Goal: Contribute content: Contribute content

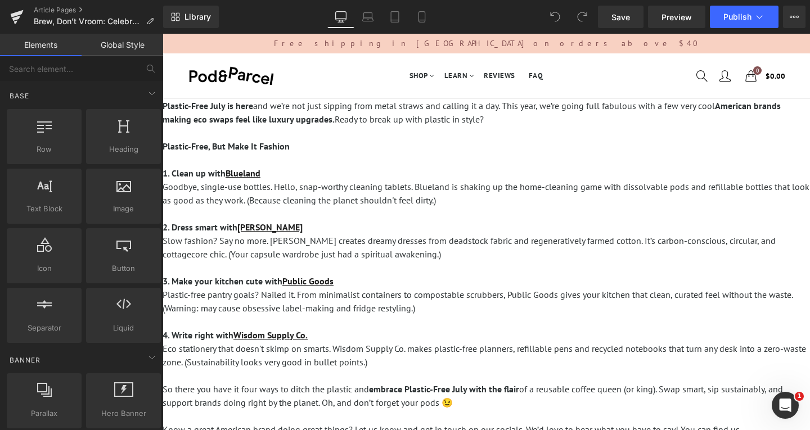
click at [236, 114] on strong "American brands making eco swaps feel like luxury upgrades." at bounding box center [472, 112] width 618 height 25
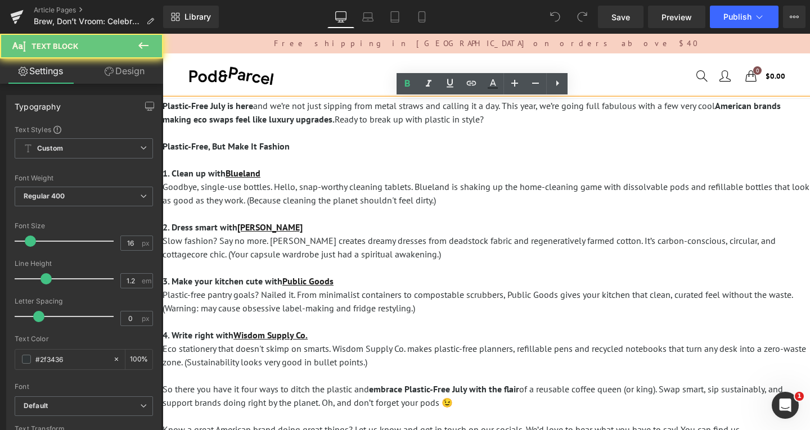
click at [494, 115] on p "Plastic-Free July is here and we’re not just sipping from metal straws and call…" at bounding box center [486, 112] width 647 height 27
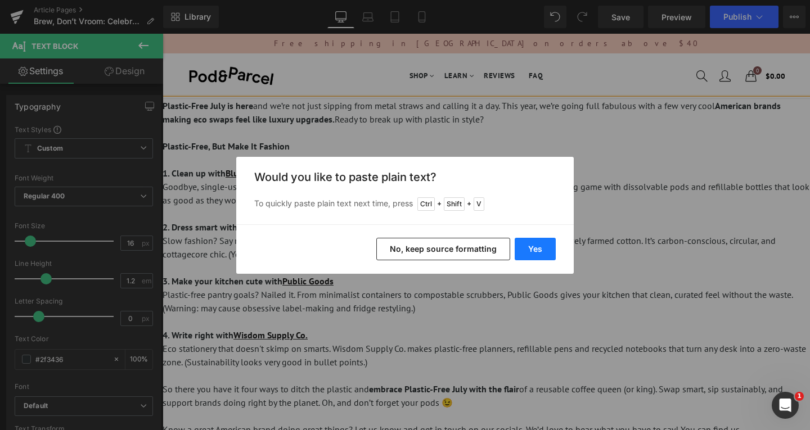
click at [543, 251] on button "Yes" at bounding box center [535, 249] width 41 height 23
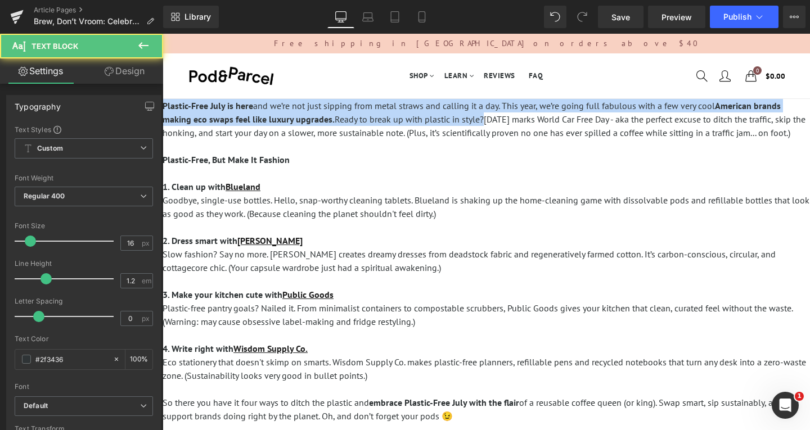
drag, startPoint x: 481, startPoint y: 120, endPoint x: 117, endPoint y: 95, distance: 364.8
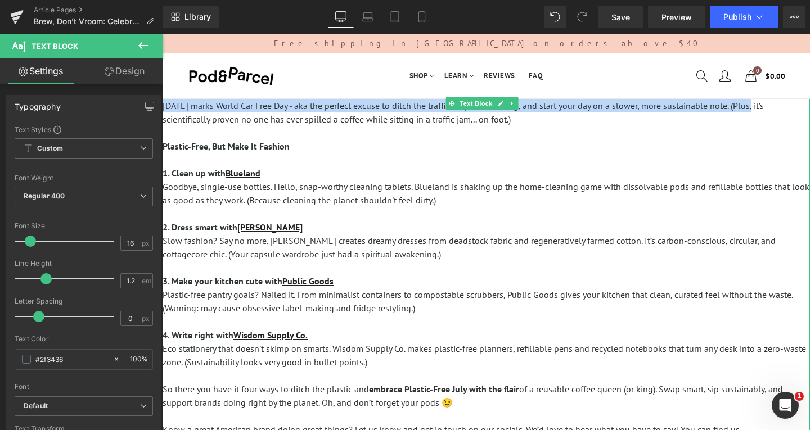
click at [759, 107] on p "September 22 marks World Car Free Day - aka the perfect excuse to ditch the tra…" at bounding box center [486, 112] width 647 height 27
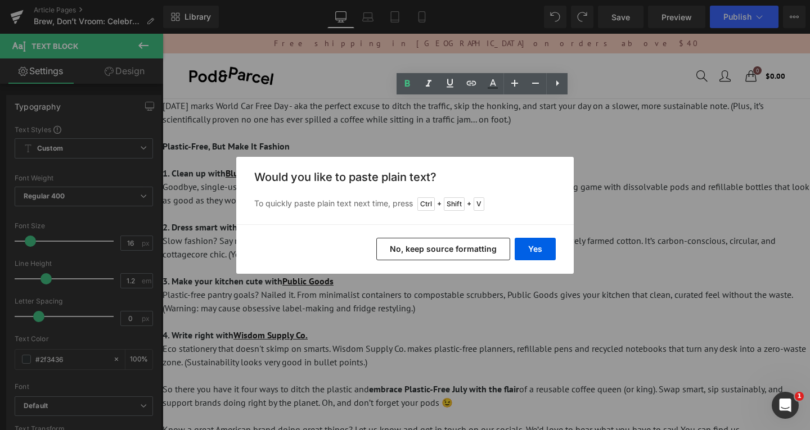
click at [639, 158] on div "Back to Library Insert Would you like to paste plain text? To quickly paste pla…" at bounding box center [405, 215] width 810 height 430
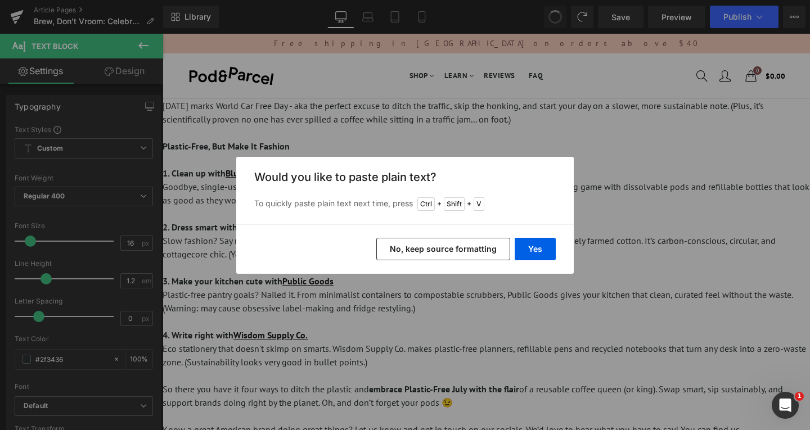
click at [632, 223] on div "Back to Library Insert Would you like to paste plain text? To quickly paste pla…" at bounding box center [405, 215] width 810 height 430
click at [539, 246] on button "Yes" at bounding box center [535, 249] width 41 height 23
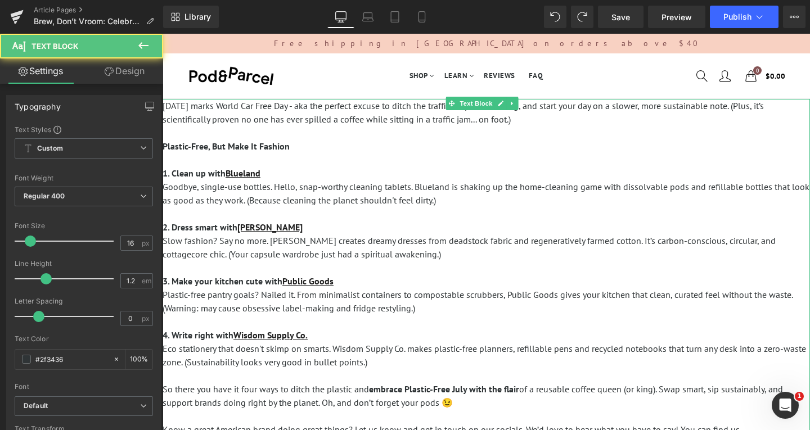
click at [628, 245] on p "Slow fashion? Say no more. Christy Dawn creates dreamy dresses from deadstock f…" at bounding box center [486, 247] width 647 height 27
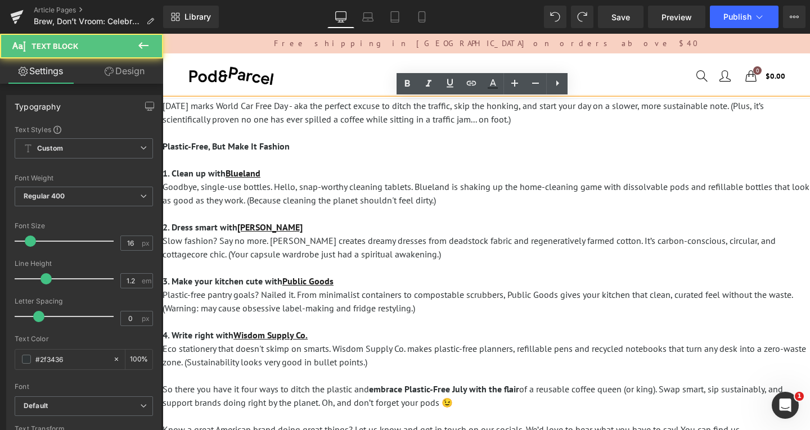
click at [624, 152] on p "Plastic-Free, But Make It Fashion" at bounding box center [486, 147] width 647 height 14
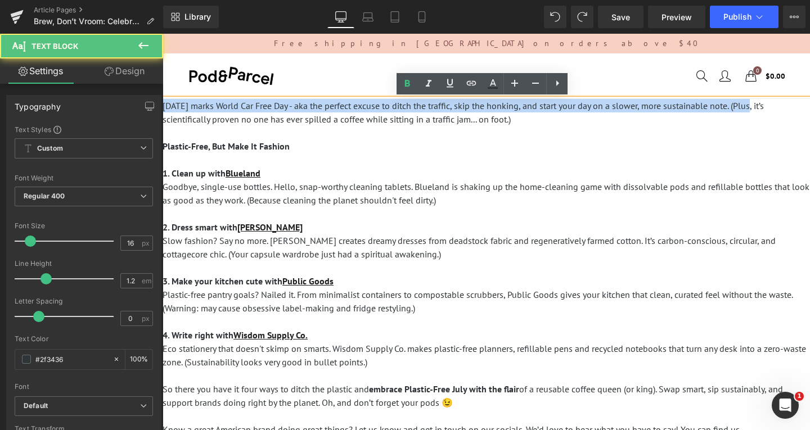
drag, startPoint x: 759, startPoint y: 106, endPoint x: 150, endPoint y: 103, distance: 608.6
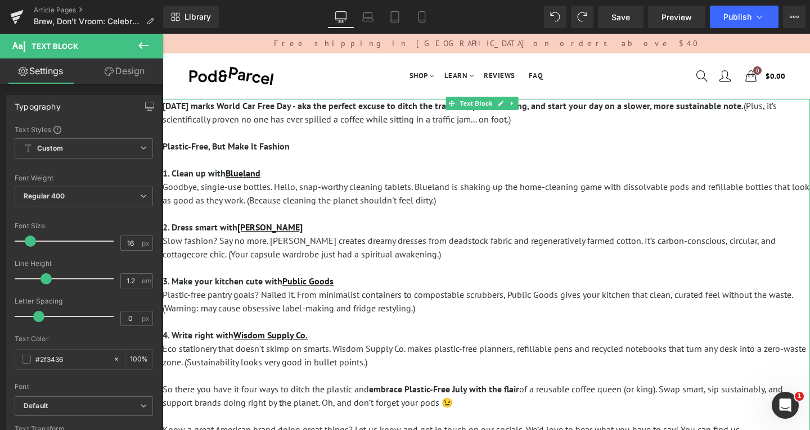
click at [390, 137] on p at bounding box center [486, 133] width 647 height 14
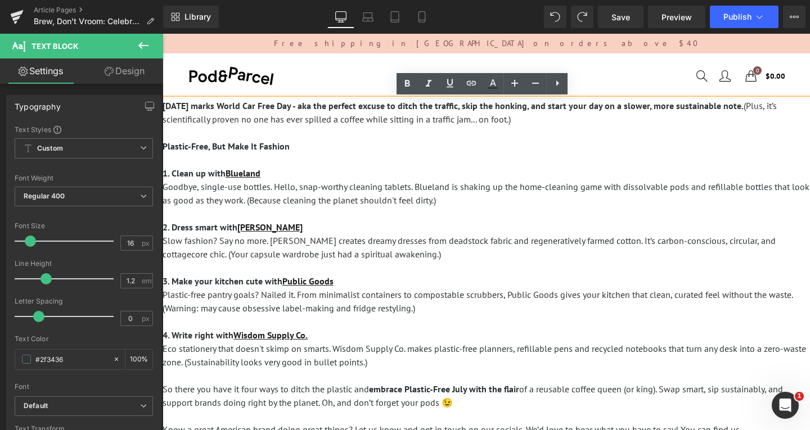
click at [312, 141] on p "Plastic-Free, But Make It Fashion" at bounding box center [486, 147] width 647 height 14
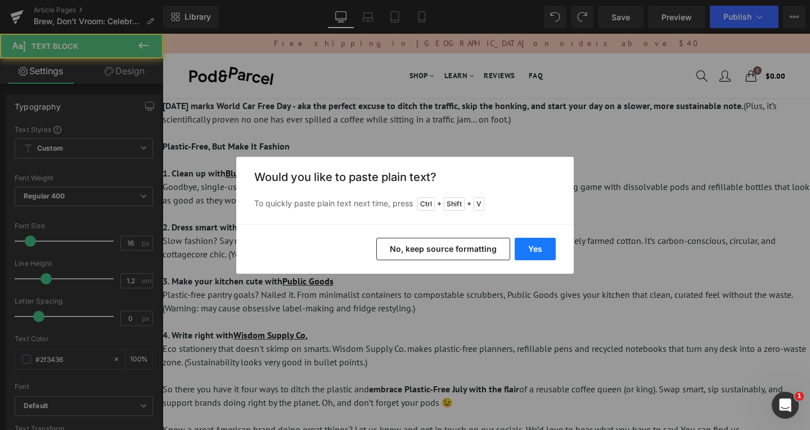
click at [537, 248] on button "Yes" at bounding box center [535, 249] width 41 height 23
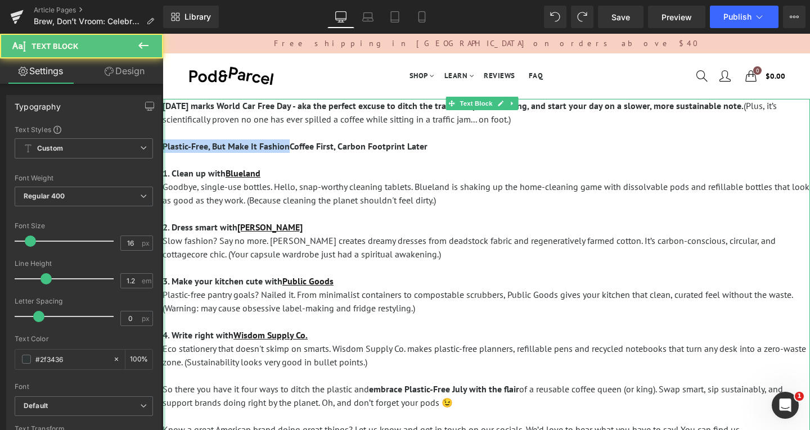
drag, startPoint x: 249, startPoint y: 146, endPoint x: 325, endPoint y: 177, distance: 81.8
click at [163, 143] on div "September 22 marks World Car Free Day - aka the perfect excuse to ditch the tra…" at bounding box center [486, 274] width 647 height 351
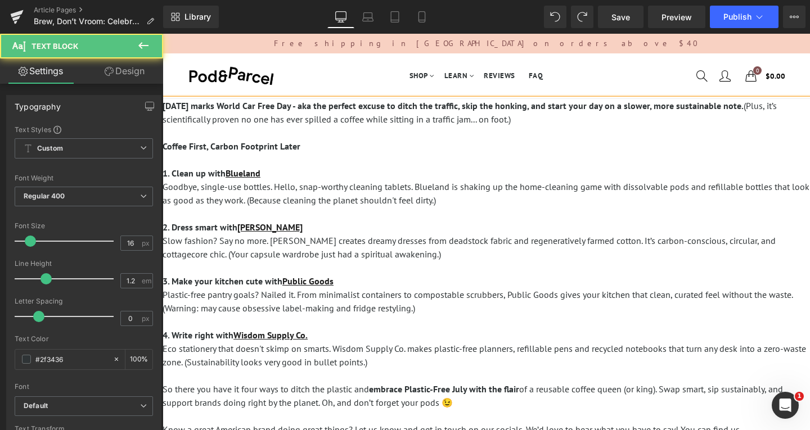
click at [231, 157] on p at bounding box center [486, 160] width 647 height 14
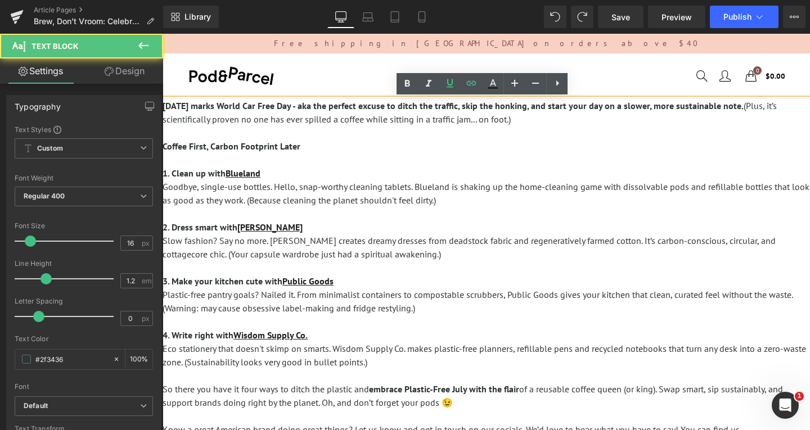
click at [194, 163] on p at bounding box center [486, 160] width 647 height 14
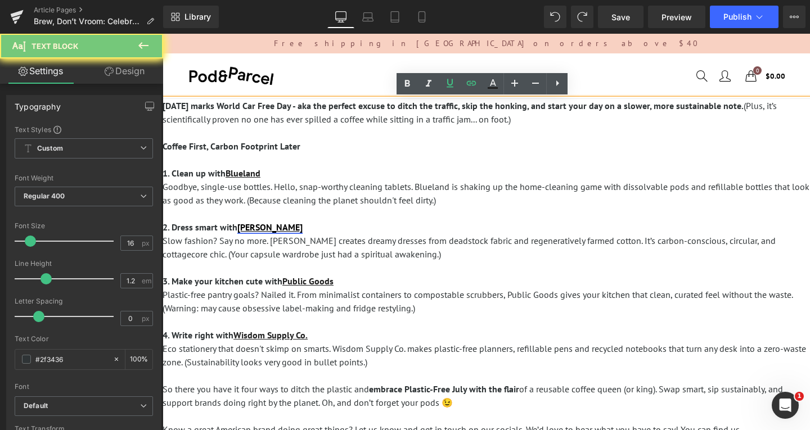
drag, startPoint x: 174, startPoint y: 158, endPoint x: 242, endPoint y: 232, distance: 100.7
click at [241, 232] on div "September 22 marks World Car Free Day - aka the perfect excuse to ditch the tra…" at bounding box center [486, 274] width 647 height 351
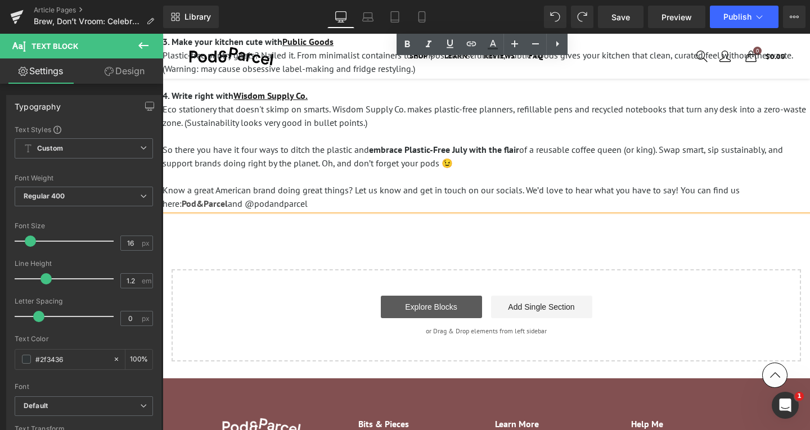
scroll to position [169, 0]
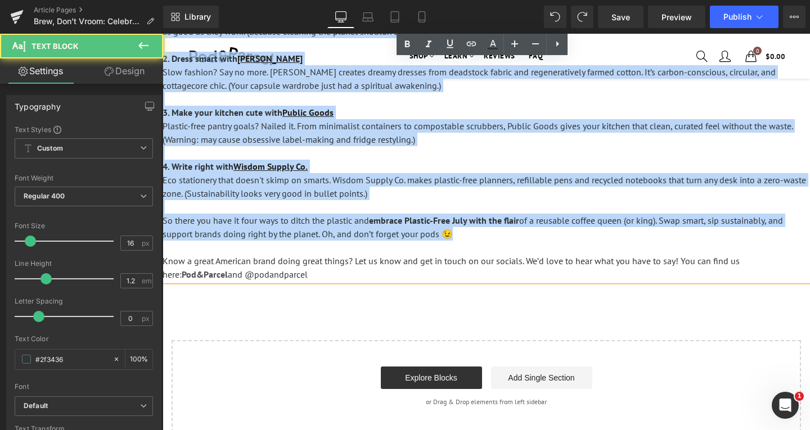
click at [501, 233] on p "So there you have it four ways to ditch the plastic and embrace Plastic-Free Ju…" at bounding box center [486, 227] width 647 height 27
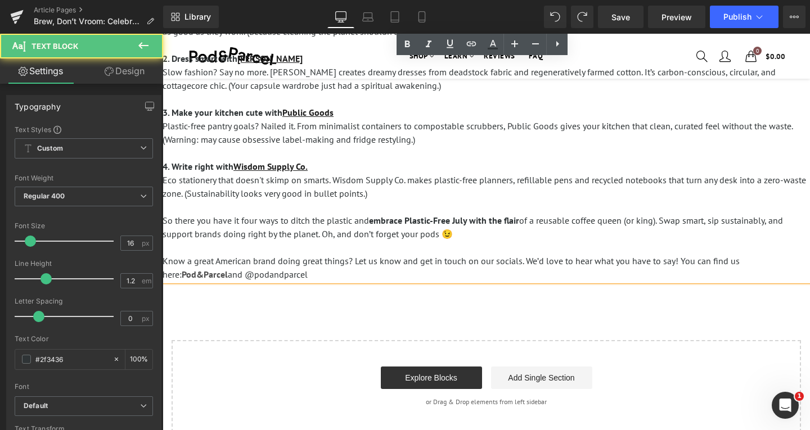
scroll to position [0, 0]
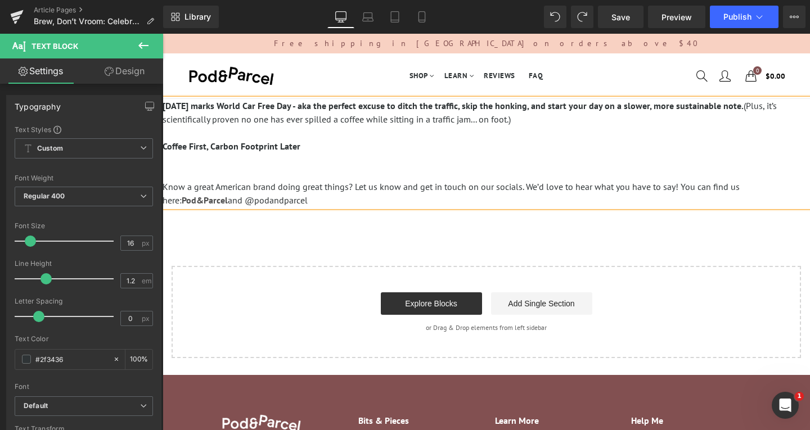
click at [272, 174] on p at bounding box center [486, 174] width 647 height 14
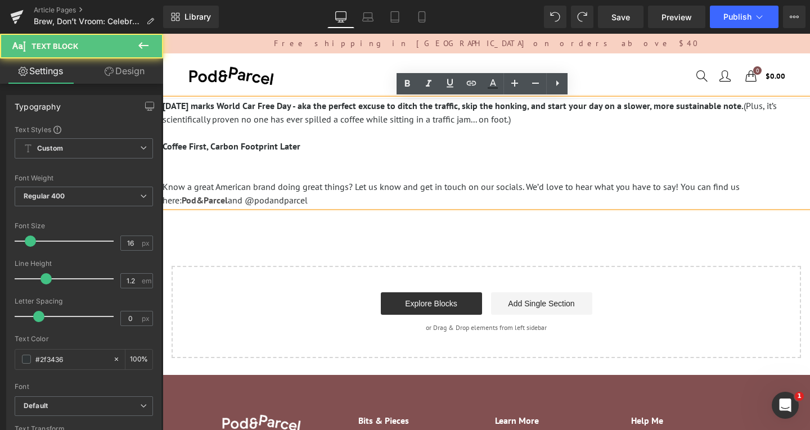
click at [278, 169] on p at bounding box center [486, 174] width 647 height 14
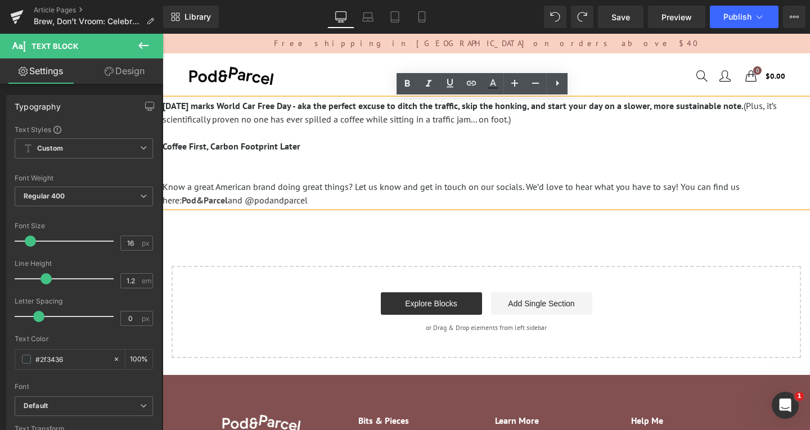
click at [248, 163] on p at bounding box center [486, 160] width 647 height 14
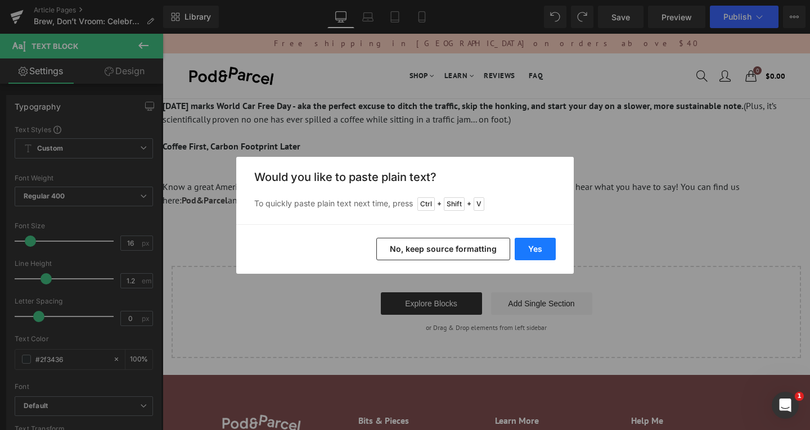
drag, startPoint x: 545, startPoint y: 244, endPoint x: 347, endPoint y: 194, distance: 204.2
click at [545, 244] on button "Yes" at bounding box center [535, 249] width 41 height 23
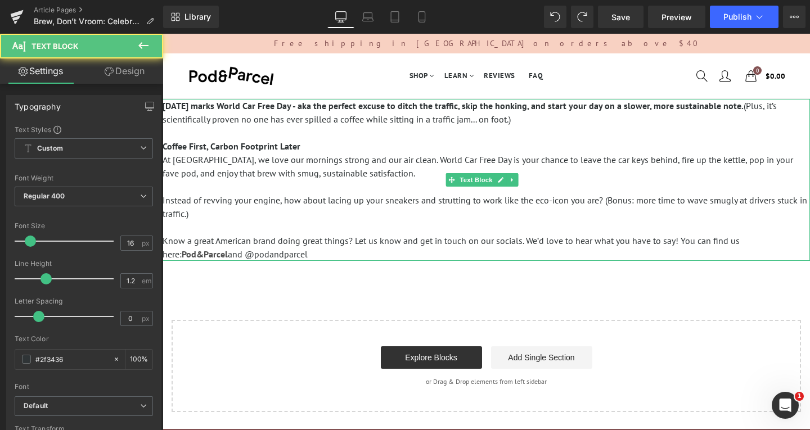
click at [250, 179] on p "At Pod & Parcel, we love our mornings strong and our air clean. World Car Free …" at bounding box center [486, 166] width 647 height 27
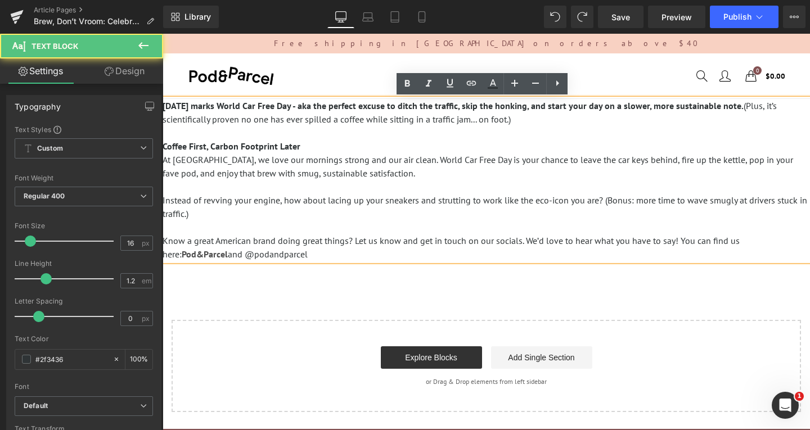
click at [225, 190] on p at bounding box center [486, 187] width 647 height 14
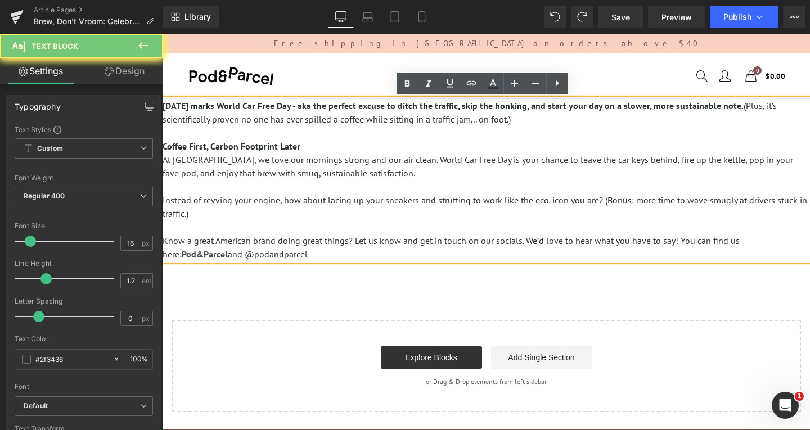
click at [257, 216] on p "Instead of revving your engine, how about lacing up your sneakers and strutting…" at bounding box center [486, 207] width 647 height 27
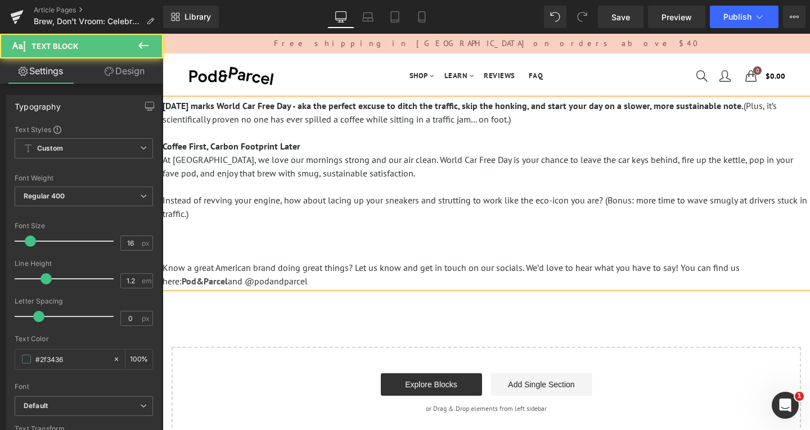
click at [233, 151] on strong "Coffee First, Carbon Footprint Later" at bounding box center [232, 146] width 138 height 11
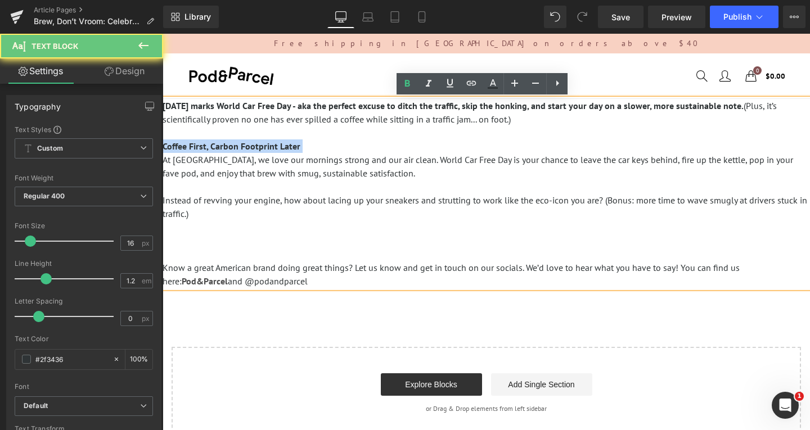
click at [233, 151] on strong "Coffee First, Carbon Footprint Later" at bounding box center [232, 146] width 138 height 11
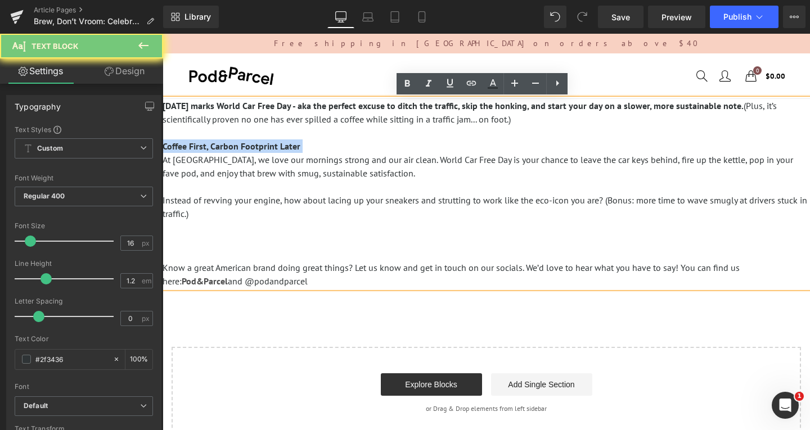
copy strong "Coffee First, Carbon Footprint Later"
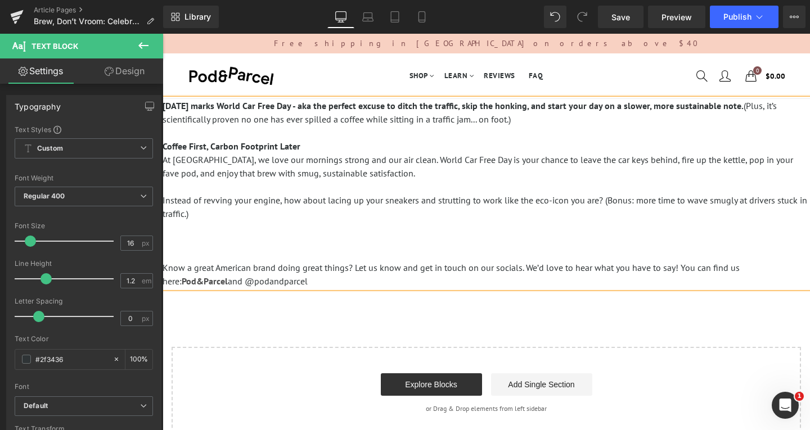
click at [187, 235] on p at bounding box center [486, 241] width 647 height 14
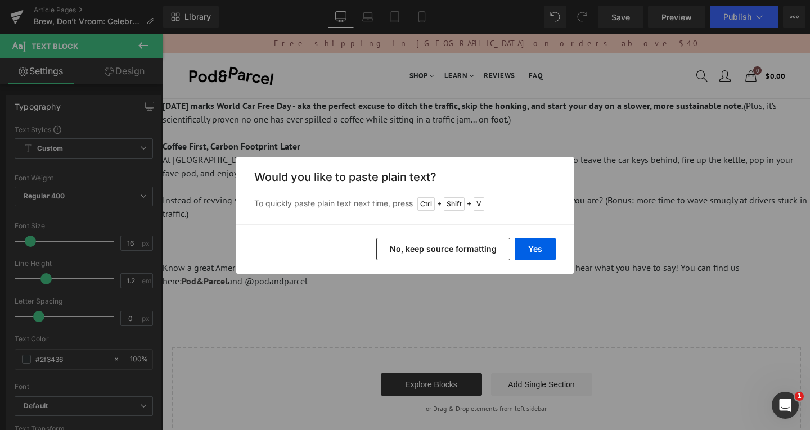
click at [469, 251] on button "No, keep source formatting" at bounding box center [443, 249] width 134 height 23
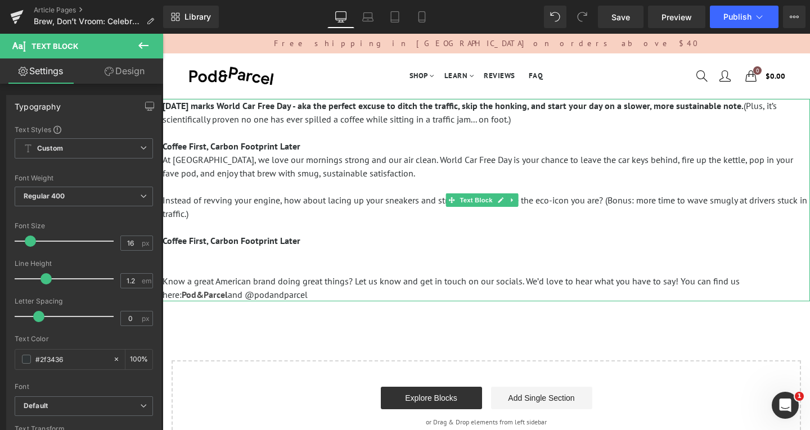
click at [238, 248] on p at bounding box center [486, 255] width 647 height 14
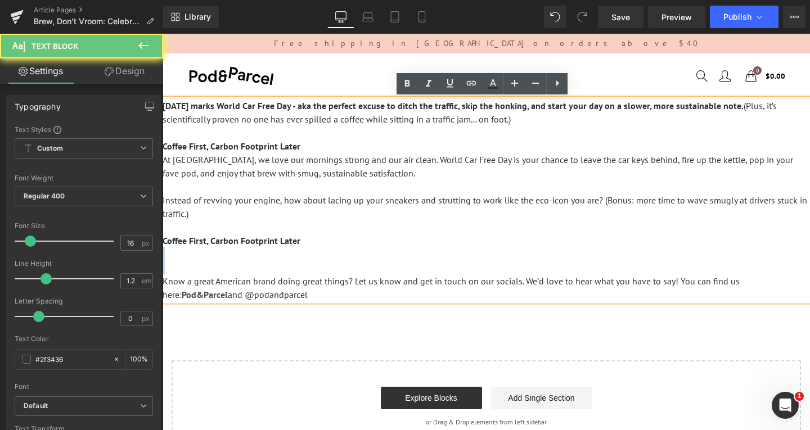
click at [238, 248] on p at bounding box center [486, 255] width 647 height 14
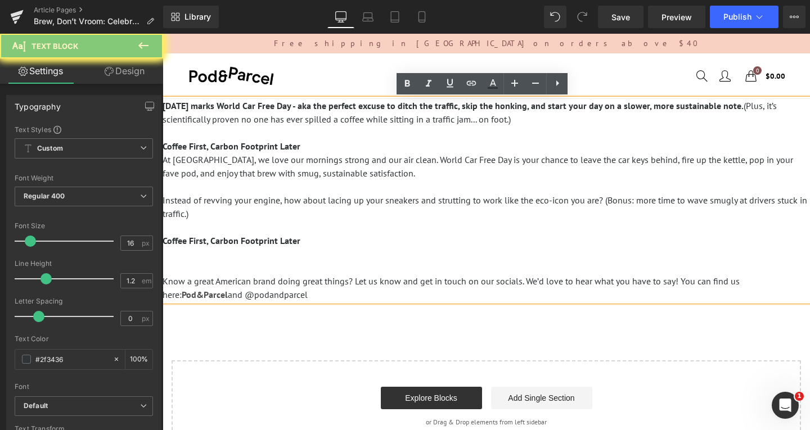
click at [242, 240] on span "Coffee First, Carbon Footprint Later" at bounding box center [232, 240] width 138 height 11
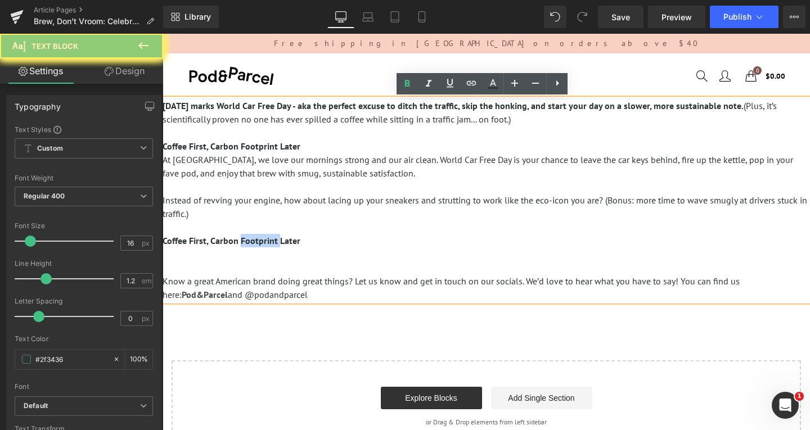
click at [242, 240] on span "Coffee First, Carbon Footprint Later" at bounding box center [232, 240] width 138 height 11
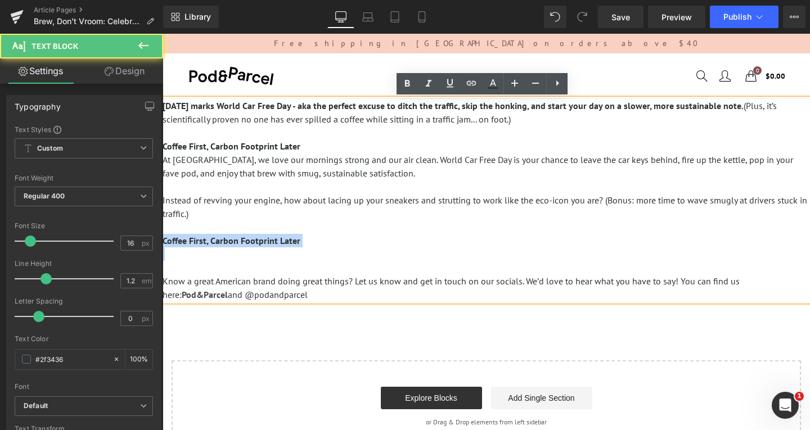
click at [312, 244] on p "Coffee First, Carbon Footprint Later" at bounding box center [486, 241] width 647 height 14
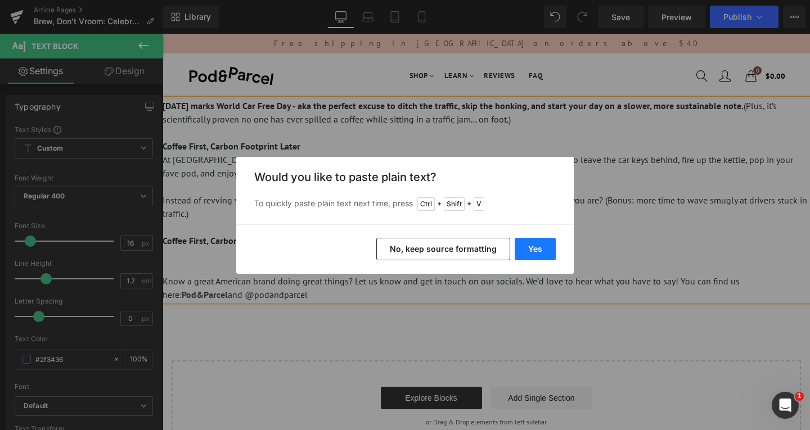
click at [526, 249] on button "Yes" at bounding box center [535, 249] width 41 height 23
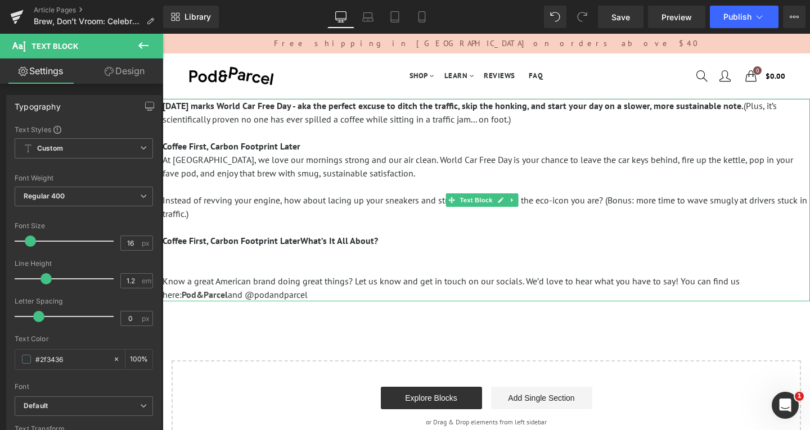
click at [296, 244] on span "Coffee First, Carbon Footprint LaterWhat’s It All About?" at bounding box center [270, 240] width 215 height 11
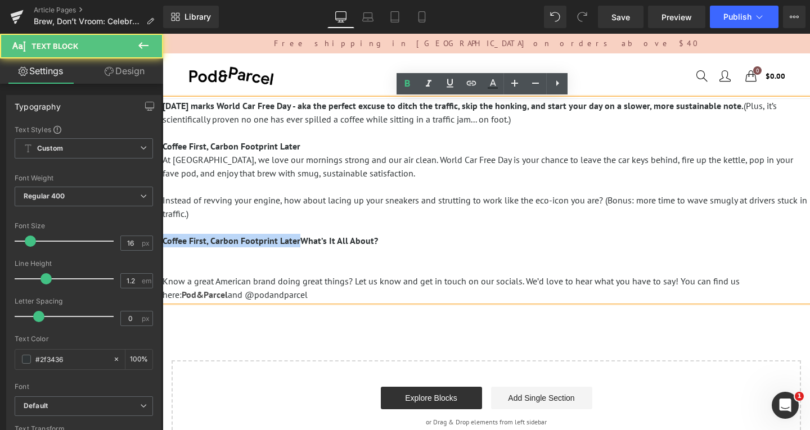
drag, startPoint x: 297, startPoint y: 241, endPoint x: 120, endPoint y: 236, distance: 177.3
click at [163, 236] on html "Sign in close We've sent you an email with a link to update your password. A pa…" at bounding box center [486, 406] width 647 height 744
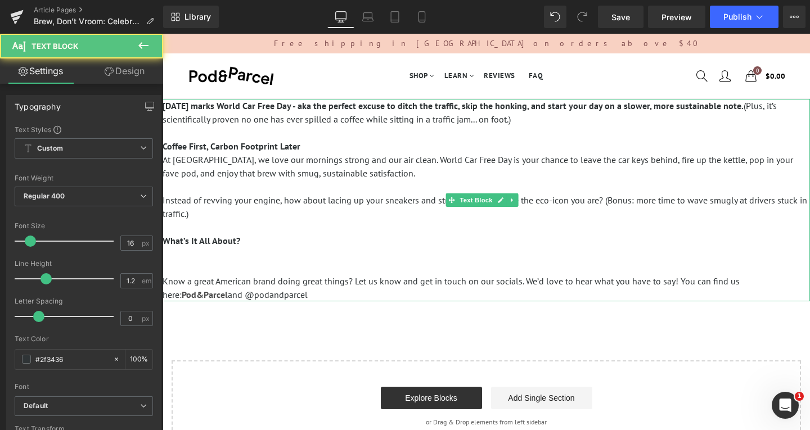
click at [188, 260] on p at bounding box center [486, 255] width 647 height 14
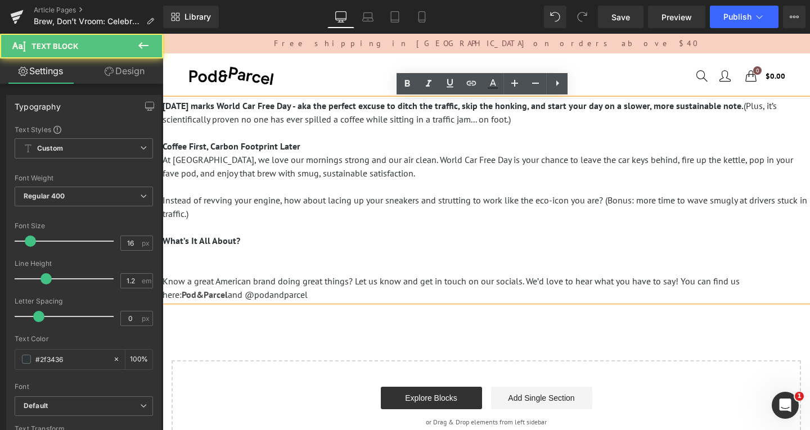
click at [197, 255] on p at bounding box center [486, 255] width 647 height 14
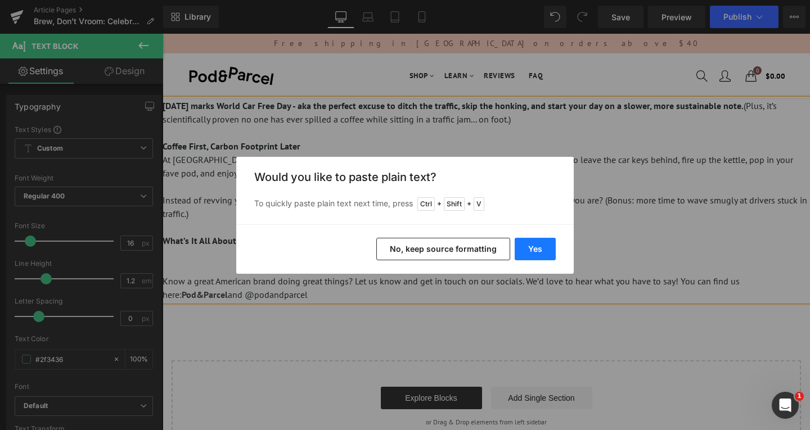
click at [545, 249] on button "Yes" at bounding box center [535, 249] width 41 height 23
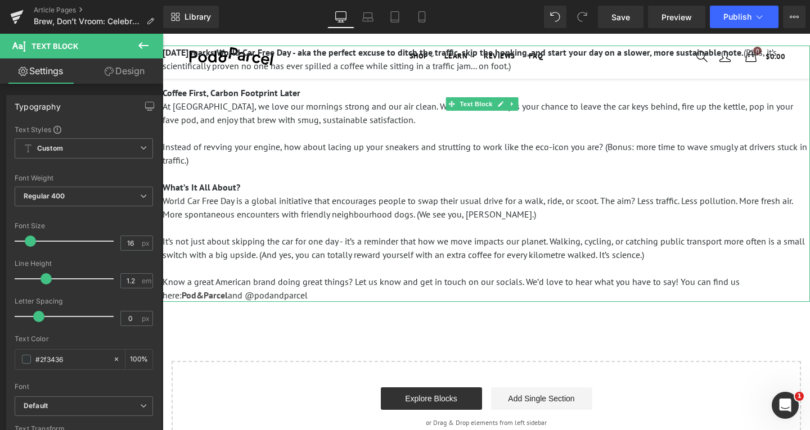
scroll to position [113, 0]
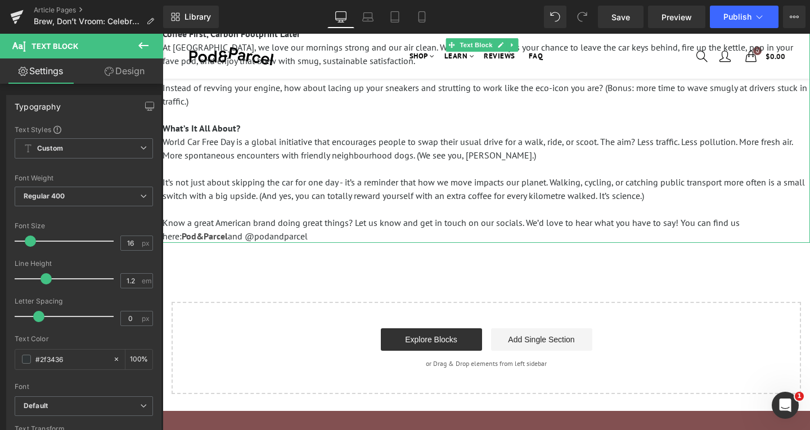
click at [692, 197] on p "It’s not just about skipping the car for one day - it’s a reminder that how we …" at bounding box center [486, 189] width 647 height 27
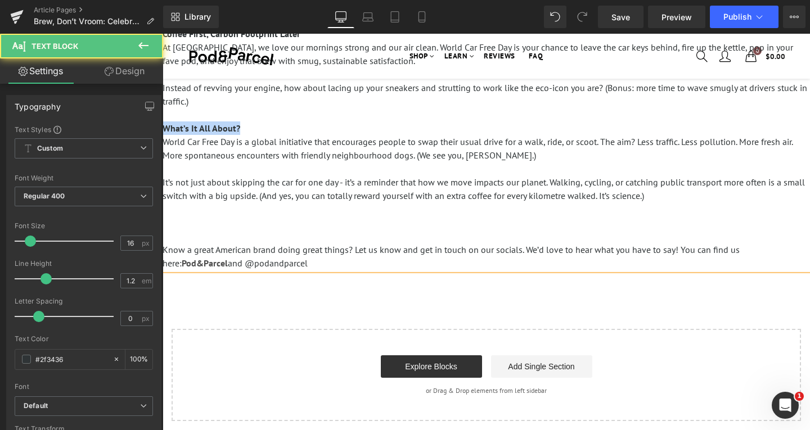
drag, startPoint x: 240, startPoint y: 129, endPoint x: 318, endPoint y: 167, distance: 86.8
click at [163, 129] on html "Sign in close We've sent you an email with a link to update your password. A pa…" at bounding box center [486, 333] width 647 height 825
copy span "What’s It All About?"
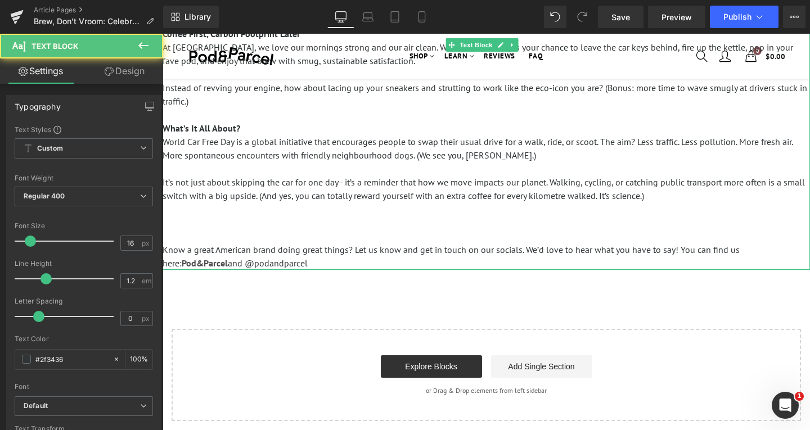
click at [187, 218] on p at bounding box center [486, 223] width 647 height 14
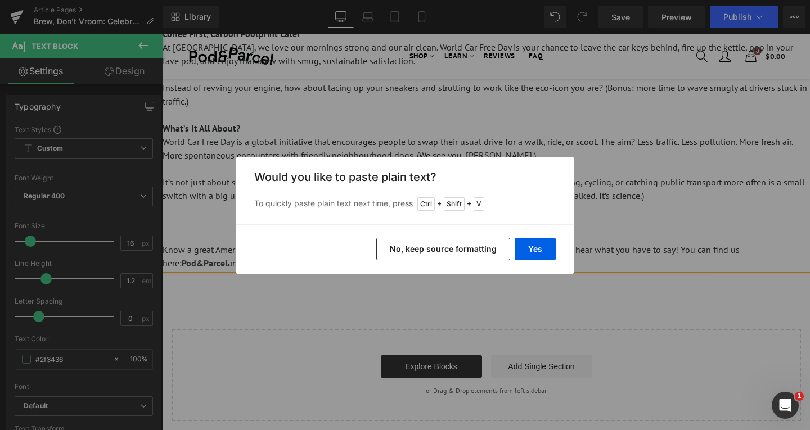
click at [457, 248] on button "No, keep source formatting" at bounding box center [443, 249] width 134 height 23
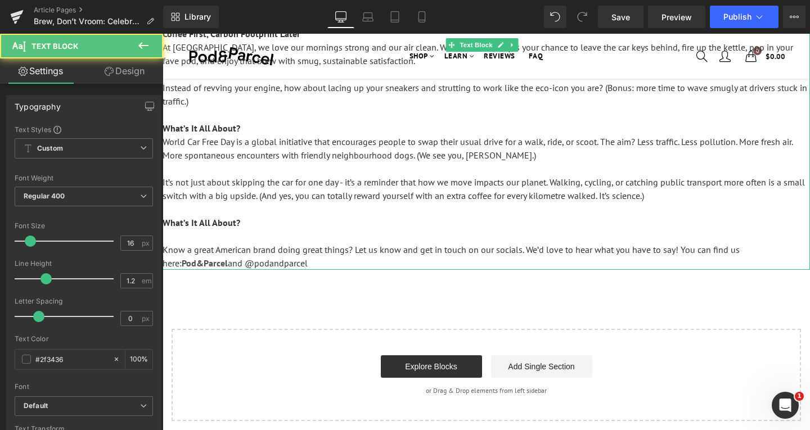
click at [264, 228] on p "What’s It All About?" at bounding box center [486, 223] width 647 height 14
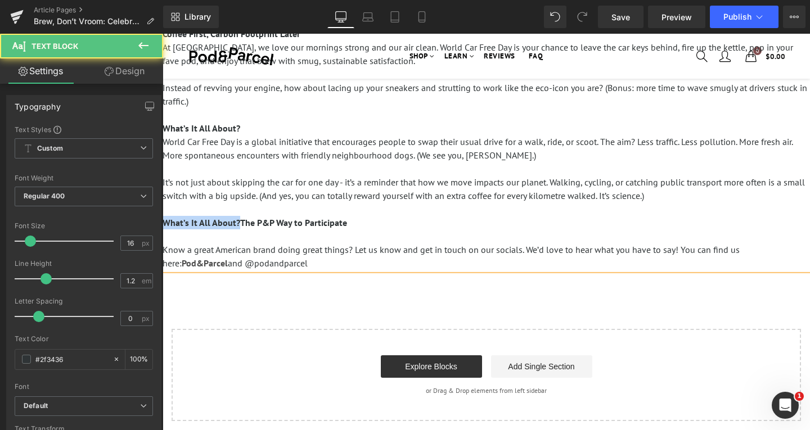
drag, startPoint x: 239, startPoint y: 221, endPoint x: 133, endPoint y: 220, distance: 105.2
click at [163, 220] on html "Sign in close We've sent you an email with a link to update your password. A pa…" at bounding box center [486, 333] width 647 height 825
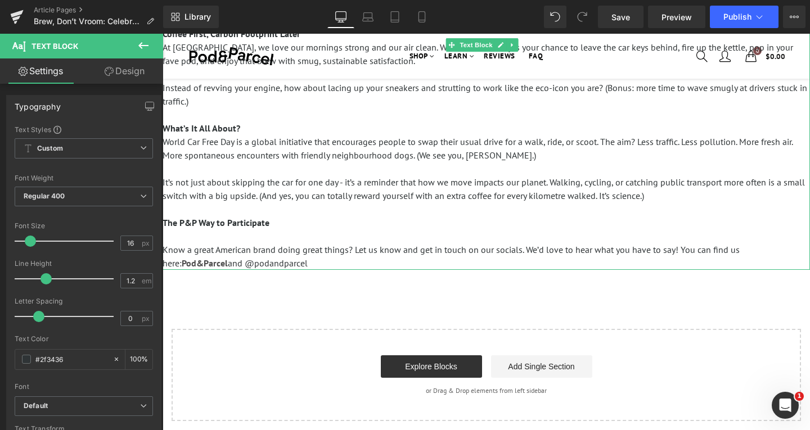
click at [370, 221] on p "The P&P Way to Participate" at bounding box center [486, 223] width 647 height 14
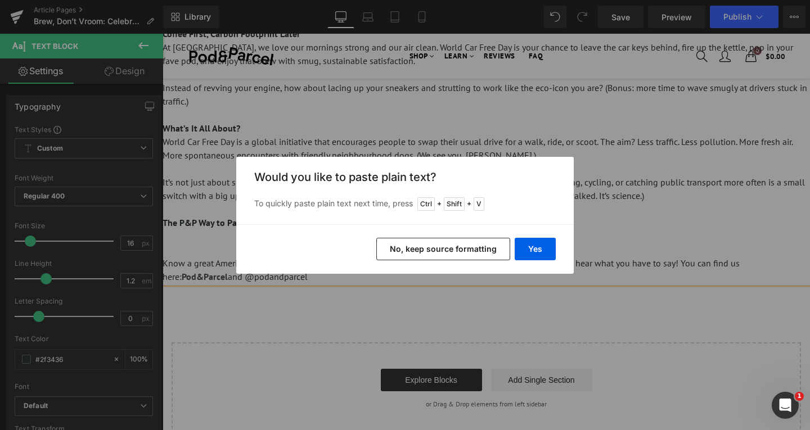
click at [633, 204] on div "Back to Library Insert Would you like to paste plain text? To quickly paste pla…" at bounding box center [405, 215] width 810 height 430
click at [538, 247] on button "Yes" at bounding box center [535, 249] width 41 height 23
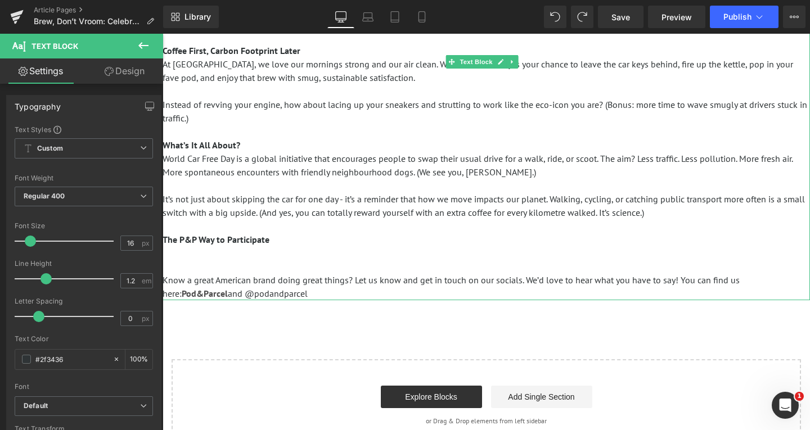
scroll to position [169, 0]
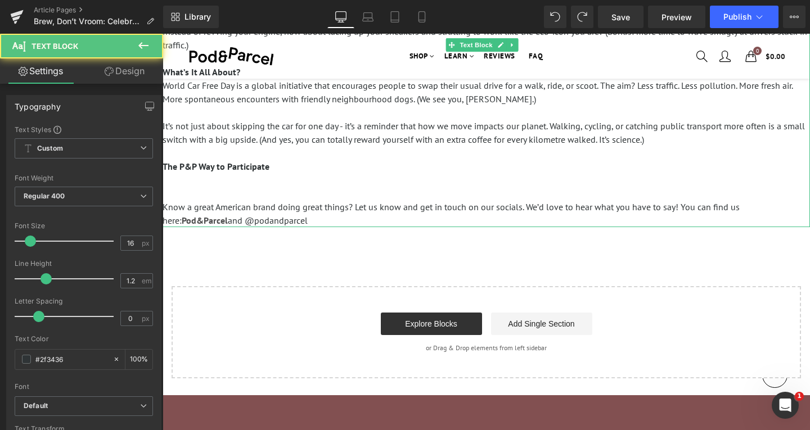
click at [221, 181] on p at bounding box center [486, 180] width 647 height 14
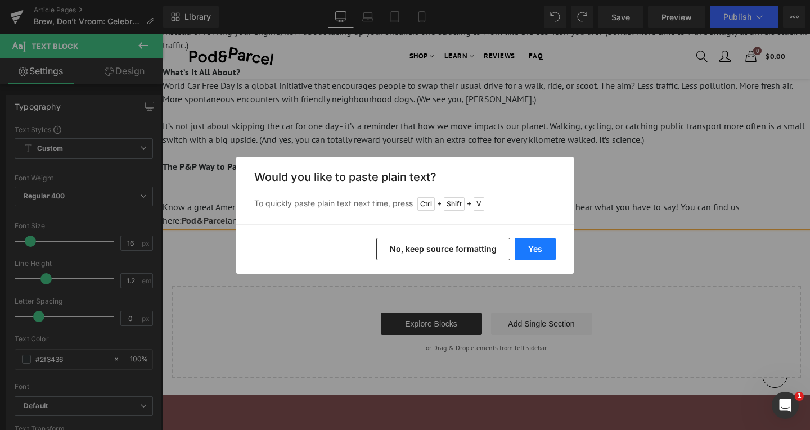
drag, startPoint x: 530, startPoint y: 253, endPoint x: 365, endPoint y: 219, distance: 168.8
click at [530, 253] on button "Yes" at bounding box center [535, 249] width 41 height 23
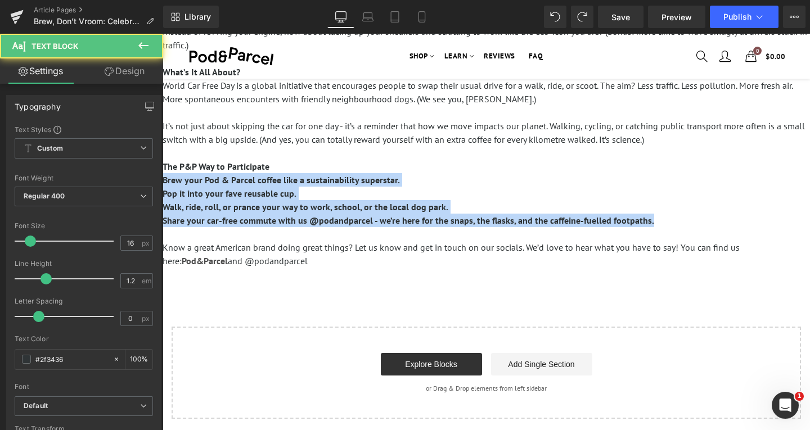
drag, startPoint x: 656, startPoint y: 223, endPoint x: 317, endPoint y: 216, distance: 339.3
click at [163, 183] on html "Sign in close We've sent you an email with a link to update your password. A pa…" at bounding box center [486, 304] width 647 height 879
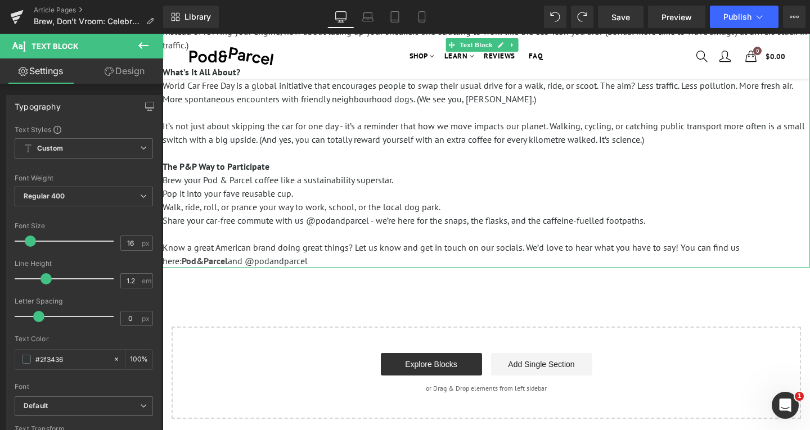
click at [365, 209] on span "Walk, ride, roll, or prance your way to work, school, or the local dog park." at bounding box center [302, 206] width 278 height 11
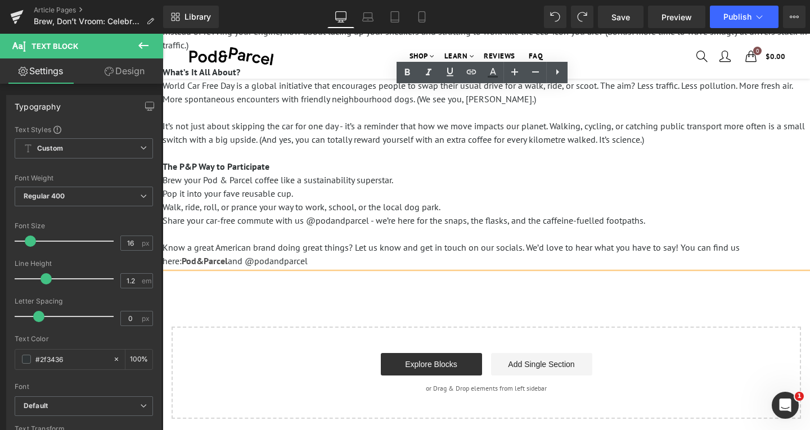
click at [667, 222] on p "Share your car-free commute with us @podandparcel - we’re here for the snaps, t…" at bounding box center [486, 221] width 647 height 14
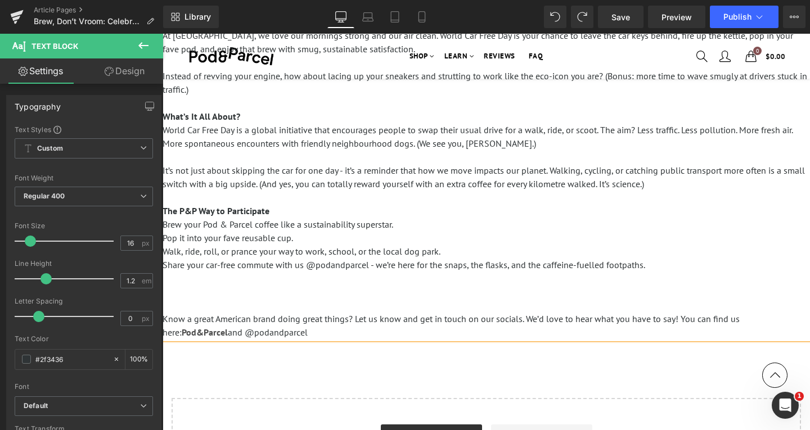
scroll to position [113, 0]
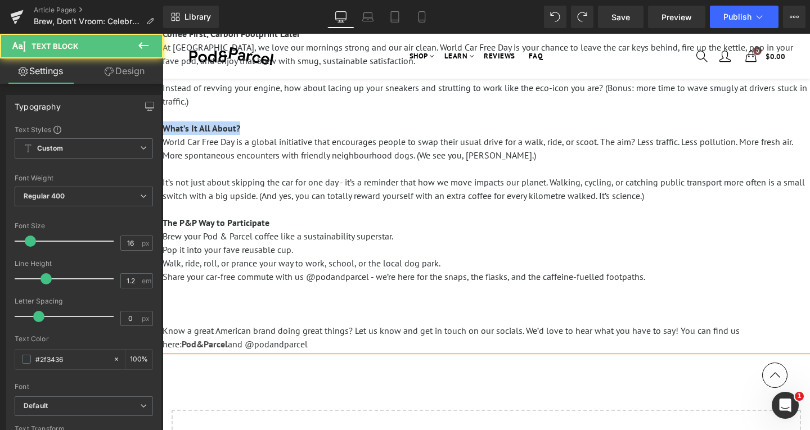
drag, startPoint x: 267, startPoint y: 127, endPoint x: 136, endPoint y: 126, distance: 131.6
click at [163, 126] on html "Sign in close We've sent you an email with a link to update your password. A pa…" at bounding box center [486, 374] width 647 height 906
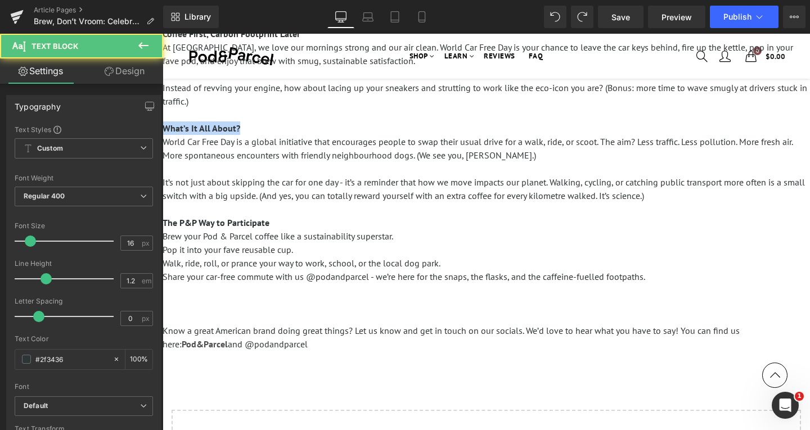
copy span "What’s It All About?"
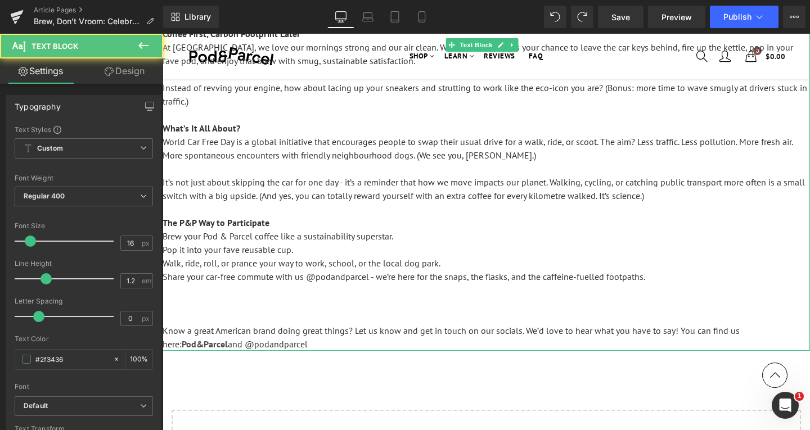
click at [209, 302] on p at bounding box center [486, 304] width 647 height 14
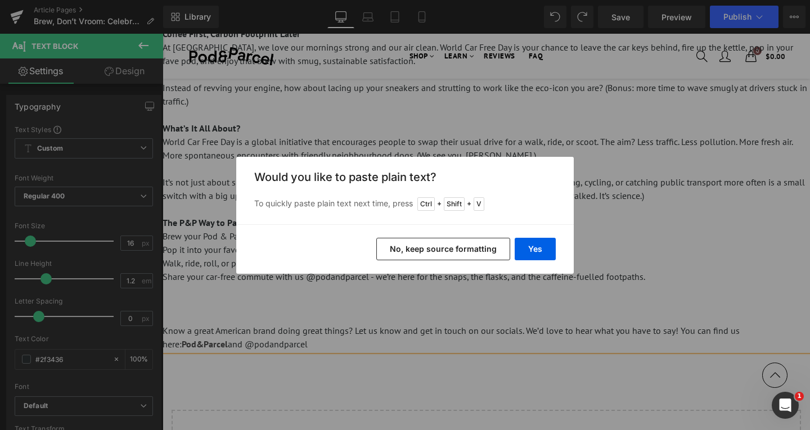
click at [467, 250] on button "No, keep source formatting" at bounding box center [443, 249] width 134 height 23
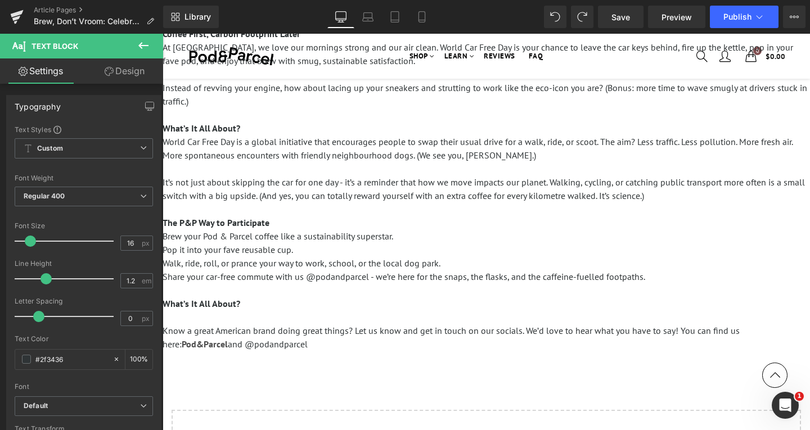
click at [211, 294] on p at bounding box center [486, 291] width 647 height 14
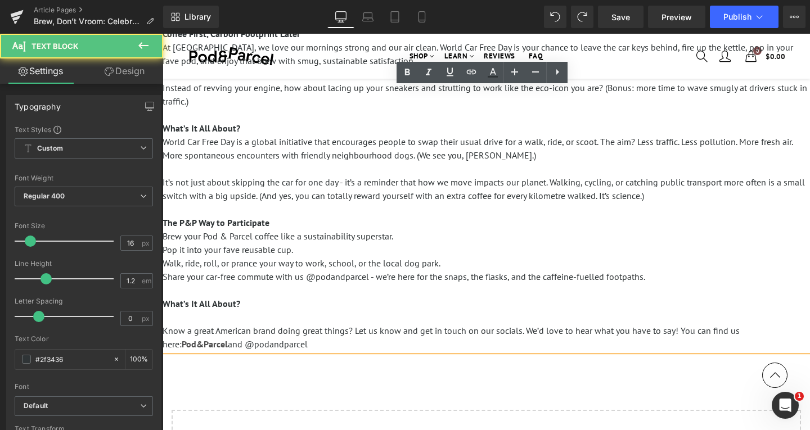
click at [297, 302] on p "What’s It All About?" at bounding box center [486, 304] width 647 height 14
click at [290, 305] on p "What’s It All About?" at bounding box center [486, 304] width 647 height 14
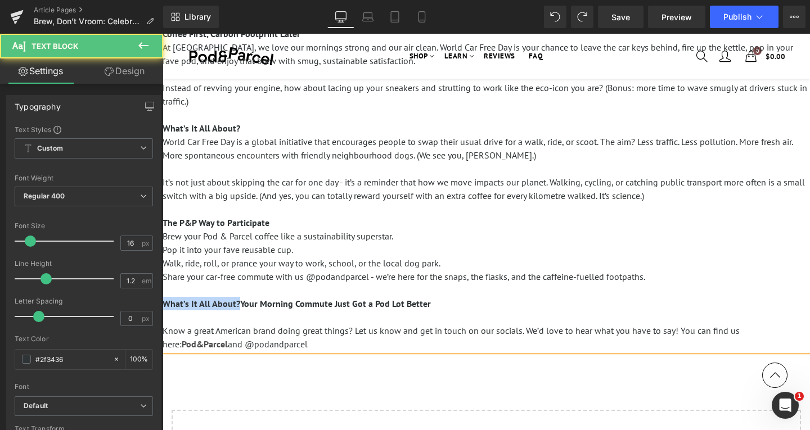
drag, startPoint x: 237, startPoint y: 305, endPoint x: 127, endPoint y: 304, distance: 110.8
click at [163, 304] on html "Sign in close We've sent you an email with a link to update your password. A pa…" at bounding box center [486, 374] width 647 height 906
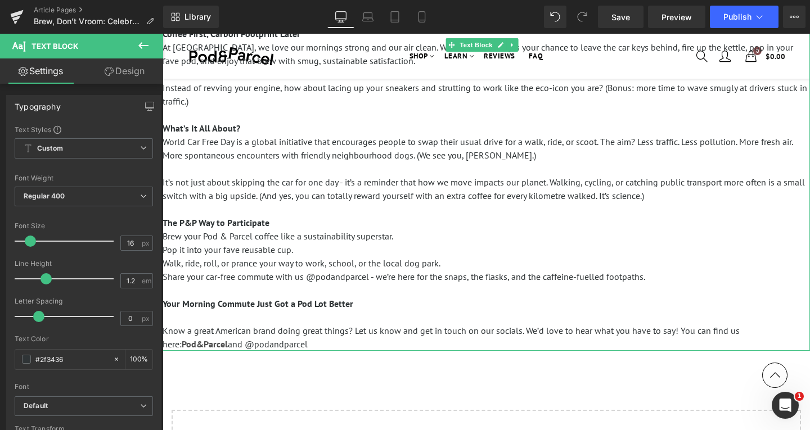
click at [399, 304] on p "Your Morning Commute Just Got a Pod Lot Better" at bounding box center [486, 304] width 647 height 14
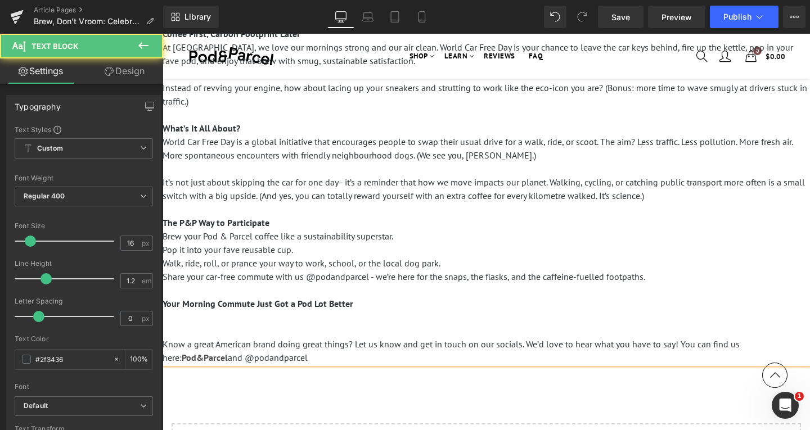
click at [346, 317] on p at bounding box center [486, 318] width 647 height 14
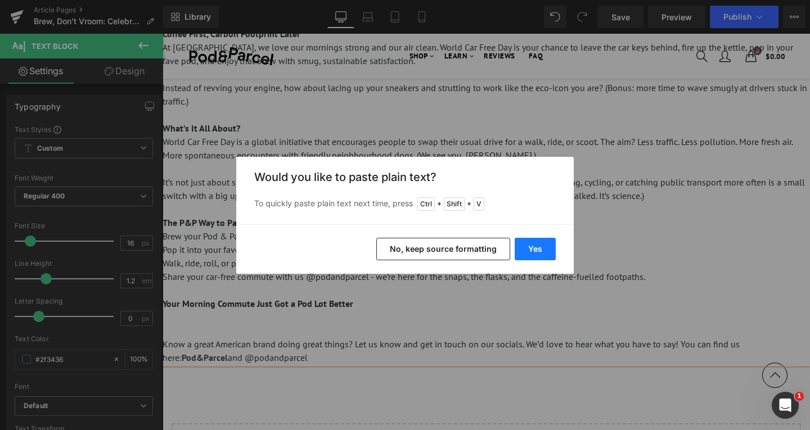
drag, startPoint x: 384, startPoint y: 214, endPoint x: 546, endPoint y: 248, distance: 166.0
click at [546, 248] on button "Yes" at bounding box center [535, 249] width 41 height 23
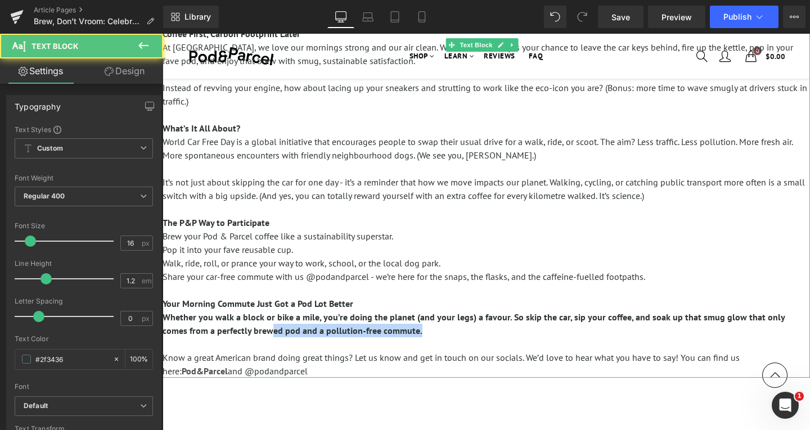
drag, startPoint x: 422, startPoint y: 327, endPoint x: 248, endPoint y: 323, distance: 174.4
click at [244, 330] on p "Whether you walk a block or bike a mile, you’re doing the planet (and your legs…" at bounding box center [486, 324] width 647 height 27
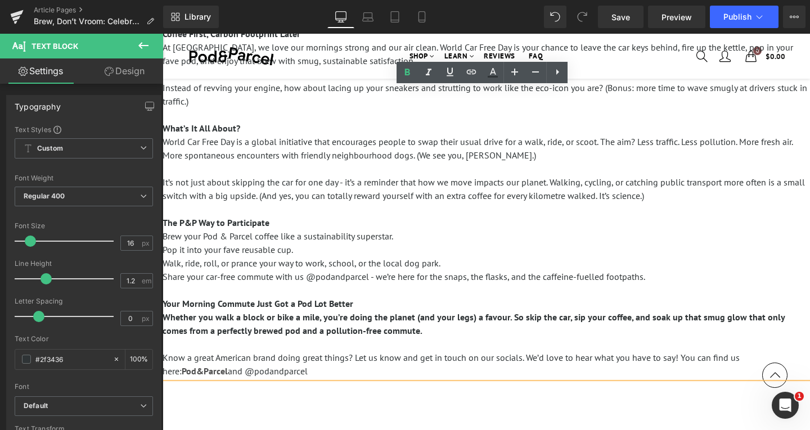
click at [257, 321] on span "Whether you walk a block or bike a mile, you’re doing the planet (and your legs…" at bounding box center [474, 324] width 622 height 25
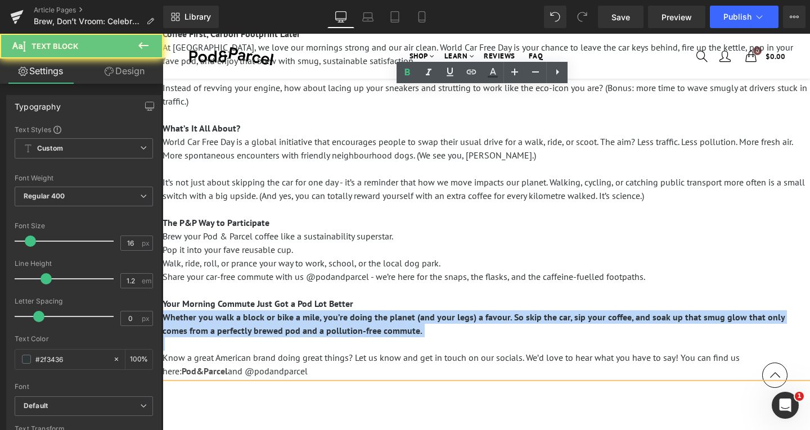
click at [257, 321] on span "Whether you walk a block or bike a mile, you’re doing the planet (and your legs…" at bounding box center [474, 324] width 622 height 25
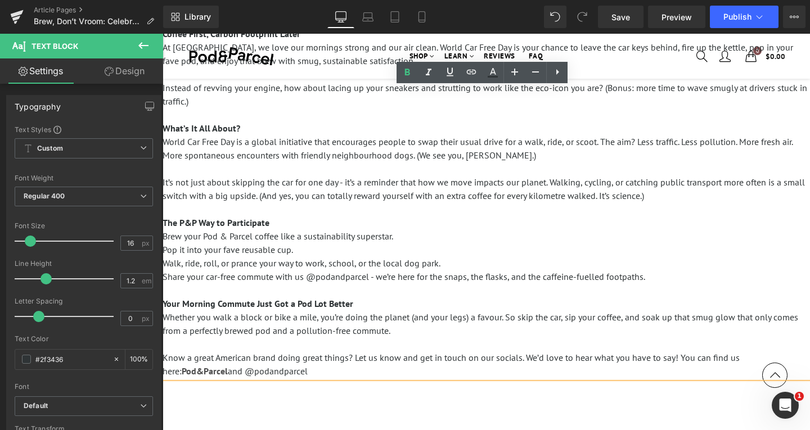
click at [440, 333] on p "Whether you walk a block or bike a mile, you’re doing the planet (and your legs…" at bounding box center [486, 324] width 647 height 27
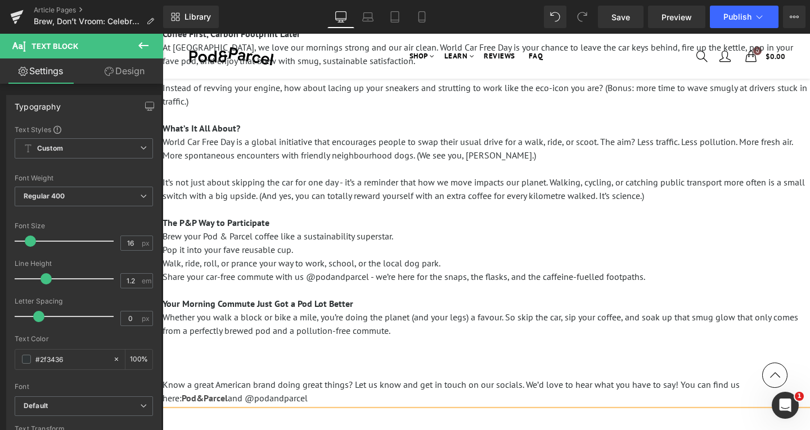
click at [313, 344] on p at bounding box center [486, 345] width 647 height 14
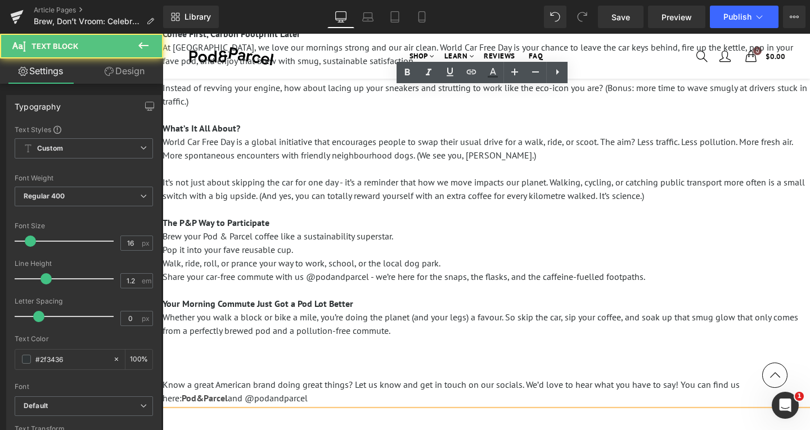
click at [300, 354] on p at bounding box center [486, 358] width 647 height 14
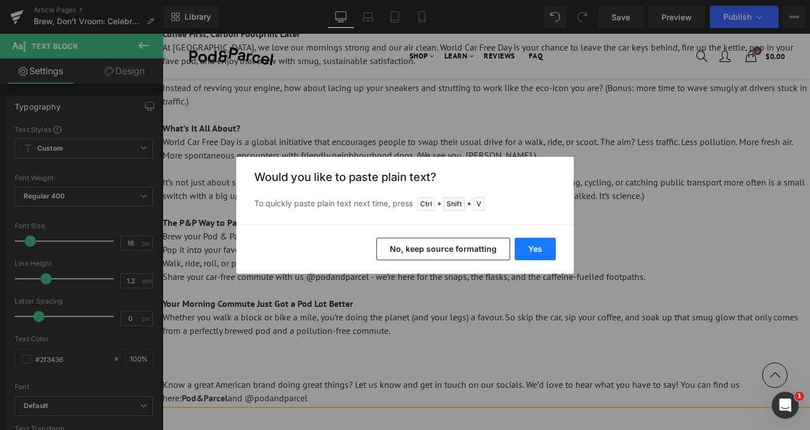
drag, startPoint x: 542, startPoint y: 248, endPoint x: 364, endPoint y: 221, distance: 180.4
click at [542, 248] on button "Yes" at bounding box center [535, 249] width 41 height 23
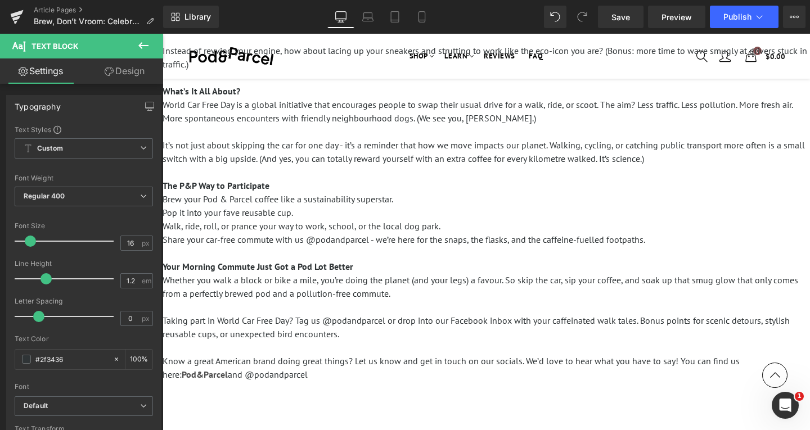
scroll to position [281, 0]
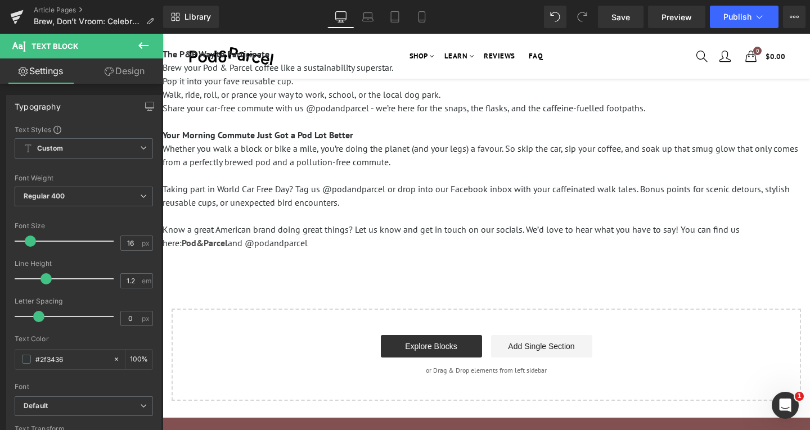
click at [402, 230] on p "Know a great American brand doing great things? Let us know and get in touch on…" at bounding box center [486, 236] width 647 height 27
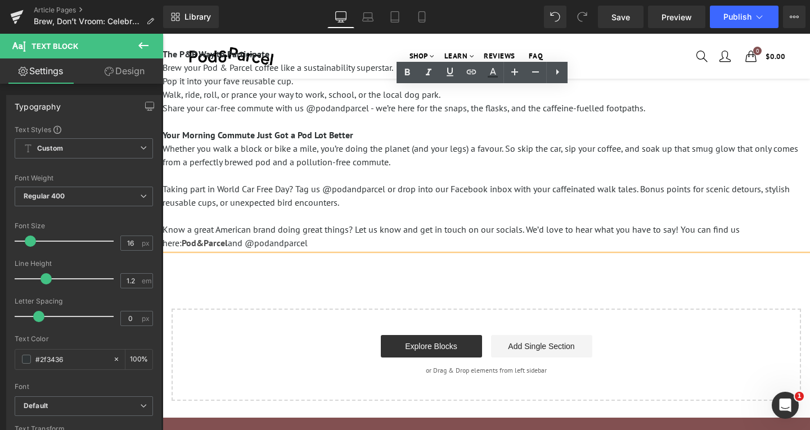
click at [514, 205] on p "Taking part in World Car Free Day? Tag us @podandparcel or drop into our Facebo…" at bounding box center [486, 195] width 647 height 27
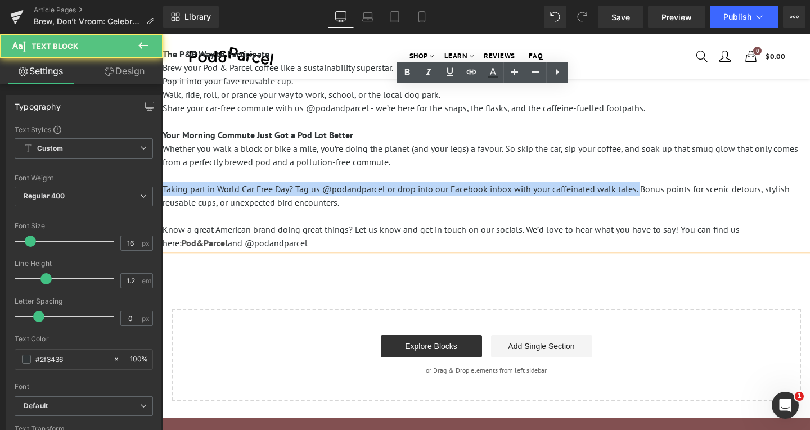
drag, startPoint x: 639, startPoint y: 189, endPoint x: 159, endPoint y: 190, distance: 480.4
click at [163, 190] on html "Sign in close We've sent you an email with a link to update your password. A pa…" at bounding box center [486, 238] width 647 height 973
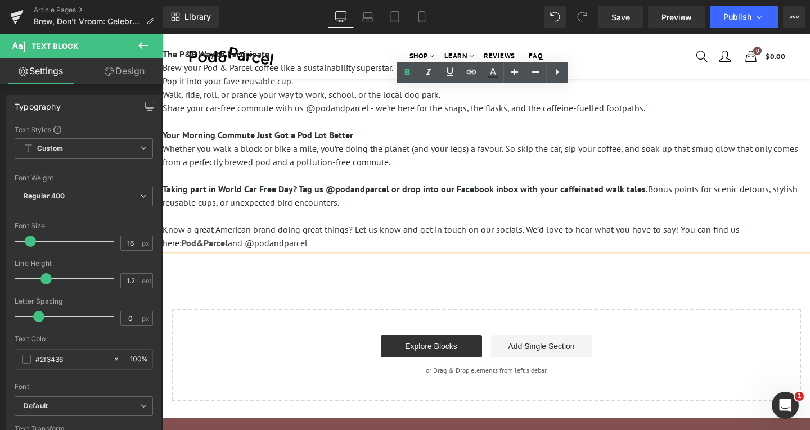
click at [398, 210] on p at bounding box center [486, 216] width 647 height 14
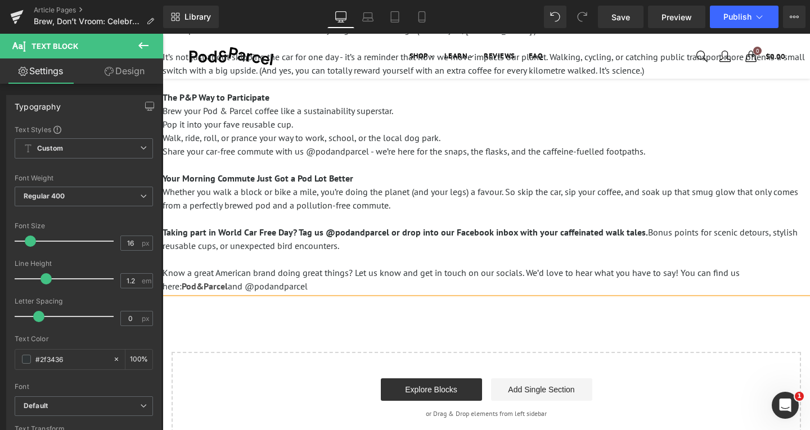
scroll to position [225, 0]
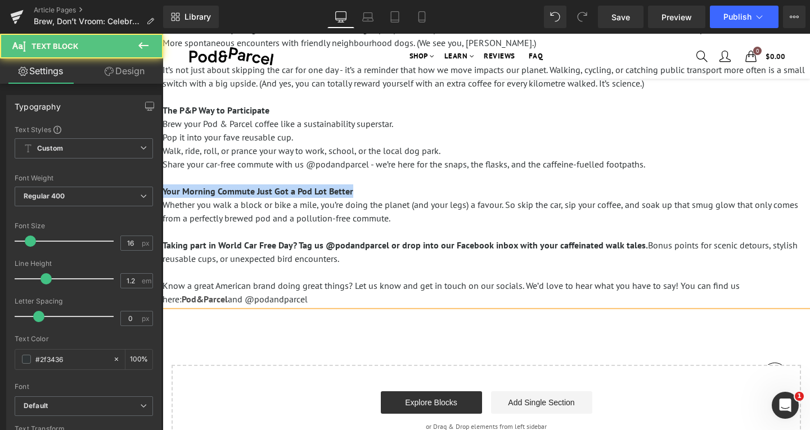
drag, startPoint x: 372, startPoint y: 188, endPoint x: 123, endPoint y: 195, distance: 249.8
click at [163, 195] on html "Sign in close We've sent you an email with a link to update your password. A pa…" at bounding box center [486, 295] width 647 height 973
copy span "Your Morning Commute Just Got a Pod Lot Better"
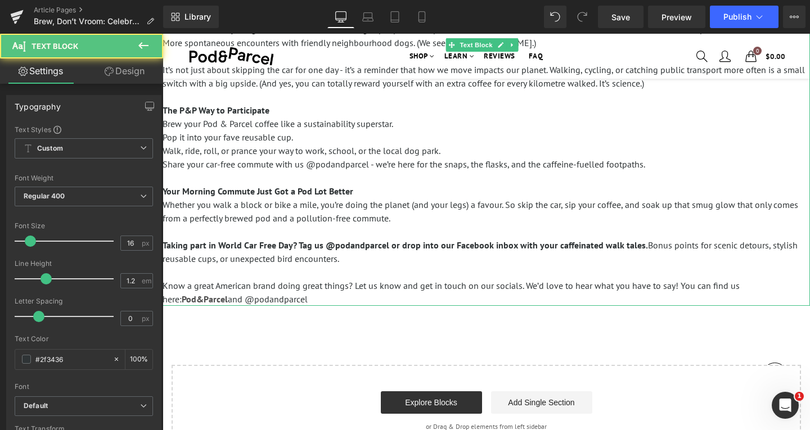
click at [371, 266] on p at bounding box center [486, 273] width 647 height 14
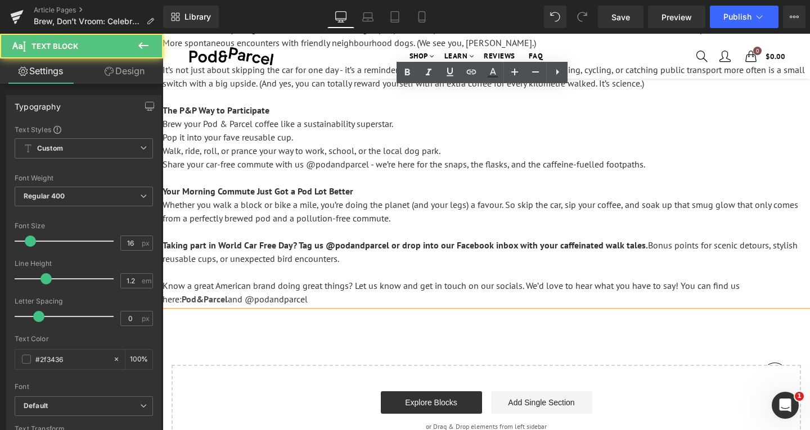
click at [391, 261] on p "Taking part in World Car Free Day? Tag us @podandparcel or drop into our Facebo…" at bounding box center [486, 252] width 647 height 27
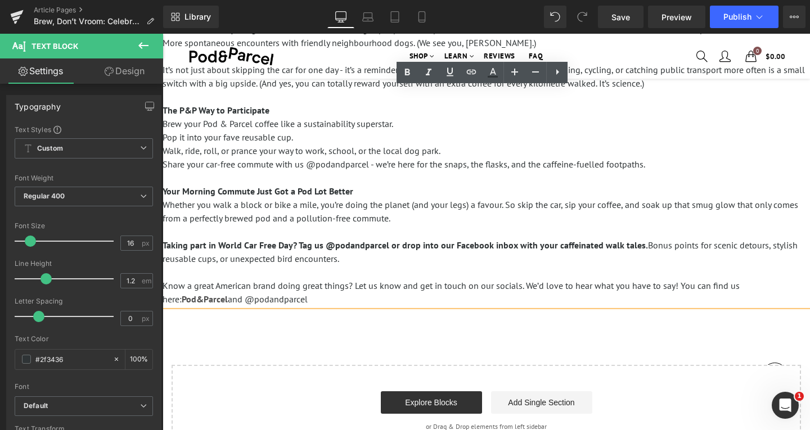
click at [287, 302] on span "and @podandparcel" at bounding box center [268, 299] width 80 height 11
click at [298, 302] on span "and @podandparcel" at bounding box center [268, 299] width 80 height 11
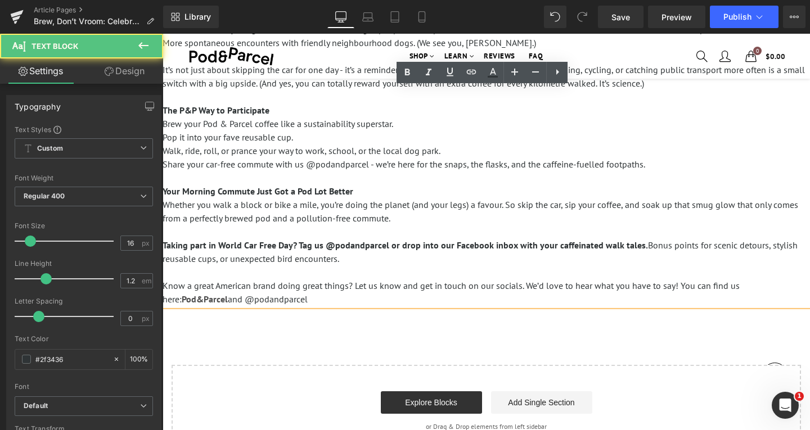
click at [298, 302] on span "and @podandparcel" at bounding box center [268, 299] width 80 height 11
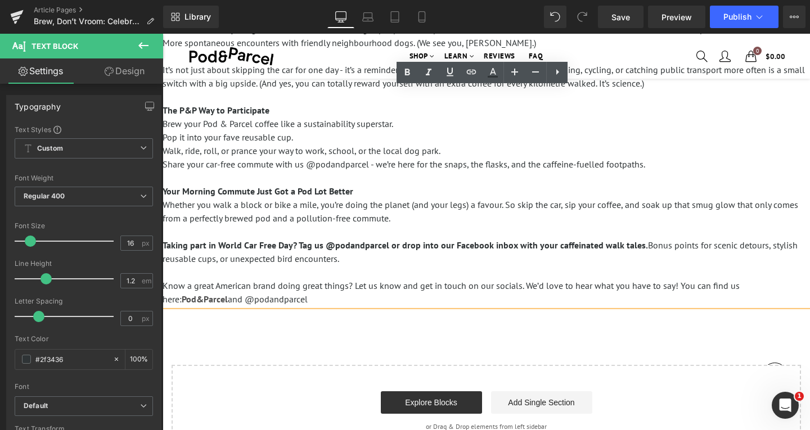
click at [329, 302] on p "Know a great American brand doing great things? Let us know and get in touch on…" at bounding box center [486, 292] width 647 height 27
drag, startPoint x: 342, startPoint y: 299, endPoint x: 156, endPoint y: 290, distance: 186.4
click at [163, 290] on html "Sign in close We've sent you an email with a link to update your password. A pa…" at bounding box center [486, 295] width 647 height 973
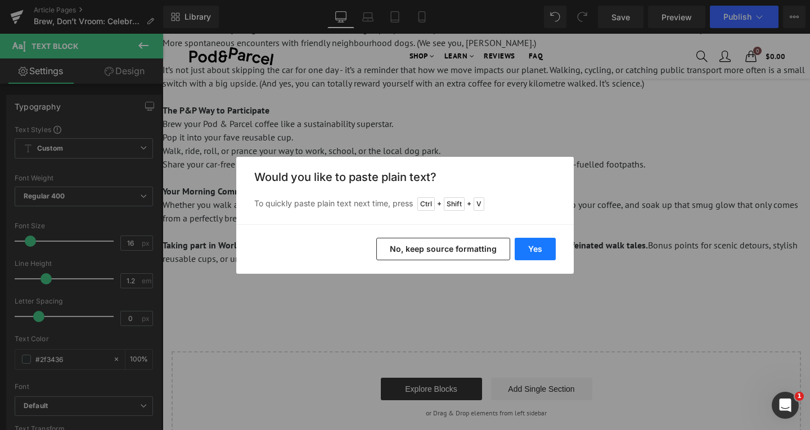
click at [531, 254] on button "Yes" at bounding box center [535, 249] width 41 height 23
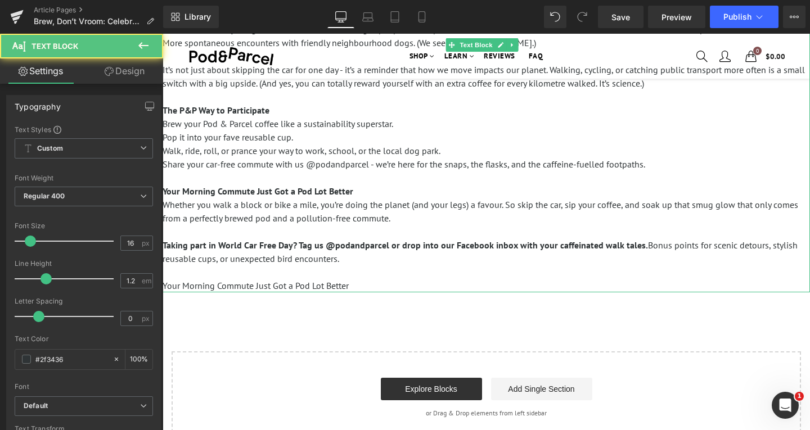
click at [303, 282] on p "Your Morning Commute Just Got a Pod Lot Better" at bounding box center [486, 286] width 647 height 14
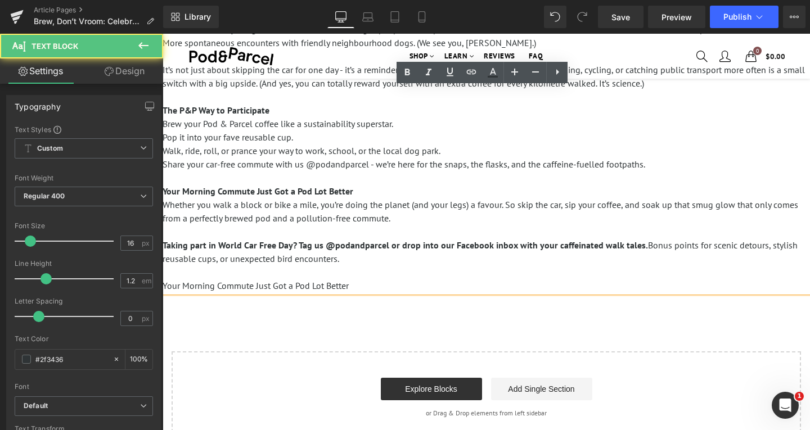
click at [341, 188] on span "Your Morning Commute Just Got a Pod Lot Better" at bounding box center [258, 191] width 191 height 11
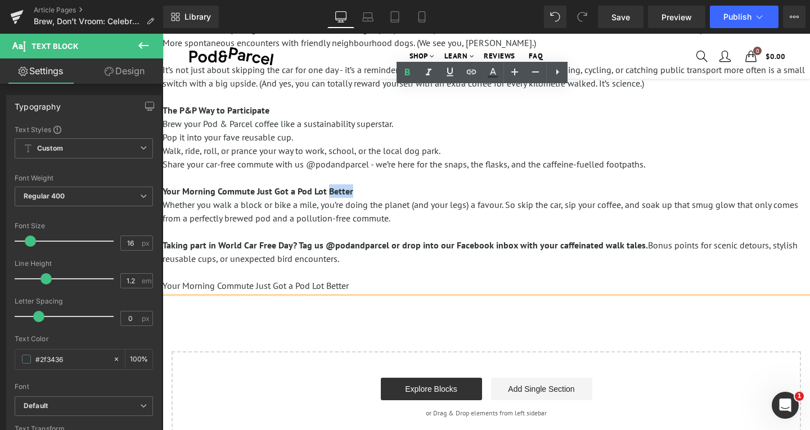
click at [341, 188] on span "Your Morning Commute Just Got a Pod Lot Better" at bounding box center [258, 191] width 191 height 11
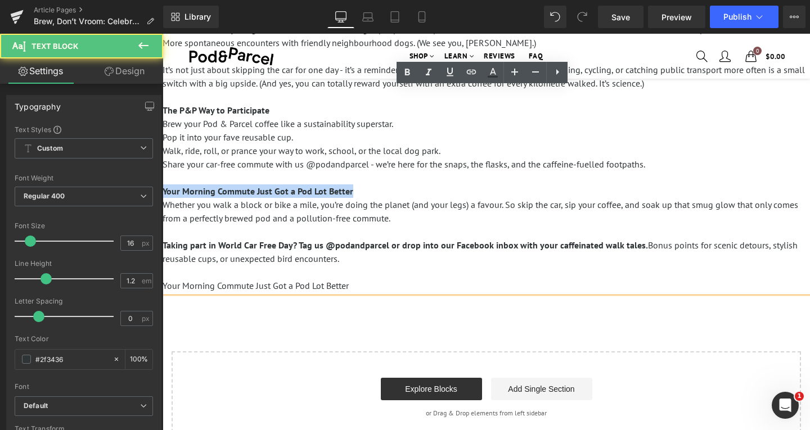
copy p "Your Morning Commute Just Got a Pod Lot Better"
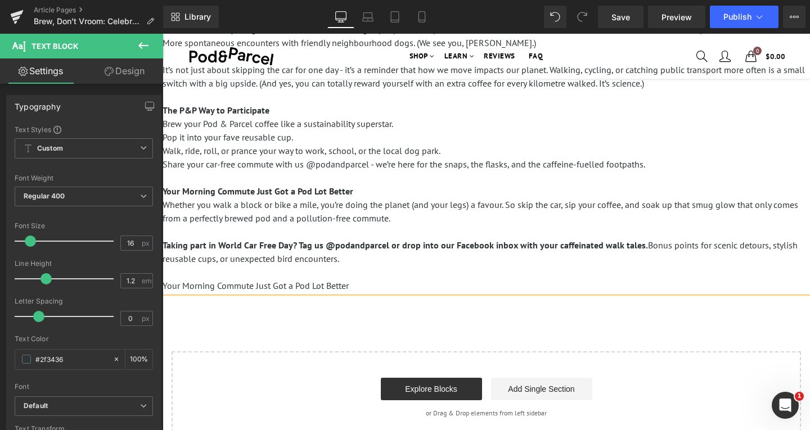
click at [273, 285] on p "Your Morning Commute Just Got a Pod Lot Better" at bounding box center [486, 286] width 647 height 14
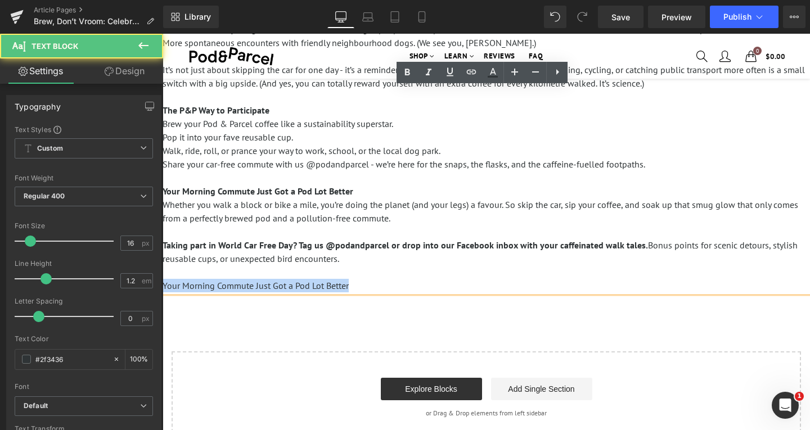
click at [273, 285] on p "Your Morning Commute Just Got a Pod Lot Better" at bounding box center [486, 286] width 647 height 14
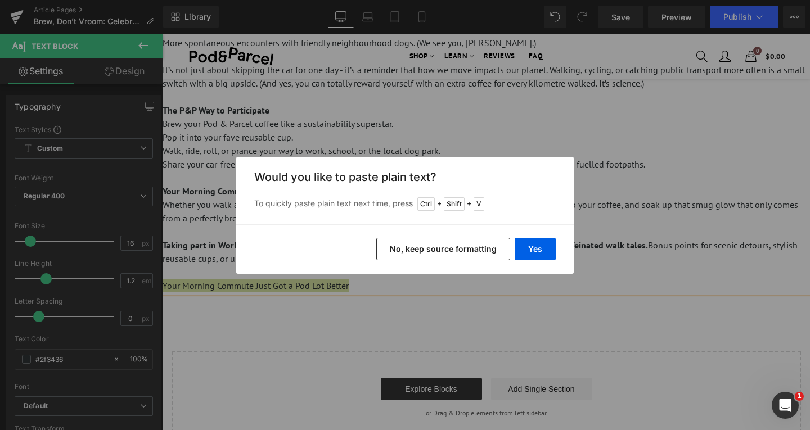
click at [416, 247] on button "No, keep source formatting" at bounding box center [443, 249] width 134 height 23
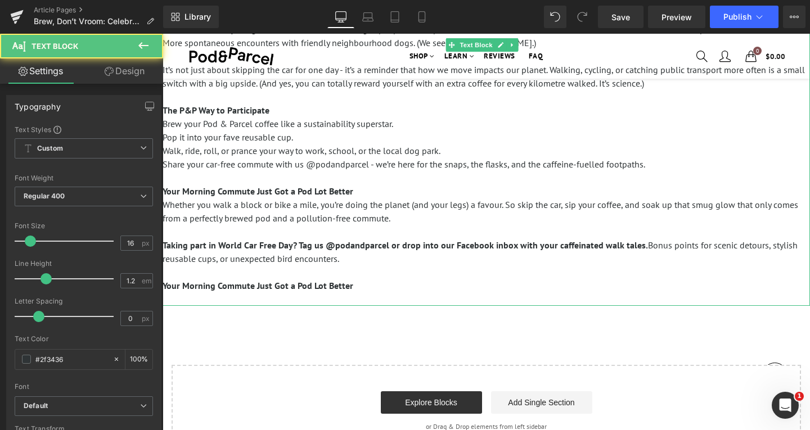
click at [370, 286] on p "Your Morning Commute Just Got a Pod Lot Better" at bounding box center [486, 286] width 647 height 14
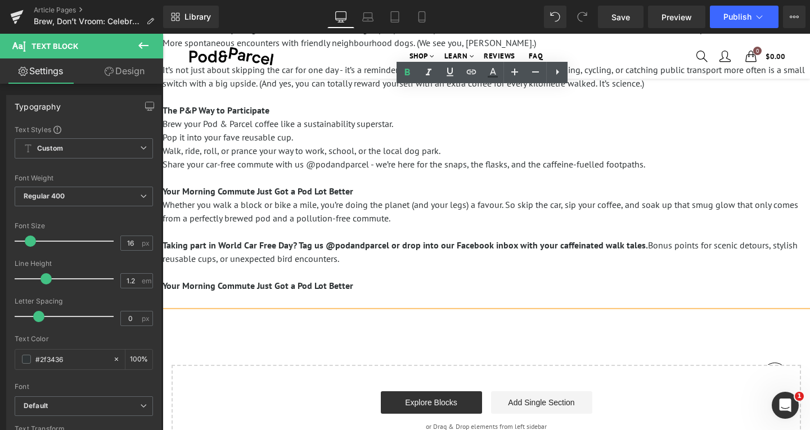
click at [371, 288] on p "Your Morning Commute Just Got a Pod Lot Better" at bounding box center [486, 286] width 647 height 14
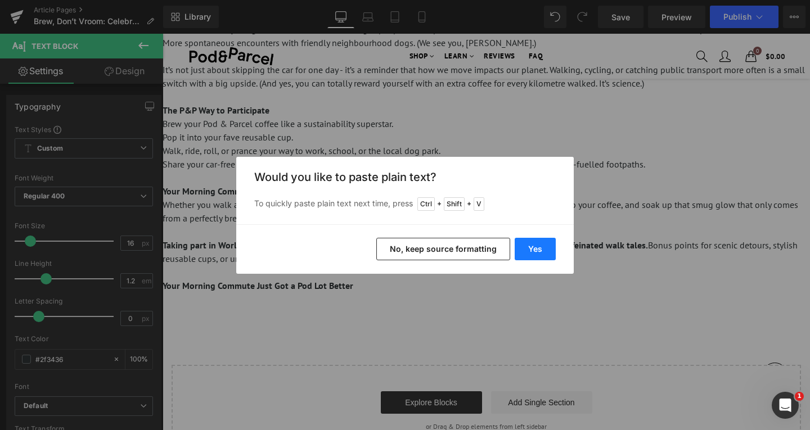
click at [528, 250] on button "Yes" at bounding box center [535, 249] width 41 height 23
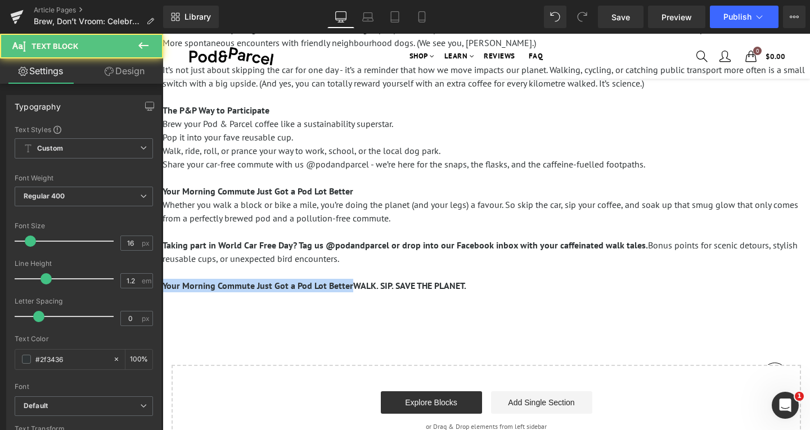
drag, startPoint x: 352, startPoint y: 287, endPoint x: 124, endPoint y: 287, distance: 227.8
click at [163, 287] on html "Sign in close We've sent you an email with a link to update your password. A pa…" at bounding box center [486, 295] width 647 height 973
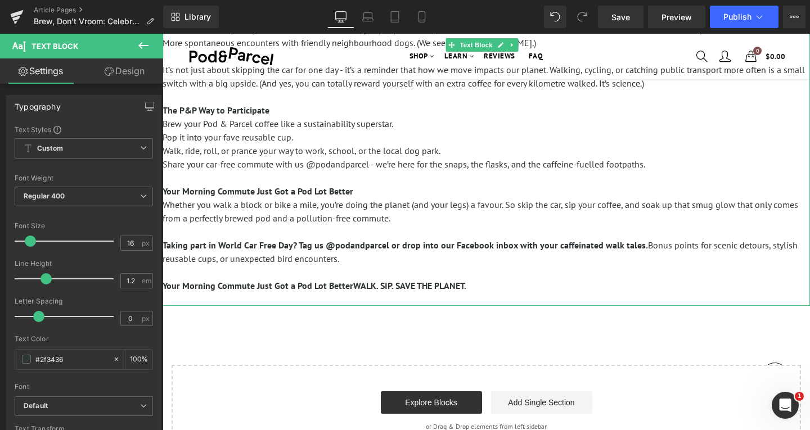
click at [515, 286] on p "Your Morning Commute Just Got a Pod Lot BetterWALK. SIP. SAVE THE PLANET." at bounding box center [486, 286] width 647 height 14
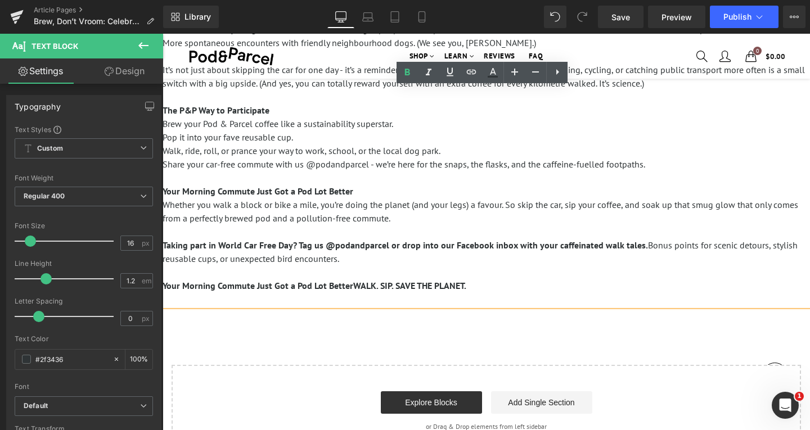
click at [519, 294] on p at bounding box center [486, 300] width 647 height 14
drag, startPoint x: 496, startPoint y: 289, endPoint x: 350, endPoint y: 285, distance: 146.3
click at [350, 285] on p "Your Morning Commute Just Got a Pod Lot BetterWALK. SIP. SAVE THE PLANET." at bounding box center [486, 286] width 647 height 14
click at [361, 286] on span "Your Morning Commute Just Got a Pod Lot BetterWALK. SIP. SAVE THE PLANET." at bounding box center [315, 285] width 304 height 11
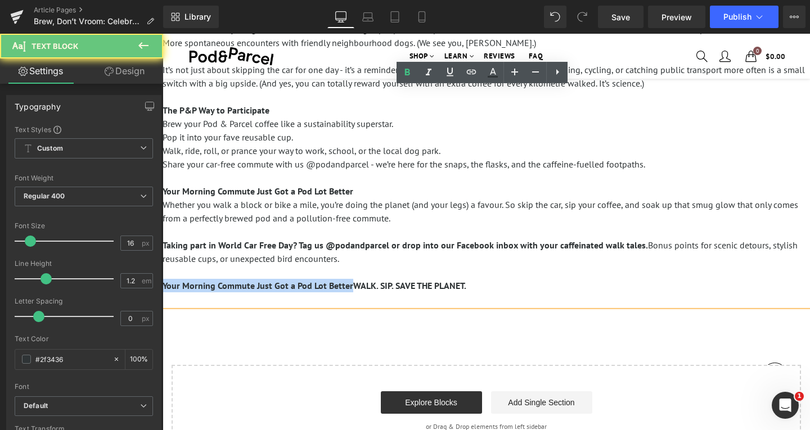
drag, startPoint x: 351, startPoint y: 285, endPoint x: 123, endPoint y: 284, distance: 228.4
click at [163, 284] on html "Sign in close We've sent you an email with a link to update your password. A pa…" at bounding box center [486, 295] width 647 height 973
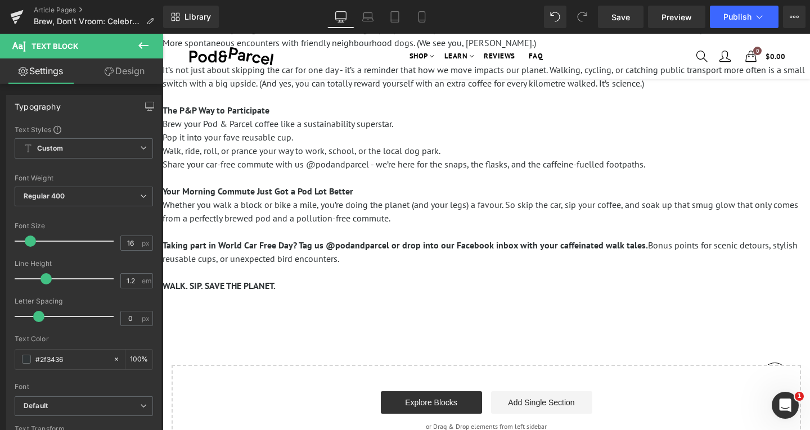
click at [369, 270] on p at bounding box center [486, 273] width 647 height 14
click at [148, 45] on icon at bounding box center [143, 45] width 10 height 7
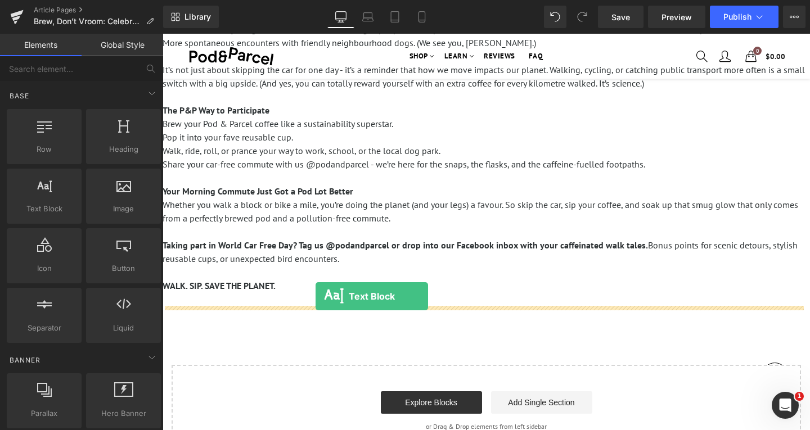
drag, startPoint x: 248, startPoint y: 236, endPoint x: 316, endPoint y: 296, distance: 91.2
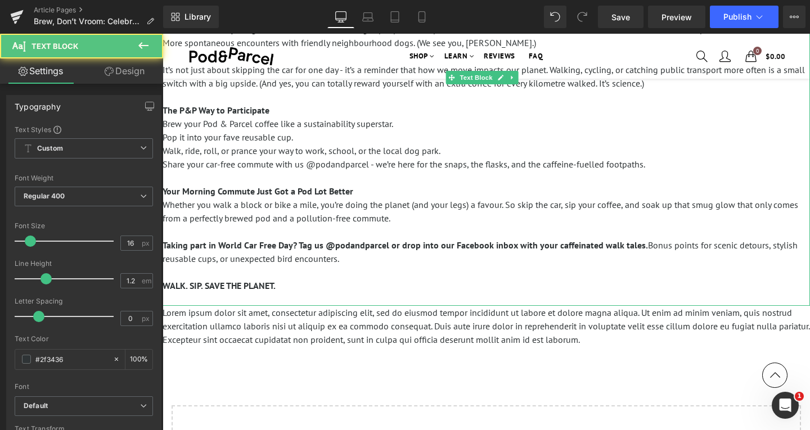
scroll to position [338, 0]
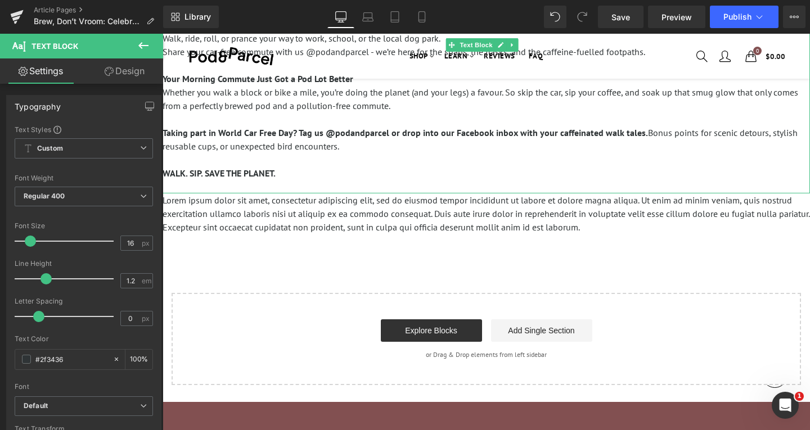
click at [276, 169] on span "WALK. SIP. SAVE THE PLANET." at bounding box center [219, 173] width 113 height 11
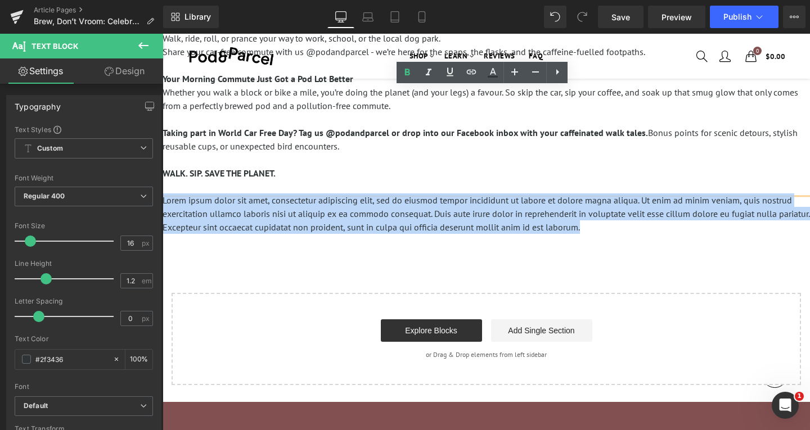
drag, startPoint x: 570, startPoint y: 218, endPoint x: 110, endPoint y: 192, distance: 460.8
click at [163, 192] on html "Sign in close We've sent you an email with a link to update your password. A pa…" at bounding box center [486, 203] width 647 height 1014
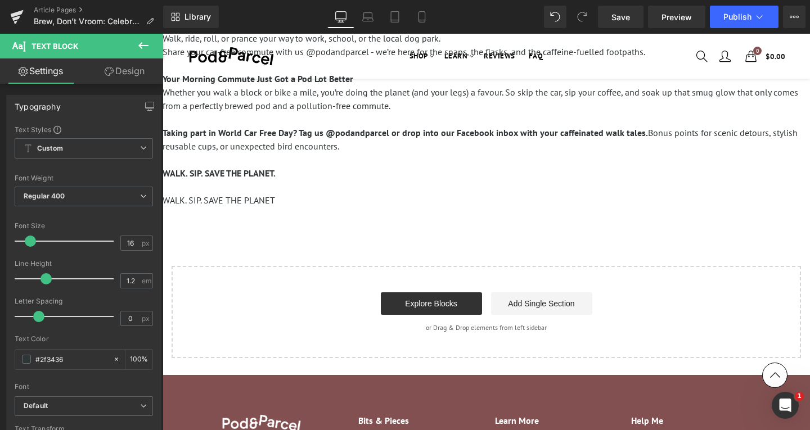
click at [268, 172] on span "WALK. SIP. SAVE THE PLANET." at bounding box center [219, 173] width 113 height 11
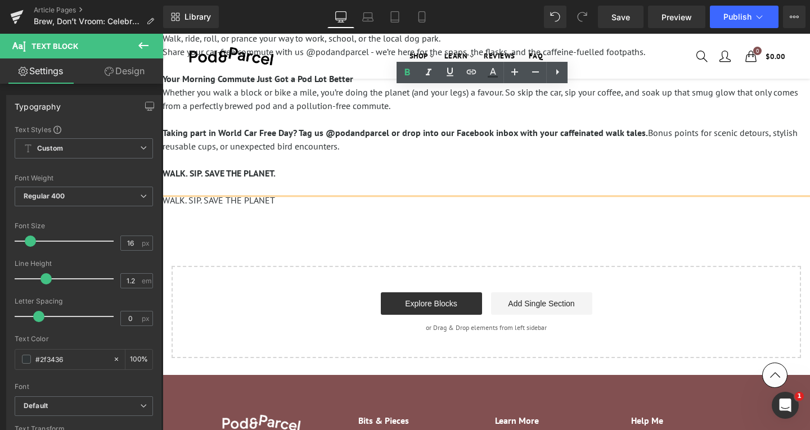
click at [273, 102] on span "Whether you walk a block or bike a mile, you’re doing the planet (and your legs…" at bounding box center [481, 99] width 636 height 25
click at [252, 203] on p "WALK. SIP. SAVE THE PLANET" at bounding box center [486, 201] width 647 height 14
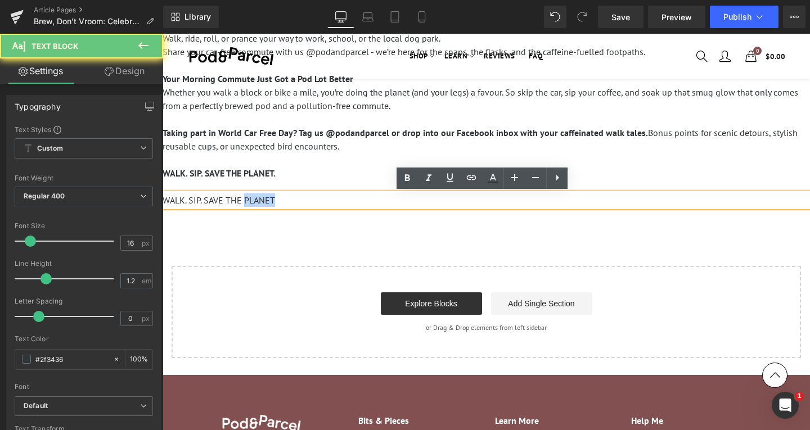
click at [252, 203] on p "WALK. SIP. SAVE THE PLANET" at bounding box center [486, 201] width 647 height 14
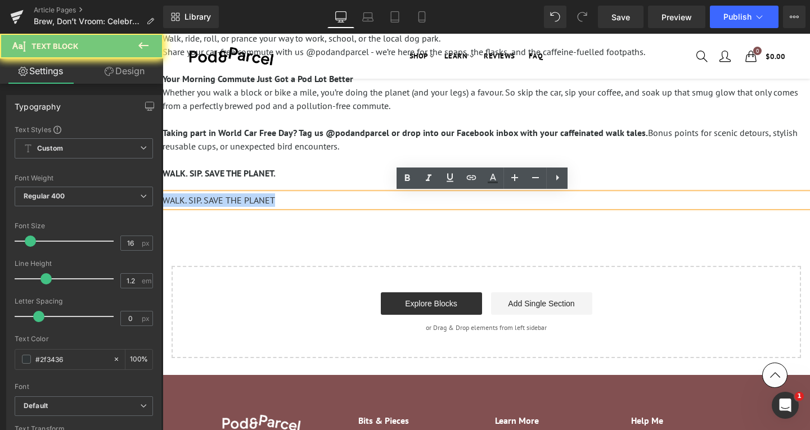
click at [252, 203] on p "WALK. SIP. SAVE THE PLANET" at bounding box center [486, 201] width 647 height 14
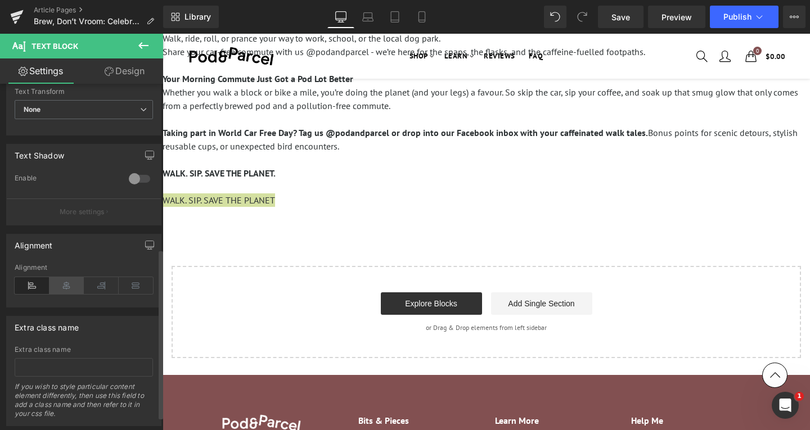
click at [64, 280] on icon at bounding box center [67, 285] width 35 height 17
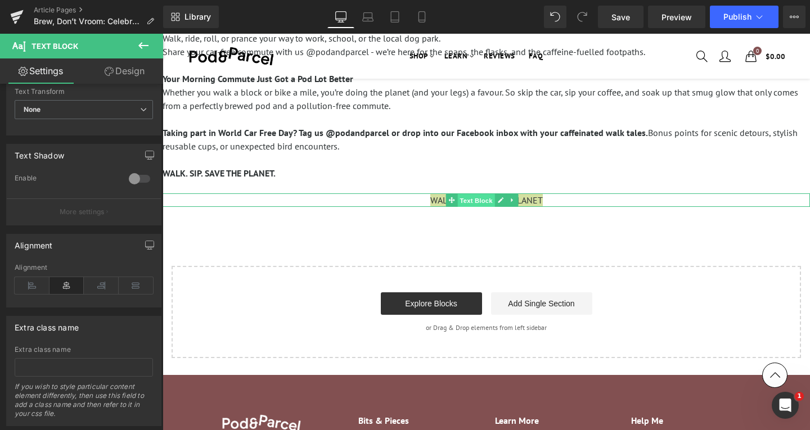
click at [475, 203] on span "Text Block" at bounding box center [475, 201] width 37 height 14
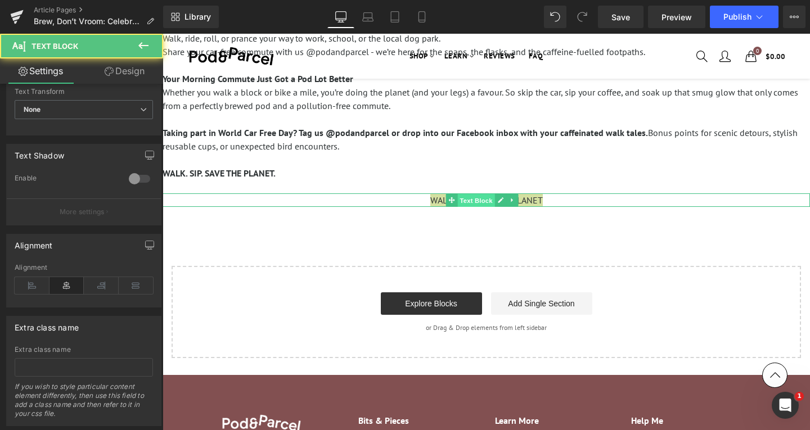
click at [475, 203] on span "Text Block" at bounding box center [475, 201] width 37 height 14
click at [376, 196] on p "WALK. SIP. SAVE THE PLANET" at bounding box center [486, 201] width 647 height 14
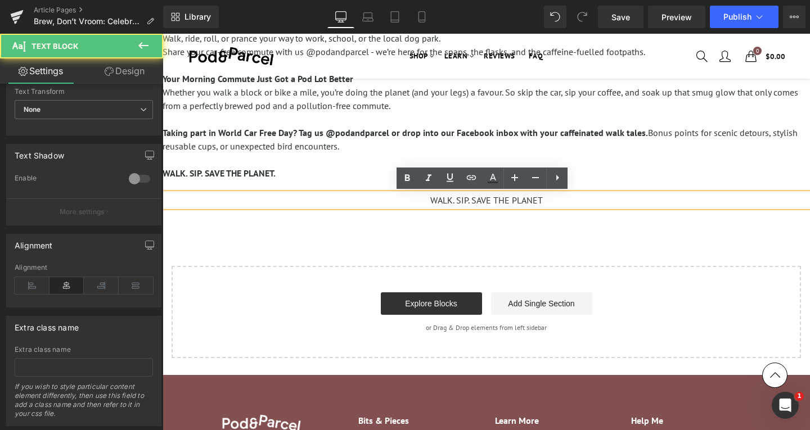
click at [460, 197] on p "WALK. SIP. SAVE THE PLANET" at bounding box center [486, 201] width 647 height 14
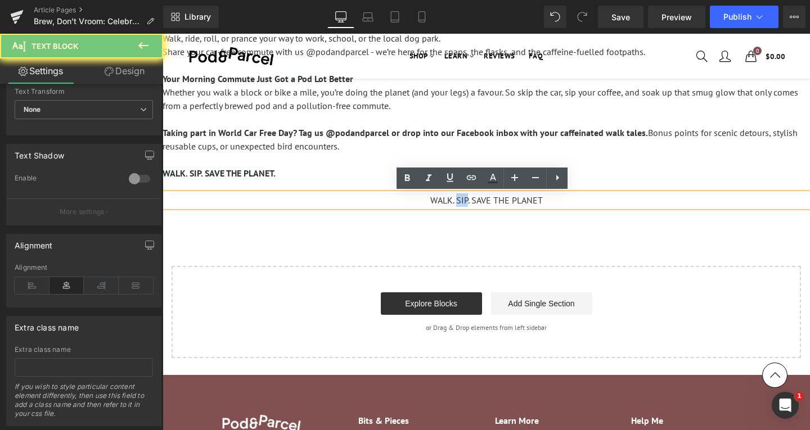
click at [460, 197] on p "WALK. SIP. SAVE THE PLANET" at bounding box center [486, 201] width 647 height 14
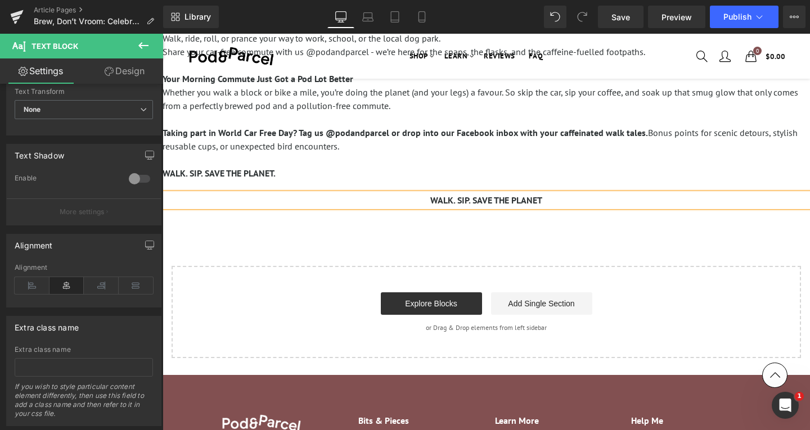
click at [272, 173] on span "WALK. SIP. SAVE THE PLANET." at bounding box center [219, 173] width 113 height 11
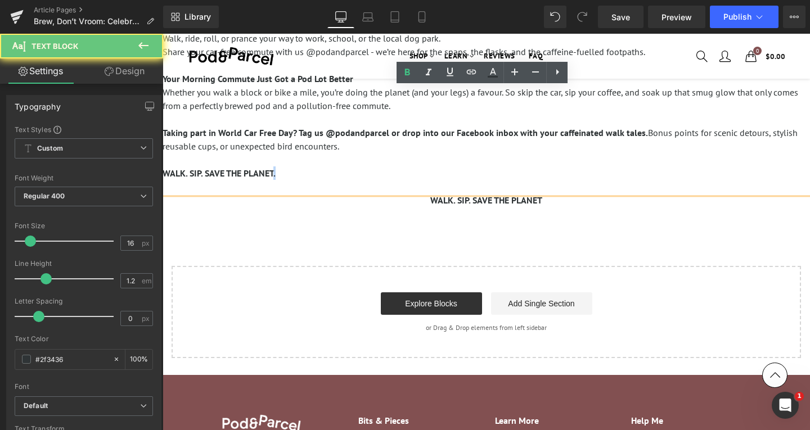
click at [272, 173] on span "WALK. SIP. SAVE THE PLANET." at bounding box center [219, 173] width 113 height 11
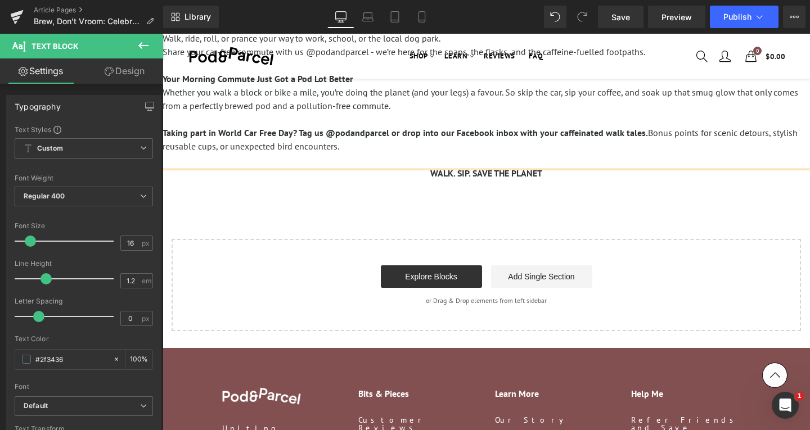
click at [588, 170] on p "WALK. SIP. SAVE THE PLANET" at bounding box center [486, 174] width 647 height 14
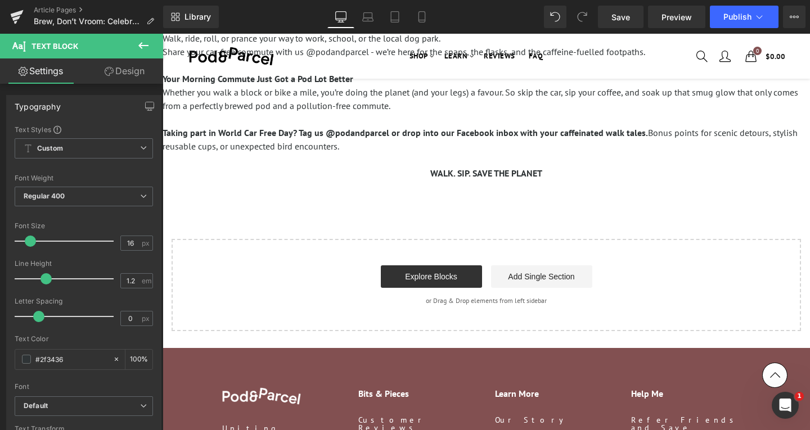
click at [143, 45] on icon at bounding box center [143, 45] width 10 height 7
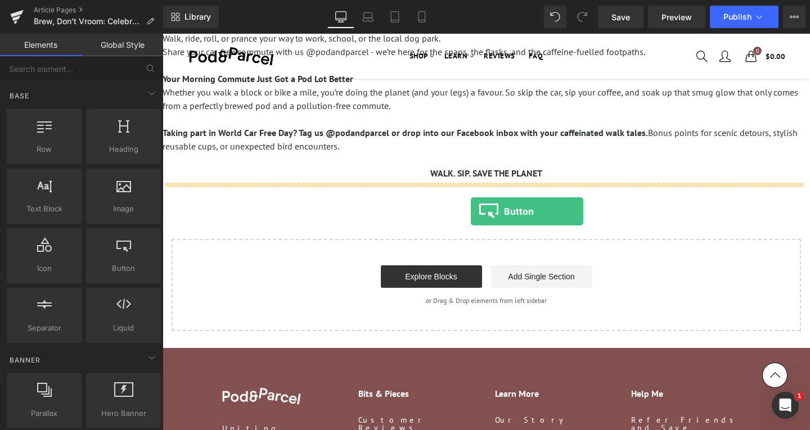
drag, startPoint x: 283, startPoint y: 291, endPoint x: 471, endPoint y: 212, distance: 203.9
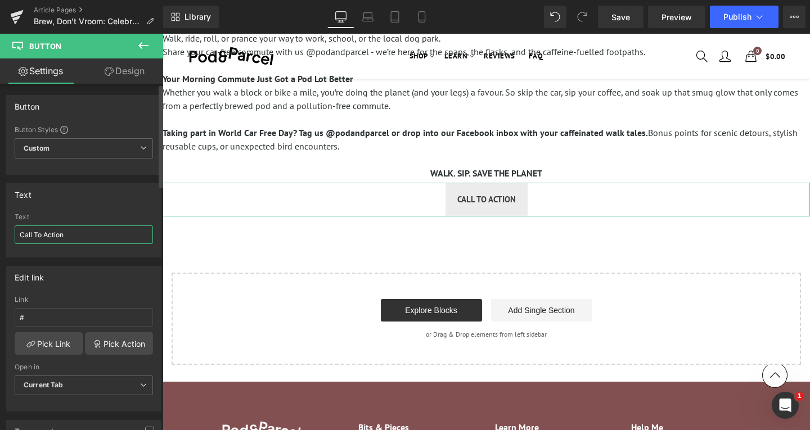
click at [72, 230] on input "Call To Action" at bounding box center [84, 235] width 138 height 19
click at [72, 237] on input "Call To Action" at bounding box center [84, 235] width 138 height 19
paste input "SHOP YOUR POD MATCH"
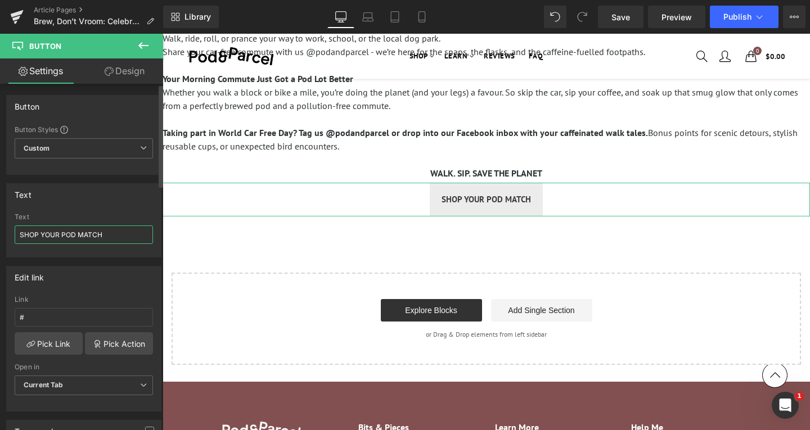
click at [57, 236] on input "SHOP YOUR POD MATCH" at bounding box center [84, 235] width 138 height 19
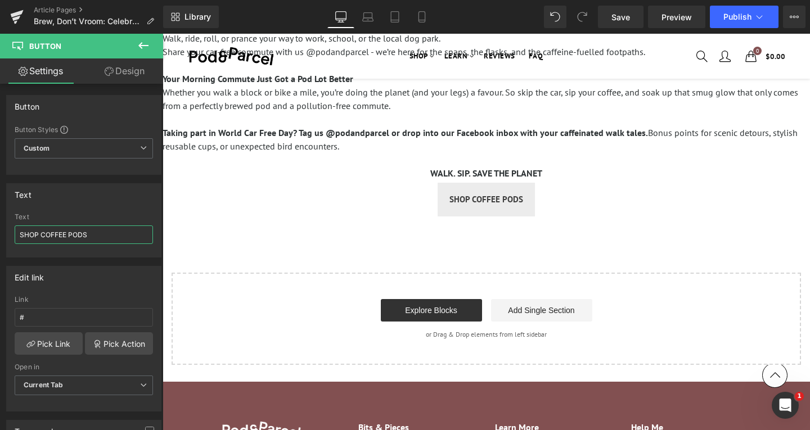
type input "SHOP COFFEE PODS"
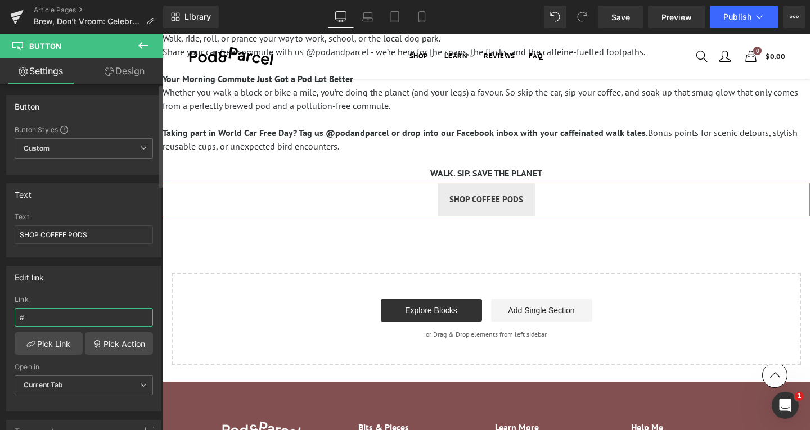
click at [75, 322] on input "#" at bounding box center [84, 317] width 138 height 19
paste input "https://us.podandparcel.com/collections/nespresso-compatible-coffee-pods"
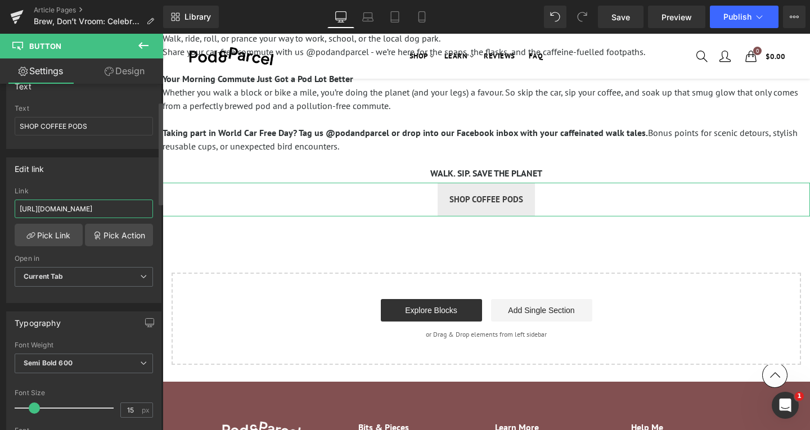
scroll to position [169, 0]
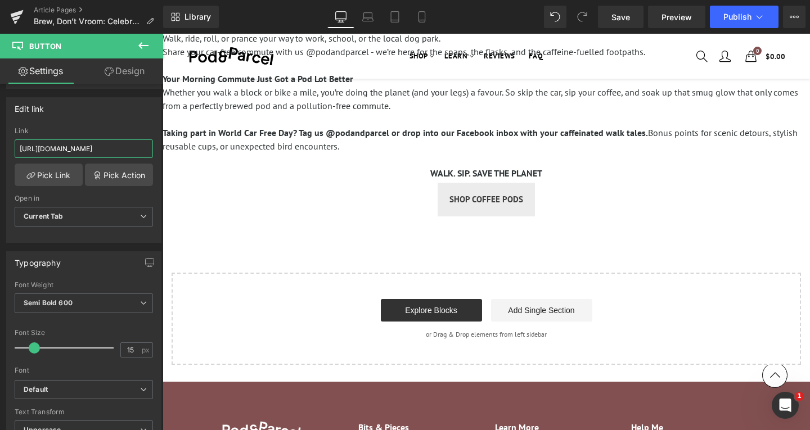
type input "https://us.podandparcel.com/collections/nespresso-compatible-coffee-pods"
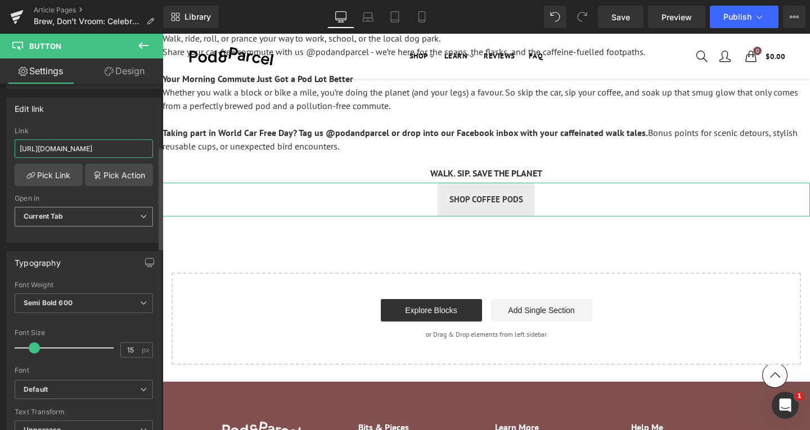
scroll to position [281, 0]
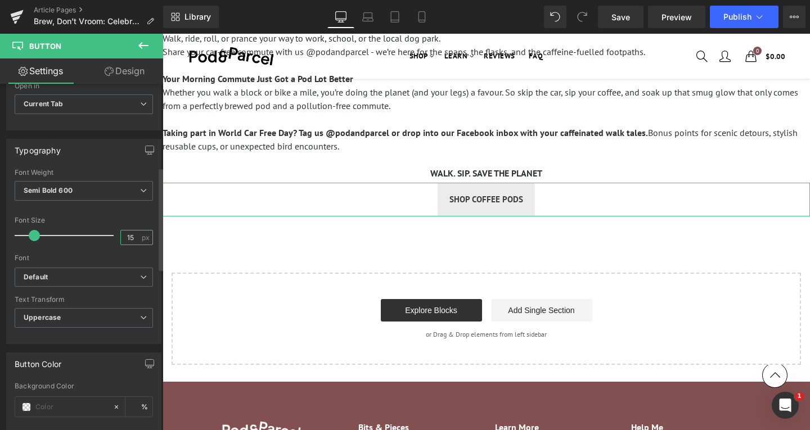
click at [125, 237] on input "15" at bounding box center [131, 238] width 20 height 14
drag, startPoint x: 126, startPoint y: 235, endPoint x: 134, endPoint y: 236, distance: 8.6
click at [134, 236] on input "15" at bounding box center [131, 238] width 20 height 14
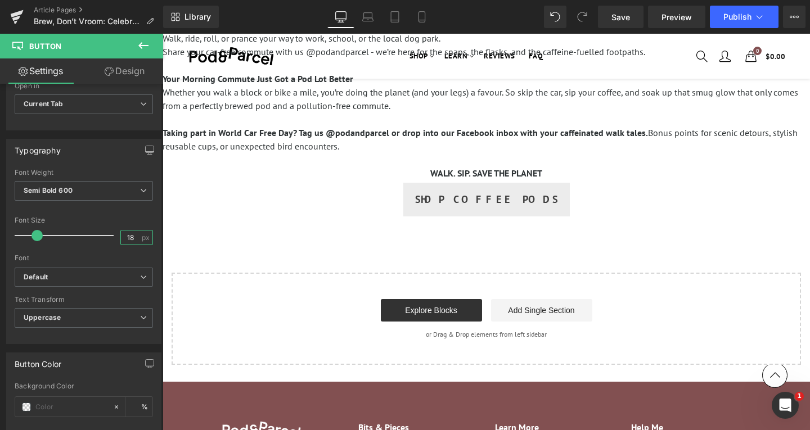
type input "18"
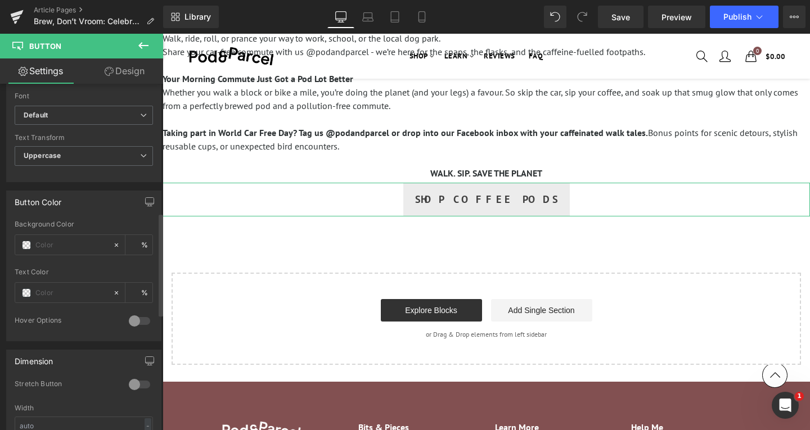
scroll to position [450, 0]
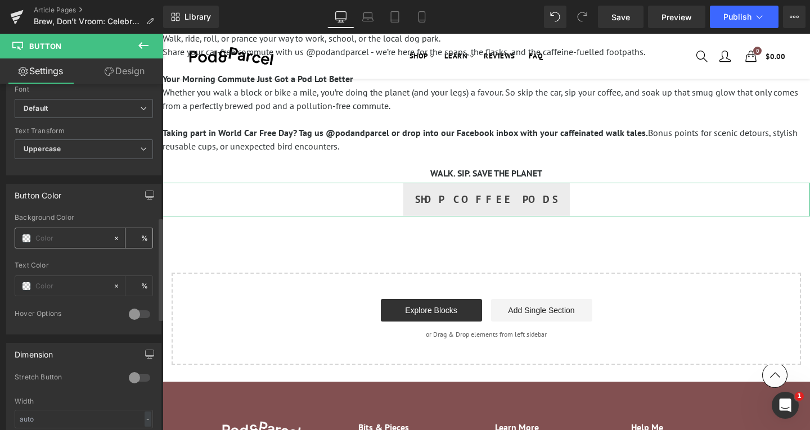
click at [73, 232] on input "text" at bounding box center [71, 238] width 72 height 12
paste input "#dd9933"
type input "#dd9933"
type input "100"
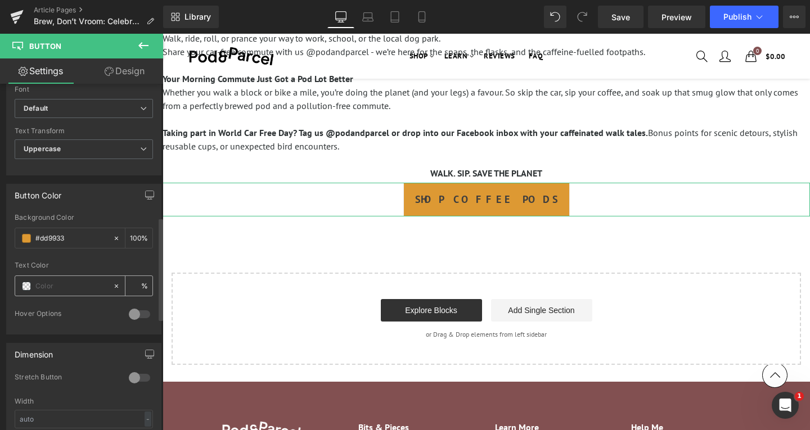
type input "#dd9933"
click at [54, 287] on input "text" at bounding box center [71, 286] width 72 height 12
type input "0"
click at [29, 288] on span at bounding box center [26, 286] width 9 height 9
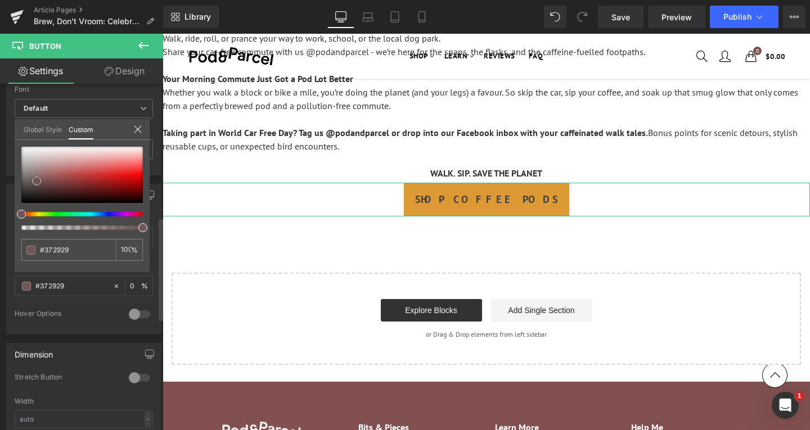
type input "#372929"
type input "100"
type input "#372929"
type input "100"
type input "#6a5252"
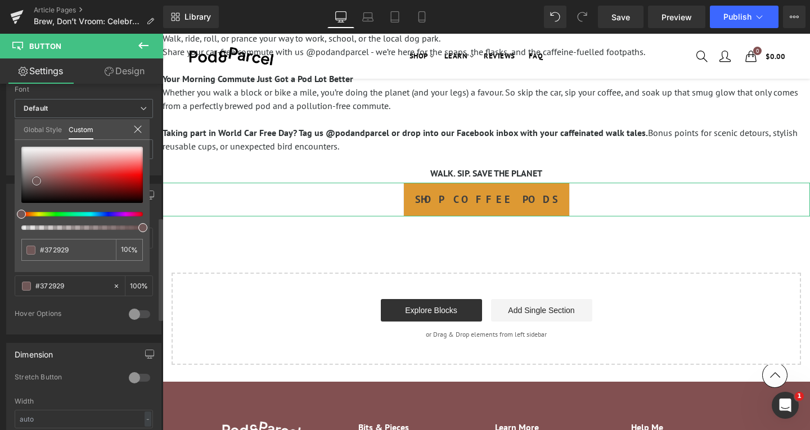
type input "#6a5252"
type input "#978080"
type input "#dad7d7"
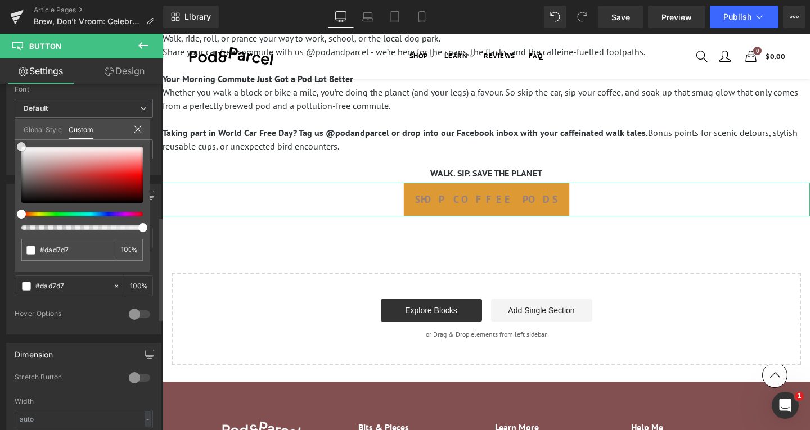
type input "#ffffff"
drag, startPoint x: 37, startPoint y: 181, endPoint x: 6, endPoint y: 117, distance: 71.0
click at [8, 176] on div "Button Color rgb(221, 153, 51) Background Color #dd9933 100 % rgba(255, 255, 25…" at bounding box center [84, 255] width 168 height 159
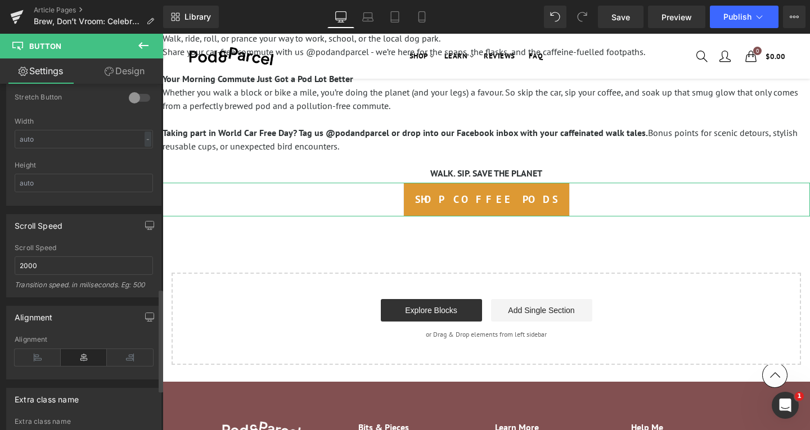
scroll to position [828, 0]
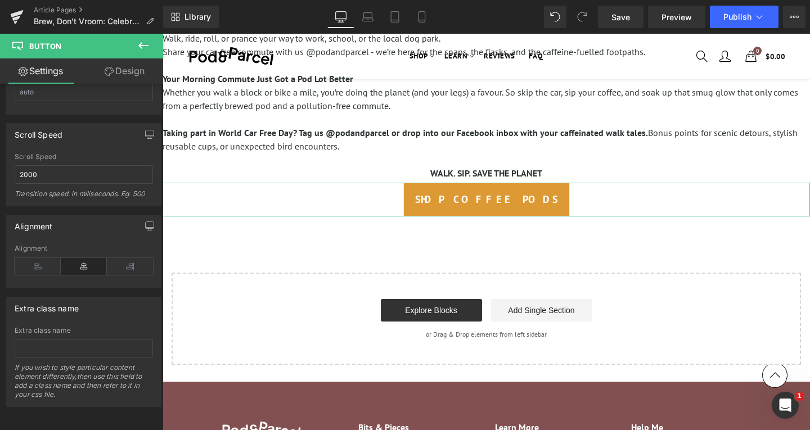
click at [131, 78] on link "Design" at bounding box center [125, 71] width 82 height 25
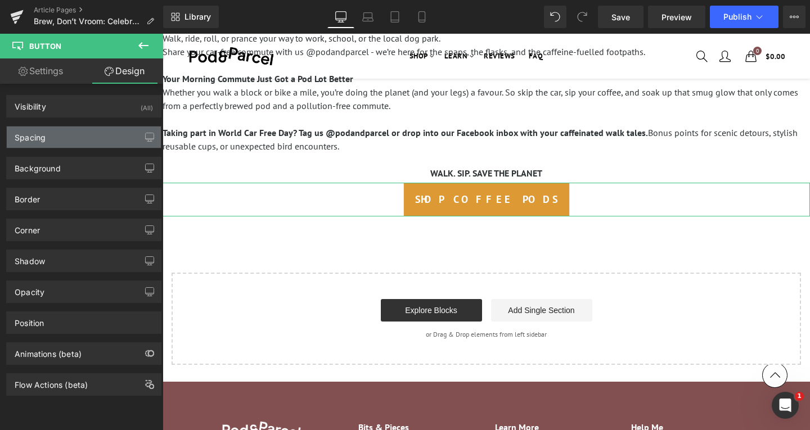
click at [91, 138] on div "Spacing" at bounding box center [84, 137] width 154 height 21
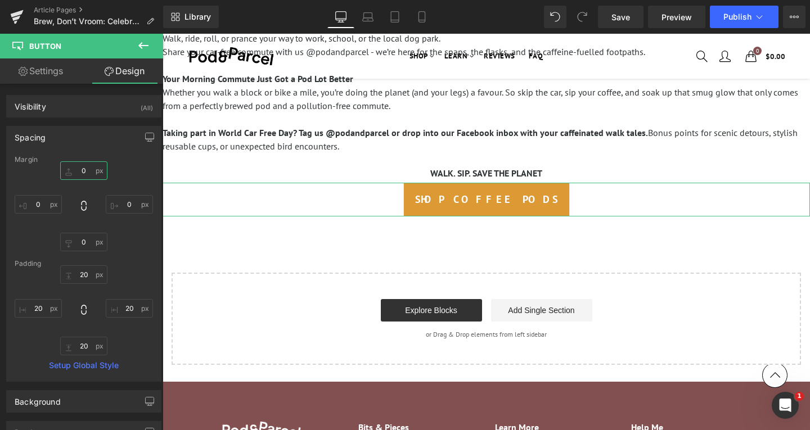
click at [77, 171] on input "0" at bounding box center [83, 170] width 47 height 19
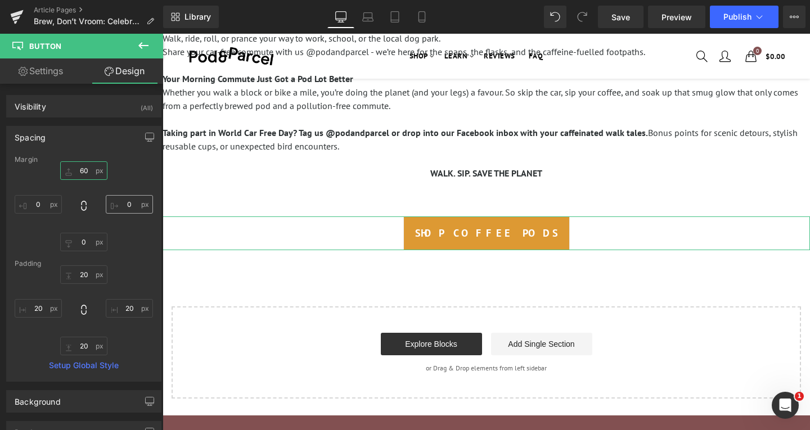
type input "60"
click at [122, 206] on input "0" at bounding box center [129, 204] width 47 height 19
type input "60"
click at [38, 204] on input "0" at bounding box center [38, 204] width 47 height 19
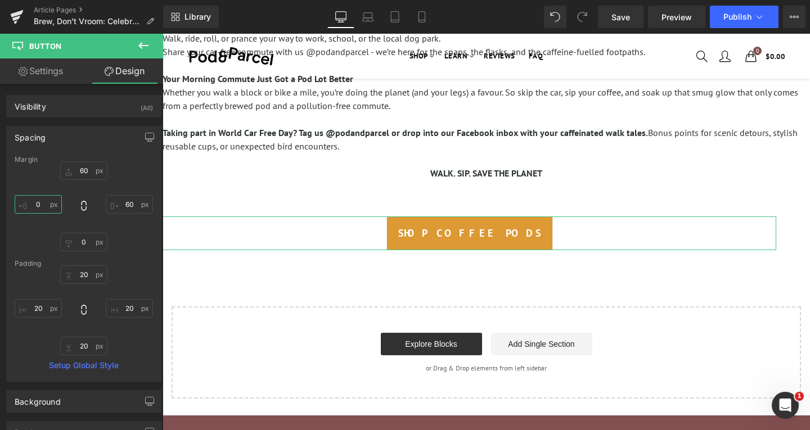
click at [38, 204] on input "0" at bounding box center [38, 204] width 47 height 19
type input "60"
click at [82, 246] on input "0" at bounding box center [83, 242] width 47 height 19
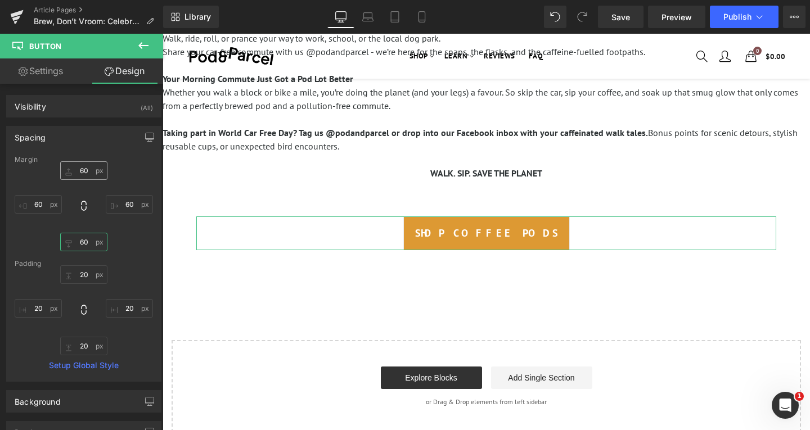
type input "60"
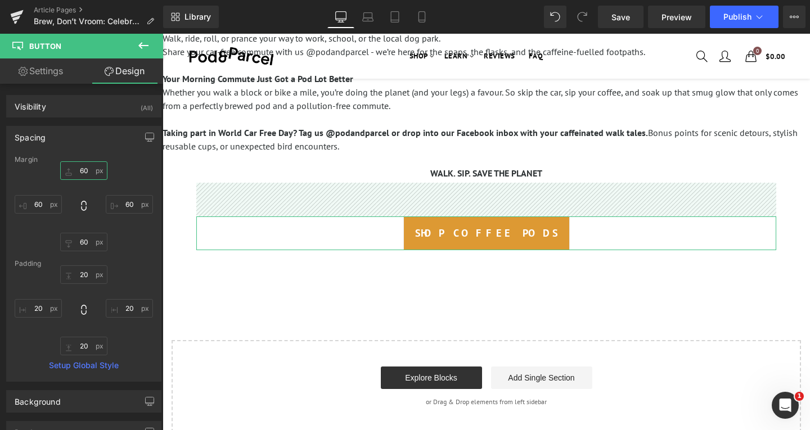
click at [82, 171] on input "60" at bounding box center [83, 170] width 47 height 19
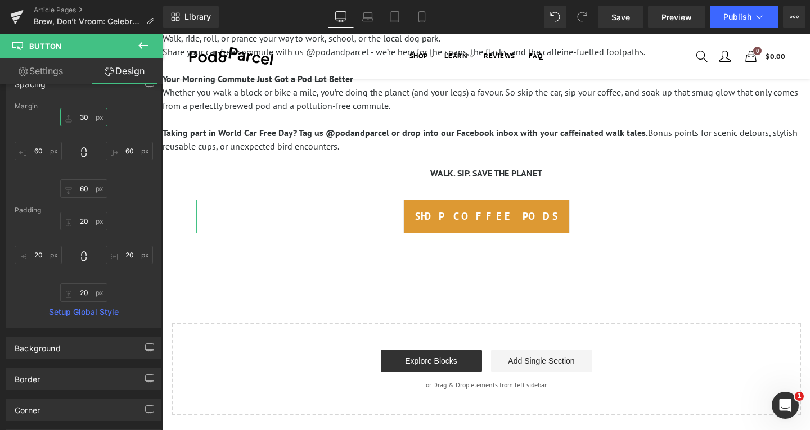
scroll to position [113, 0]
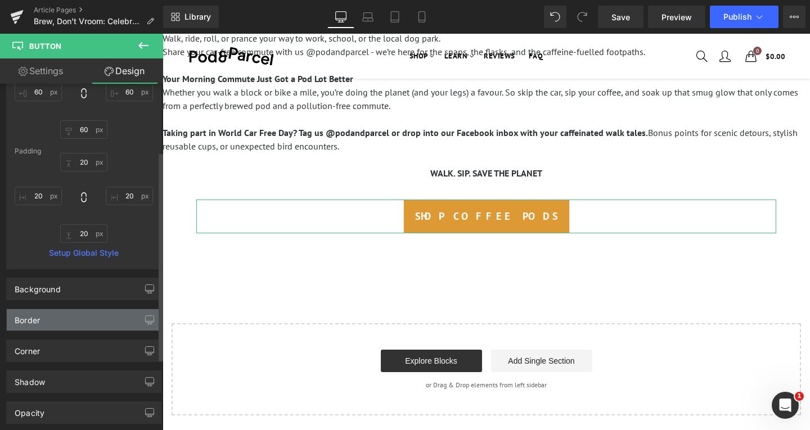
type input "30"
click at [79, 324] on div "Border" at bounding box center [84, 319] width 154 height 21
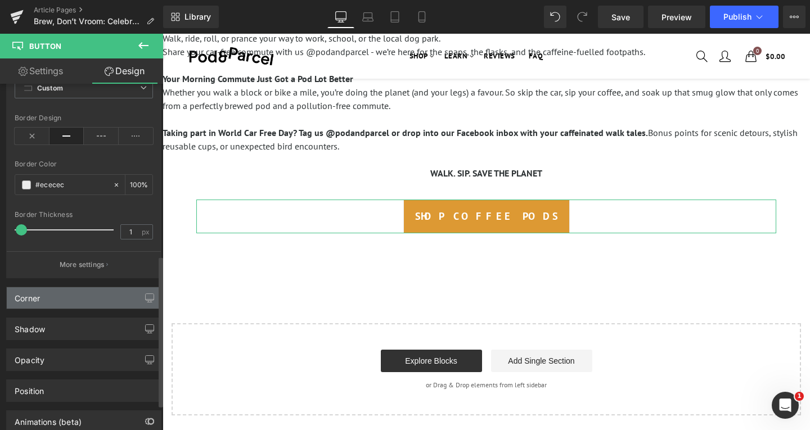
scroll to position [394, 0]
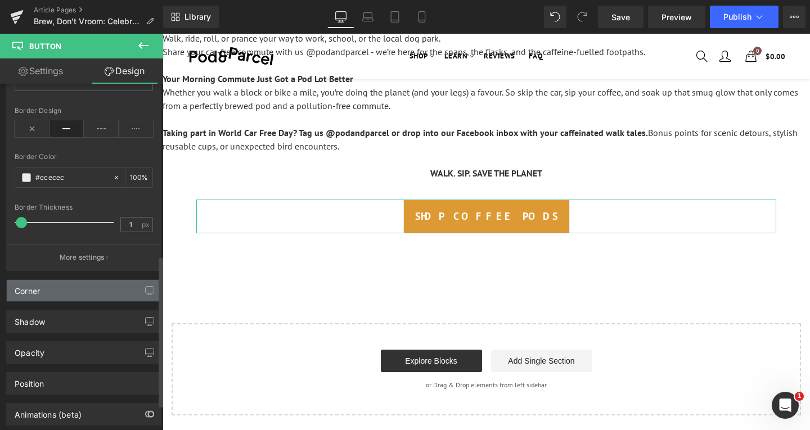
click at [65, 289] on div "Corner" at bounding box center [84, 290] width 154 height 21
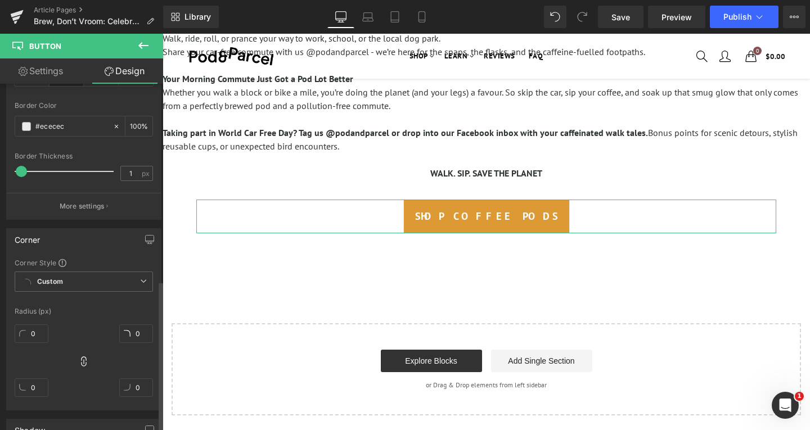
scroll to position [506, 0]
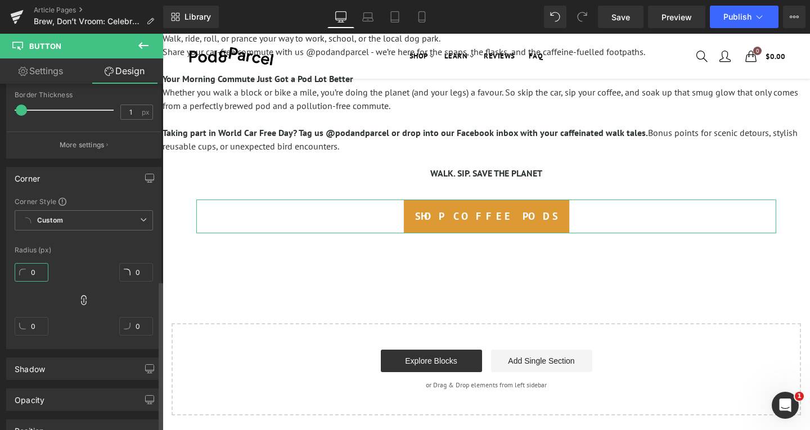
click at [29, 275] on input "0" at bounding box center [32, 272] width 34 height 19
type input "1"
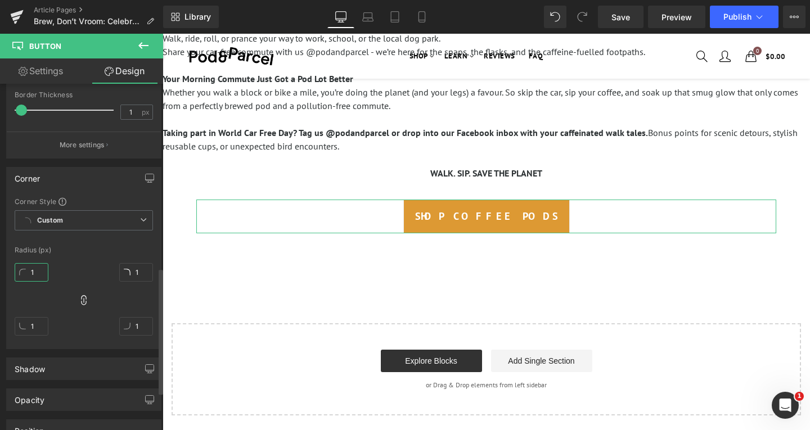
type input "10"
type input "100"
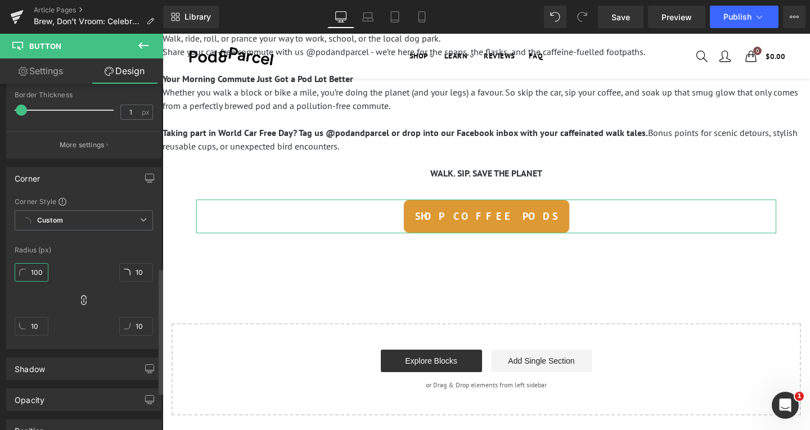
type input "100"
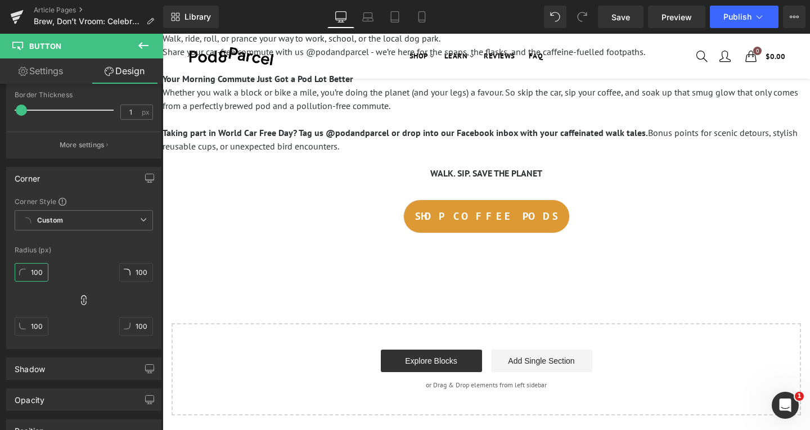
type input "100"
click at [144, 48] on icon at bounding box center [144, 46] width 14 height 14
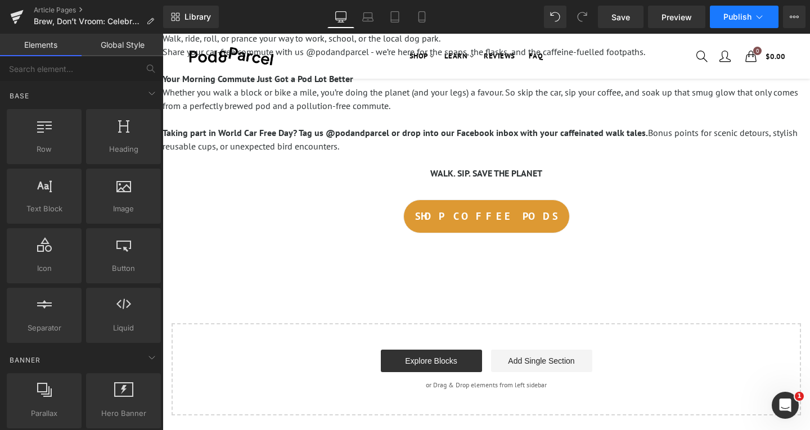
click at [745, 12] on span "Publish" at bounding box center [737, 16] width 28 height 9
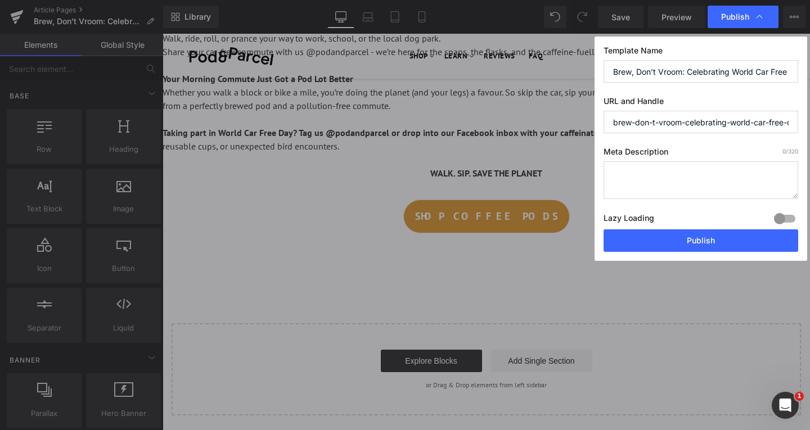
click at [676, 118] on input "brew-don-t-vroom-celebrating-world-car-free-day-with-p-amp-p" at bounding box center [701, 122] width 195 height 23
paste input "celebrating-world-car-free-day"
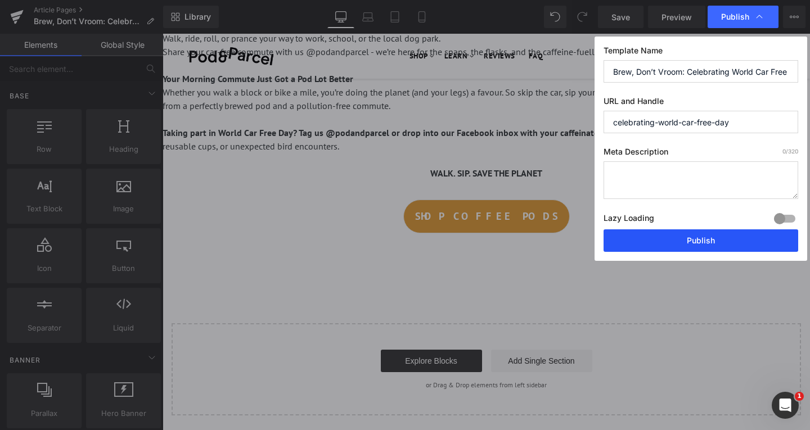
type input "celebrating-world-car-free-day"
click at [717, 245] on button "Publish" at bounding box center [701, 241] width 195 height 23
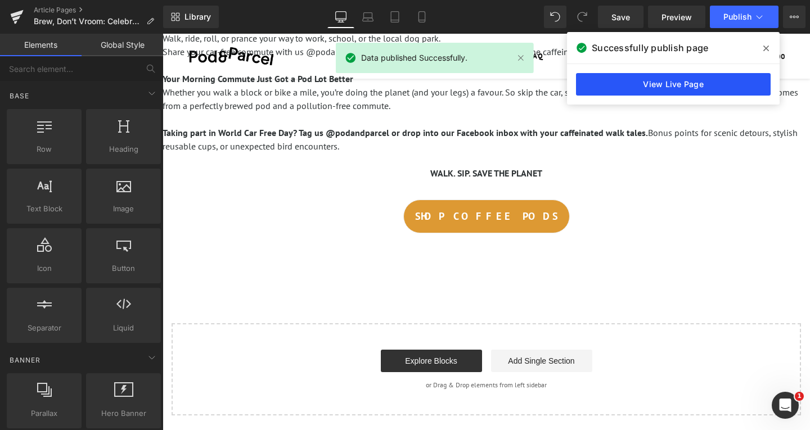
click at [700, 83] on link "View Live Page" at bounding box center [673, 84] width 195 height 23
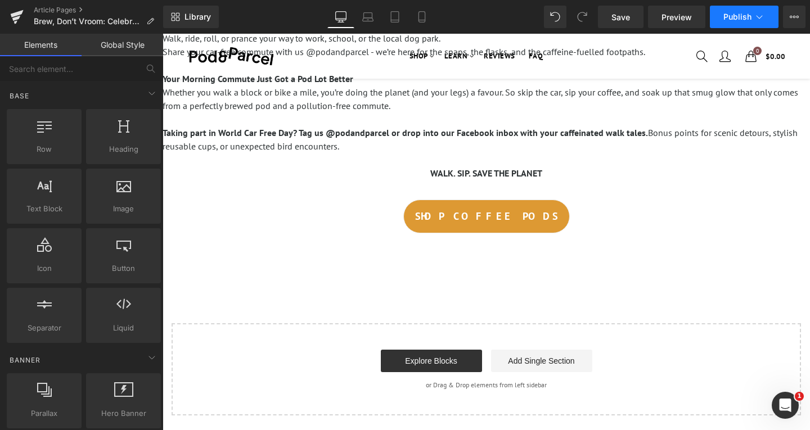
click at [742, 21] on span "Publish" at bounding box center [737, 16] width 28 height 9
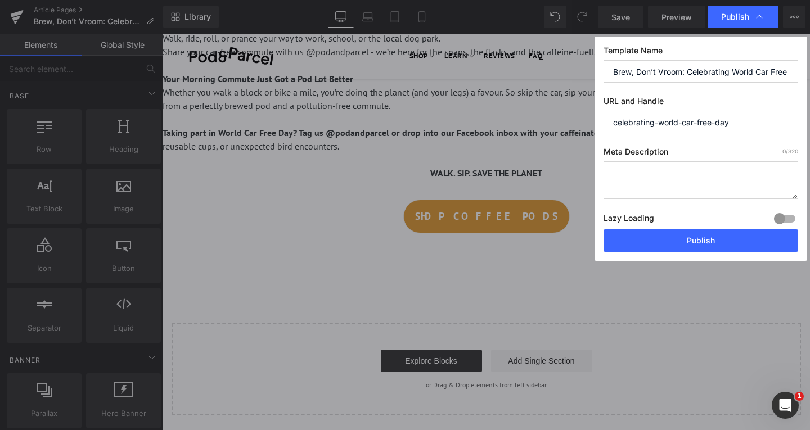
click at [742, 21] on span "Publish" at bounding box center [735, 17] width 28 height 10
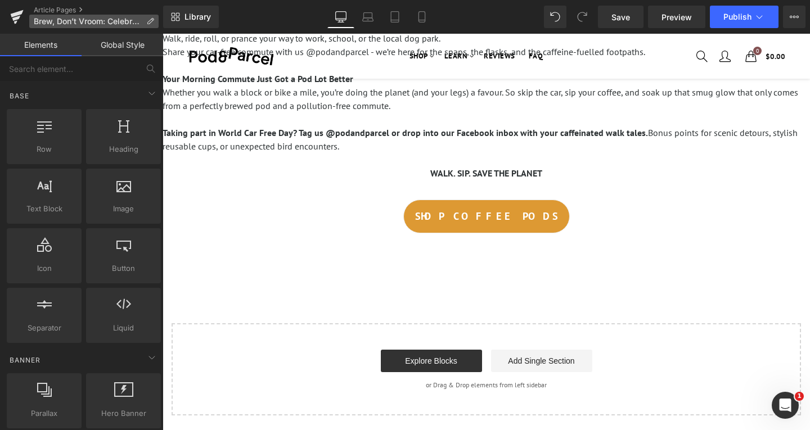
drag, startPoint x: 58, startPoint y: 7, endPoint x: 115, endPoint y: 17, distance: 58.2
click at [58, 7] on link "Article Pages" at bounding box center [98, 10] width 129 height 9
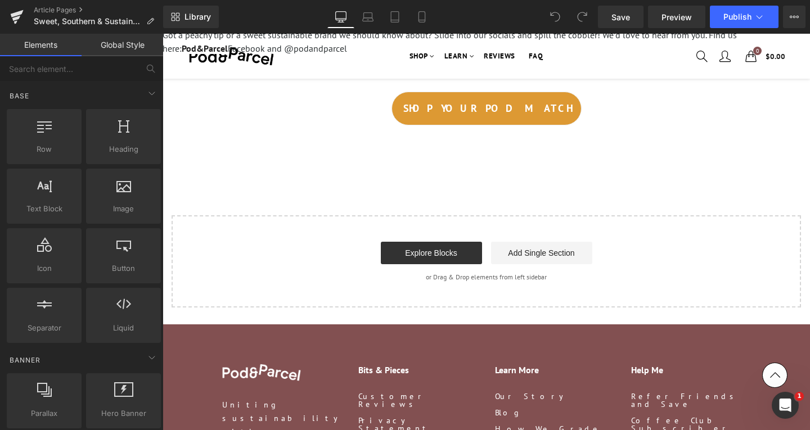
scroll to position [464, 0]
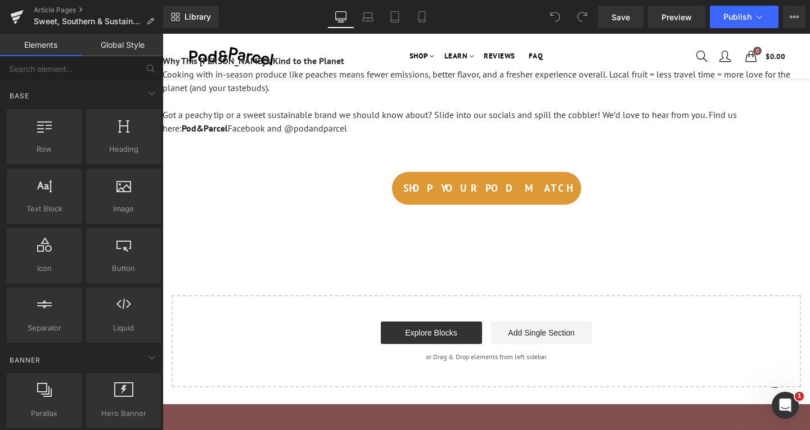
click at [591, 198] on div "SHOP YOUR POD MATCH" at bounding box center [486, 189] width 580 height 34
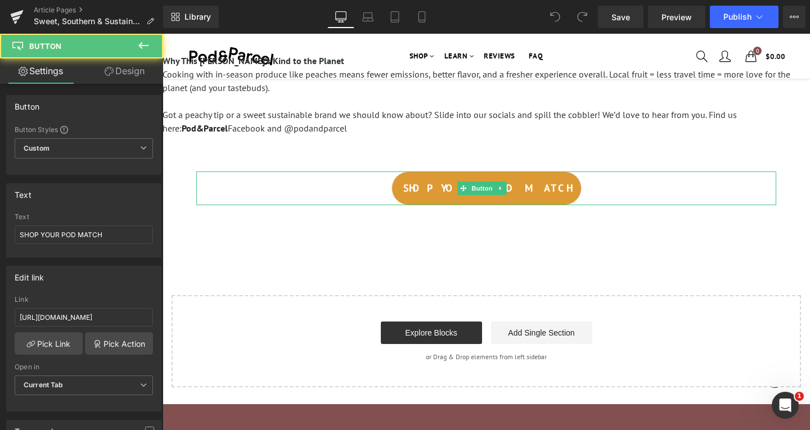
click at [571, 191] on div "SHOP YOUR POD MATCH" at bounding box center [486, 189] width 580 height 34
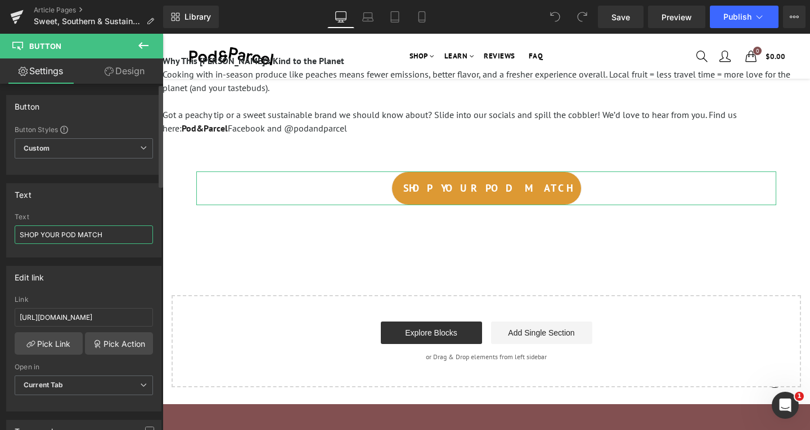
click at [66, 237] on input "SHOP YOUR POD MATCH" at bounding box center [84, 235] width 138 height 19
click at [89, 320] on input "https://us.podandparcel.com/collections/nespresso-compatible-coffee-pods" at bounding box center [84, 317] width 138 height 19
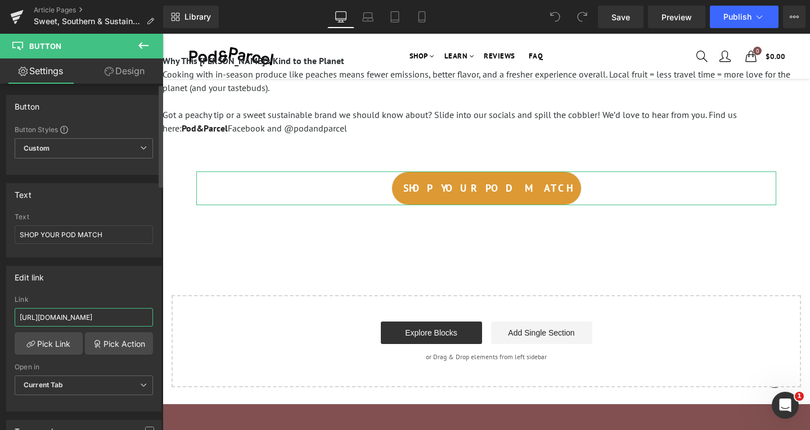
click at [89, 320] on input "https://us.podandparcel.com/collections/nespresso-compatible-coffee-pods" at bounding box center [84, 317] width 138 height 19
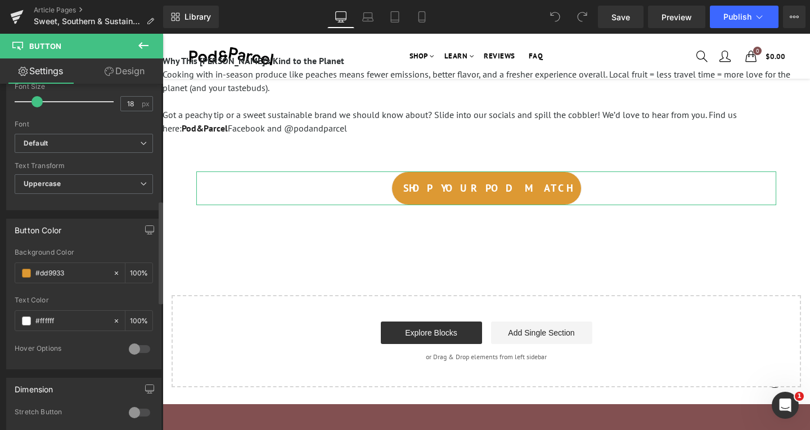
scroll to position [450, 0]
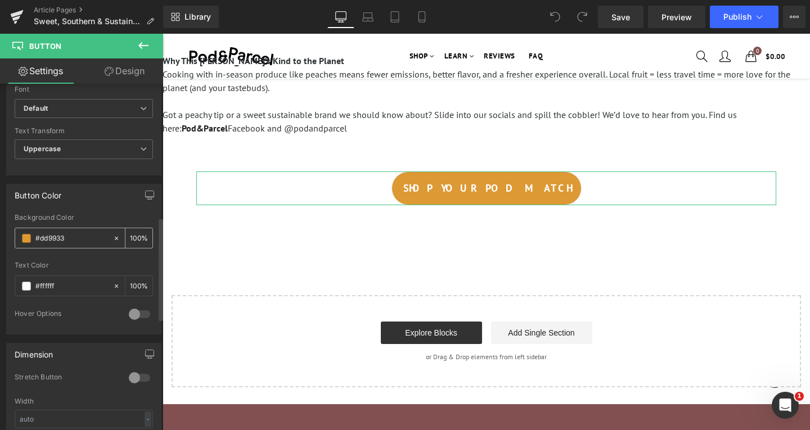
click at [72, 236] on input "#dd9933" at bounding box center [71, 238] width 72 height 12
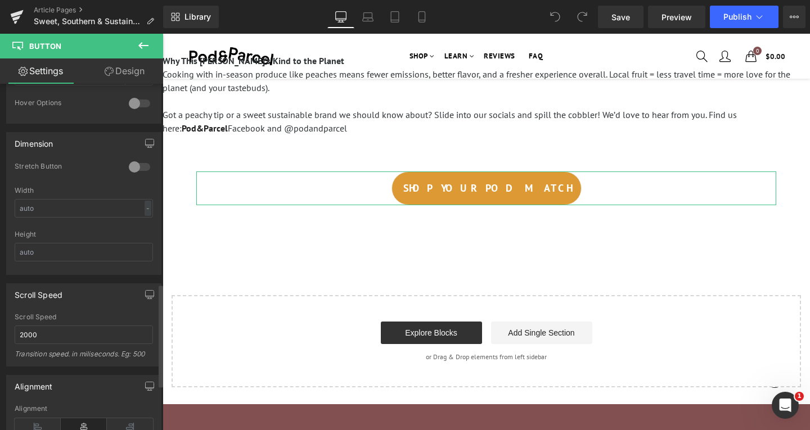
scroll to position [675, 0]
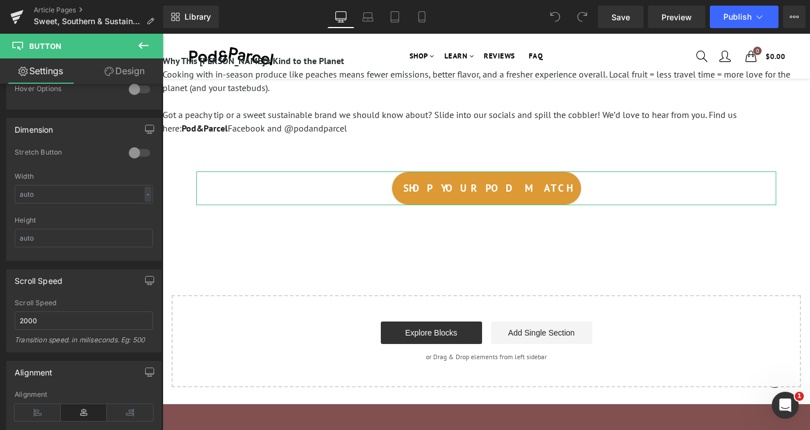
click at [120, 62] on link "Design" at bounding box center [125, 71] width 82 height 25
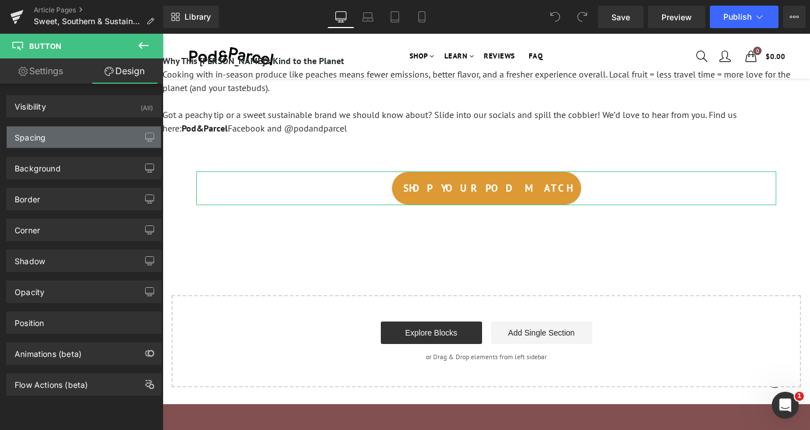
click at [96, 138] on div "Spacing" at bounding box center [84, 137] width 154 height 21
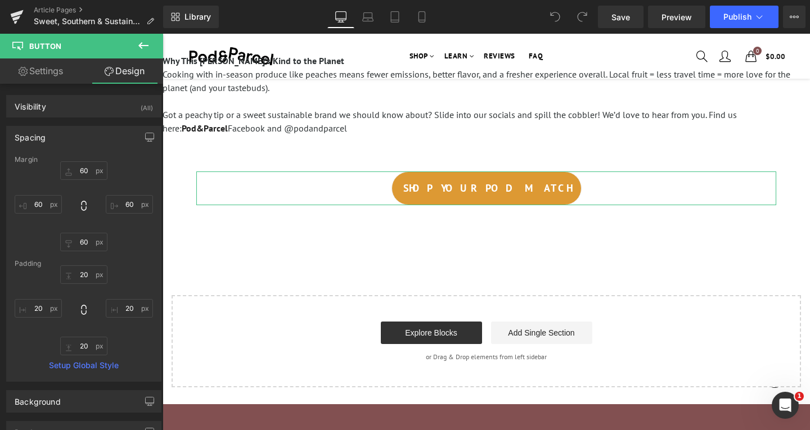
click at [83, 129] on div "Spacing" at bounding box center [84, 137] width 154 height 21
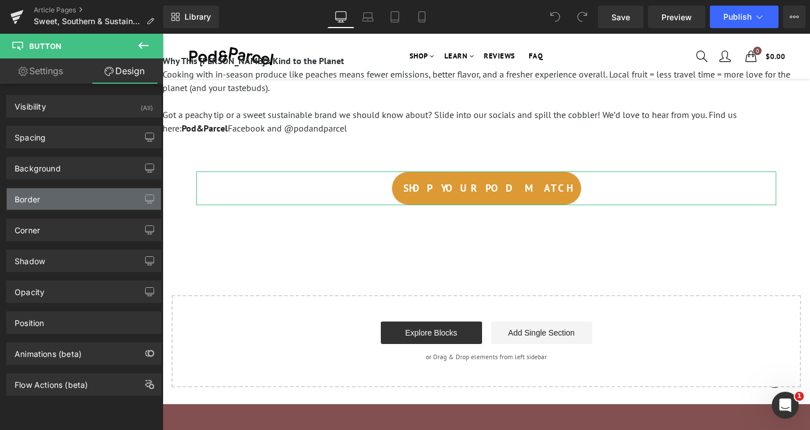
click at [67, 200] on div "Border" at bounding box center [84, 198] width 154 height 21
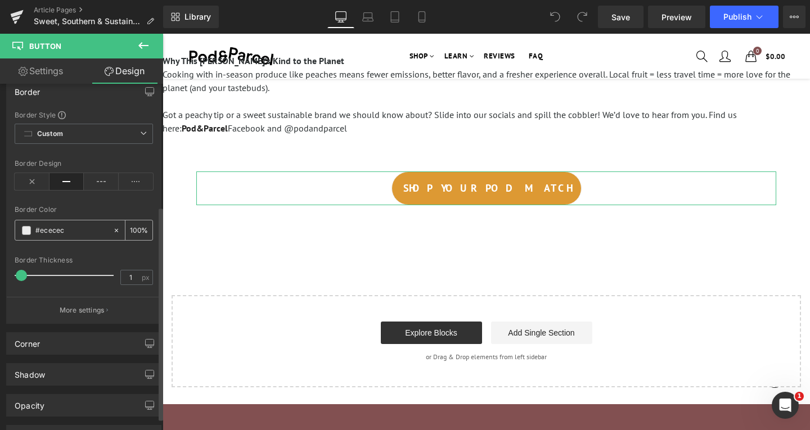
scroll to position [218, 0]
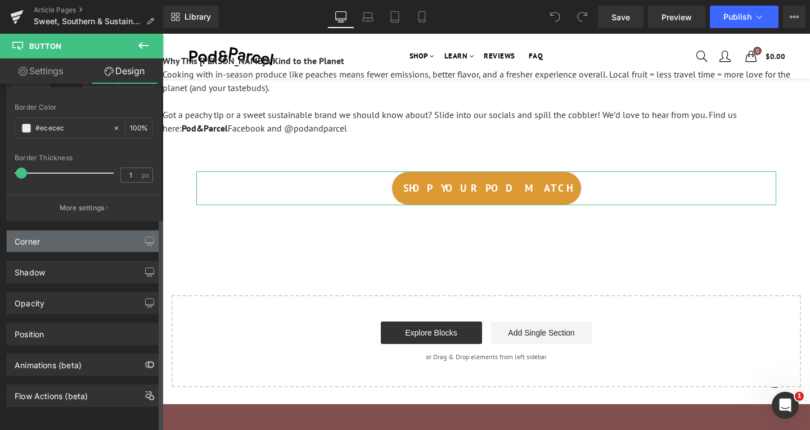
drag, startPoint x: 108, startPoint y: 233, endPoint x: 118, endPoint y: 232, distance: 9.6
click at [108, 233] on div "Corner" at bounding box center [84, 241] width 154 height 21
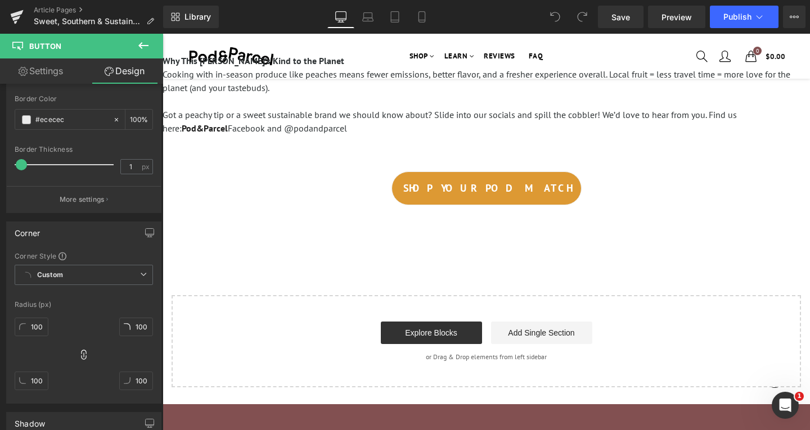
scroll to position [295, 0]
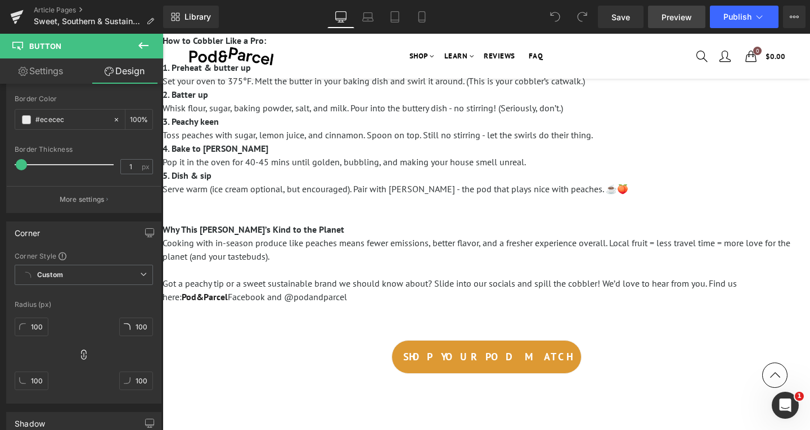
click at [669, 16] on span "Preview" at bounding box center [677, 17] width 30 height 12
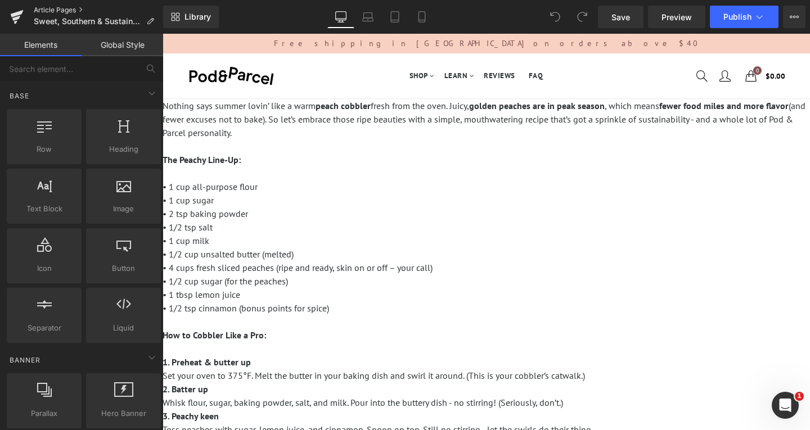
click at [64, 8] on link "Article Pages" at bounding box center [98, 10] width 129 height 9
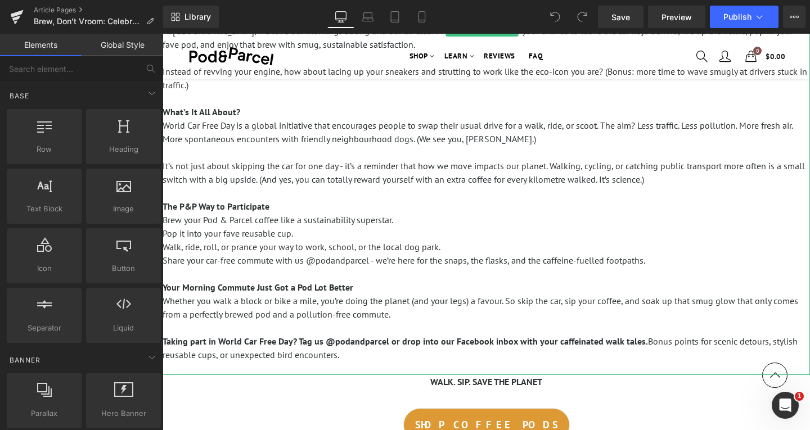
scroll to position [169, 0]
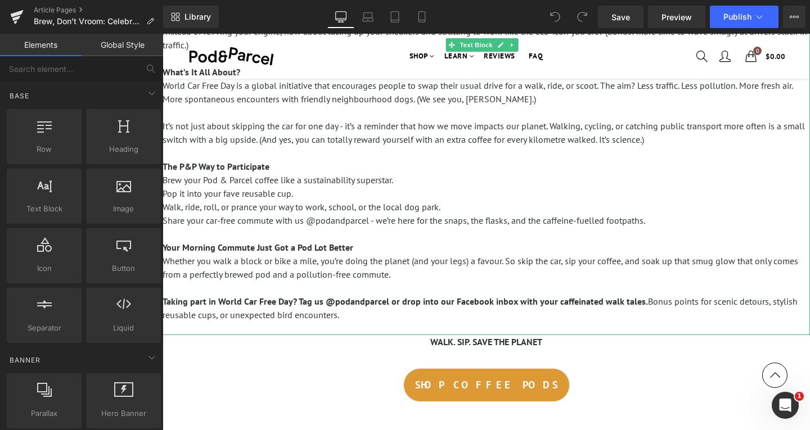
click at [165, 179] on span "Brew your Pod & Parcel coffee like a sustainability superstar." at bounding box center [278, 179] width 231 height 11
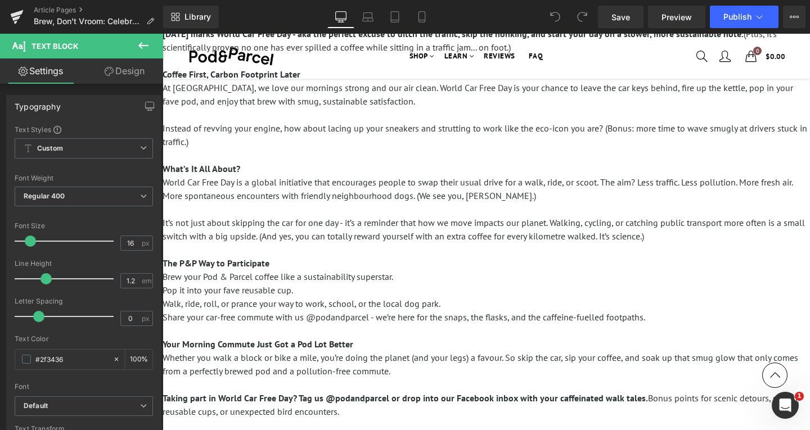
scroll to position [43, 0]
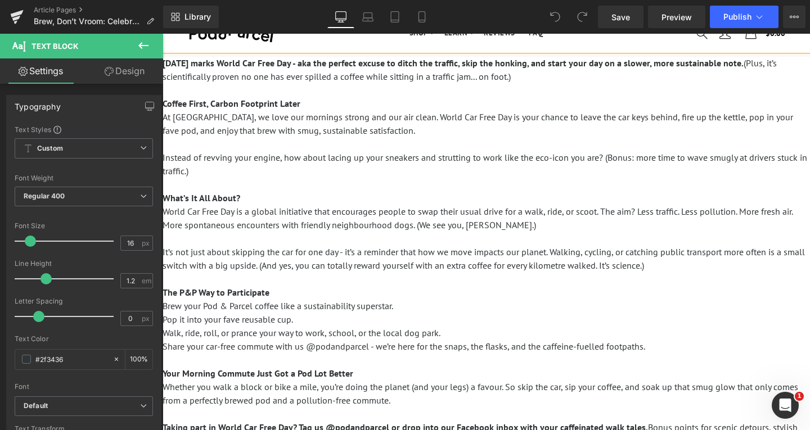
click at [167, 305] on span "Brew your Pod & Parcel coffee like a sustainability superstar." at bounding box center [278, 305] width 231 height 11
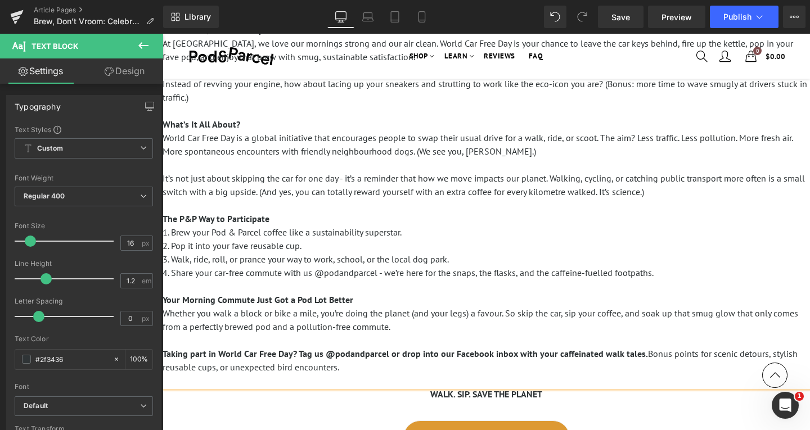
scroll to position [155, 0]
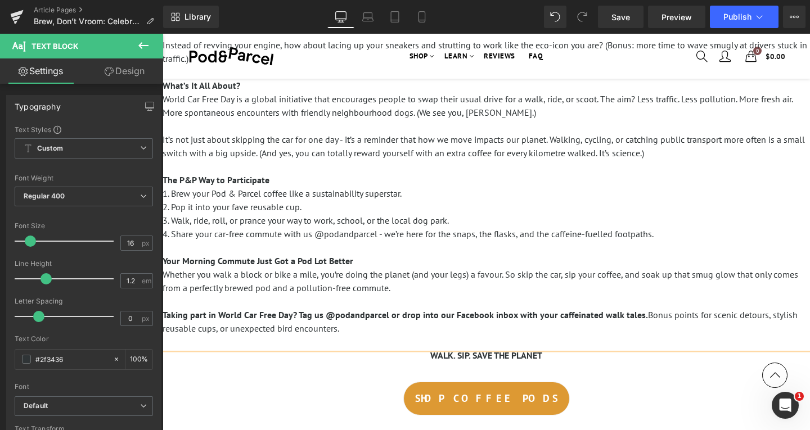
click at [550, 290] on p "Whether you walk a block or bike a mile, you’re doing the planet (and your legs…" at bounding box center [486, 281] width 647 height 27
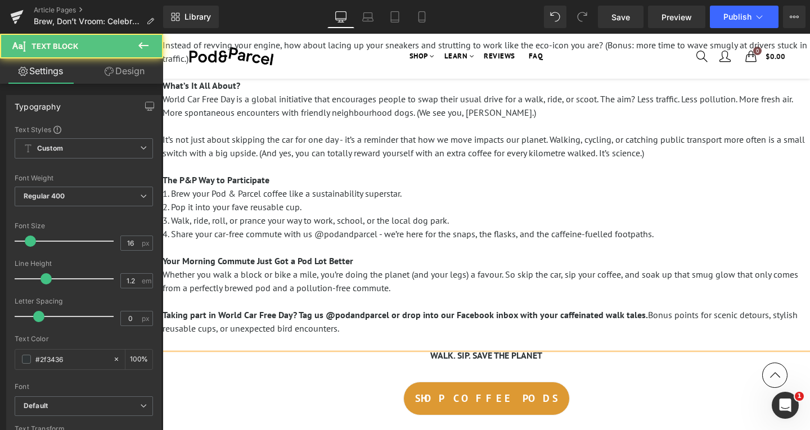
scroll to position [212, 0]
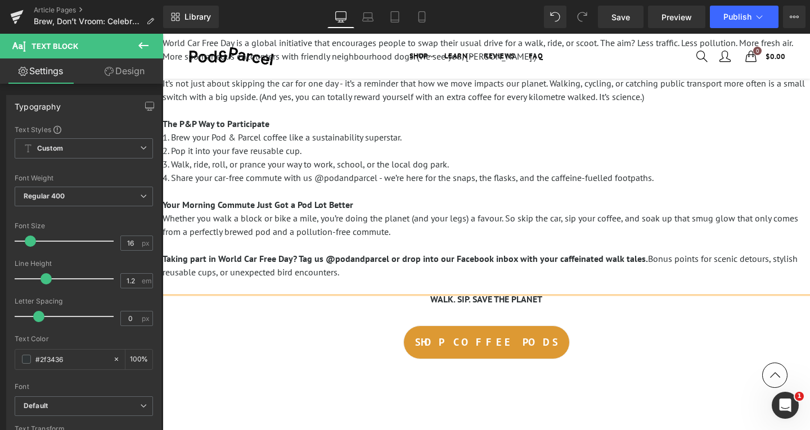
click at [374, 262] on strong "Taking part in World Car Free Day? Tag us @podandparcel or drop into our Facebo…" at bounding box center [405, 258] width 485 height 11
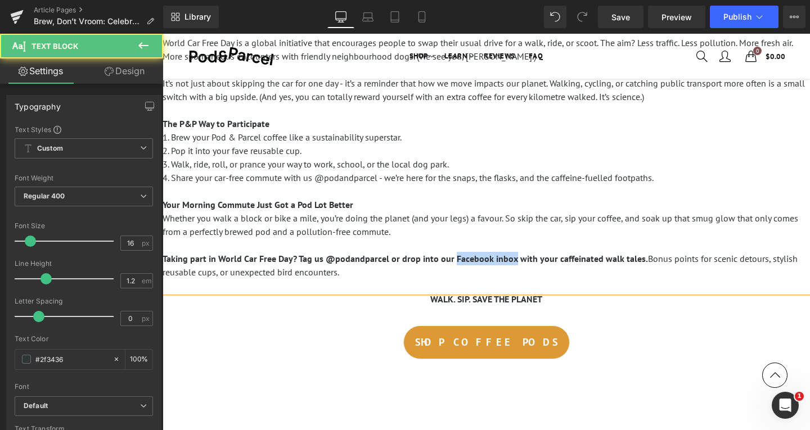
drag, startPoint x: 451, startPoint y: 258, endPoint x: 511, endPoint y: 257, distance: 59.6
click at [511, 257] on strong "Taking part in World Car Free Day? Tag us @podandparcel or drop into our Facebo…" at bounding box center [405, 258] width 485 height 11
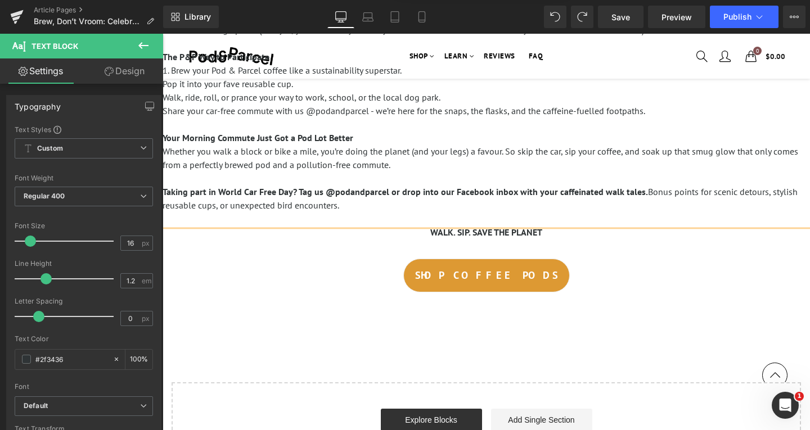
scroll to position [281, 0]
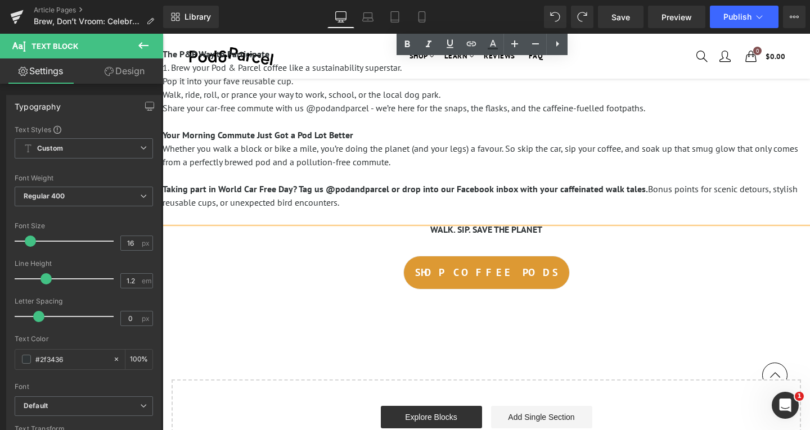
click at [478, 195] on strong "Taking part in World Car Free Day? Tag us @podandparcel or drop into our Facebo…" at bounding box center [405, 188] width 485 height 11
drag, startPoint x: 452, startPoint y: 186, endPoint x: 510, endPoint y: 190, distance: 58.6
click at [510, 190] on strong "Taking part in World Car Free Day? Tag us @podandparcel or drop into our Facebo…" at bounding box center [405, 188] width 485 height 11
click at [472, 40] on icon at bounding box center [472, 44] width 14 height 14
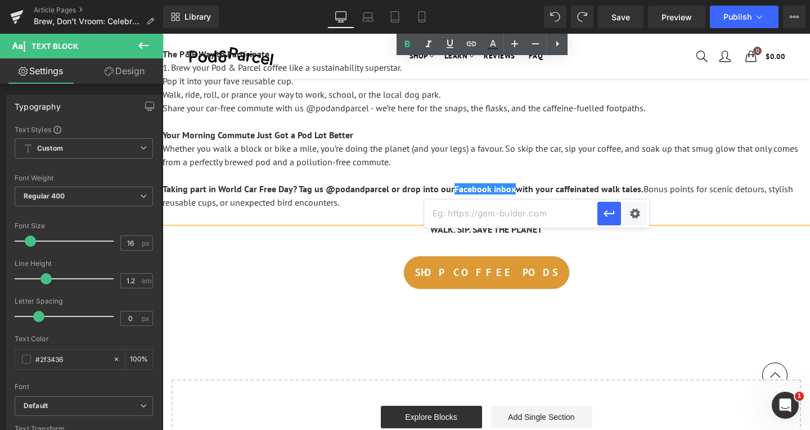
click at [520, 214] on input "text" at bounding box center [510, 214] width 173 height 28
paste input "https://www.facebook.com/podandparcel/"
click at [552, 178] on p at bounding box center [486, 176] width 647 height 14
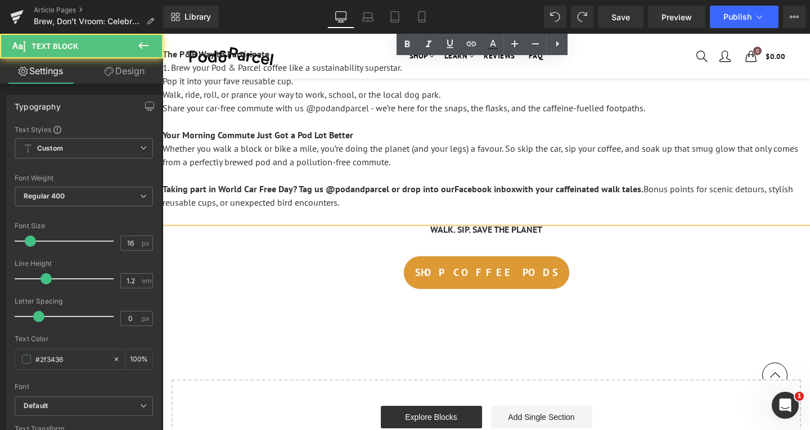
scroll to position [0, 0]
click at [406, 189] on strong "Taking part in World Car Free Day? Tag us @podandparcel or drop into our Facebo…" at bounding box center [403, 188] width 481 height 11
drag, startPoint x: 451, startPoint y: 188, endPoint x: 510, endPoint y: 187, distance: 59.1
click at [510, 187] on strong "Taking part in World Car Free Day? Tag us @podandparcel or drop into our Facebo…" at bounding box center [403, 188] width 481 height 11
click at [385, 190] on strong "Taking part in World Car Free Day? Tag us @podandparcel or drop into our Facebo…" at bounding box center [403, 188] width 481 height 11
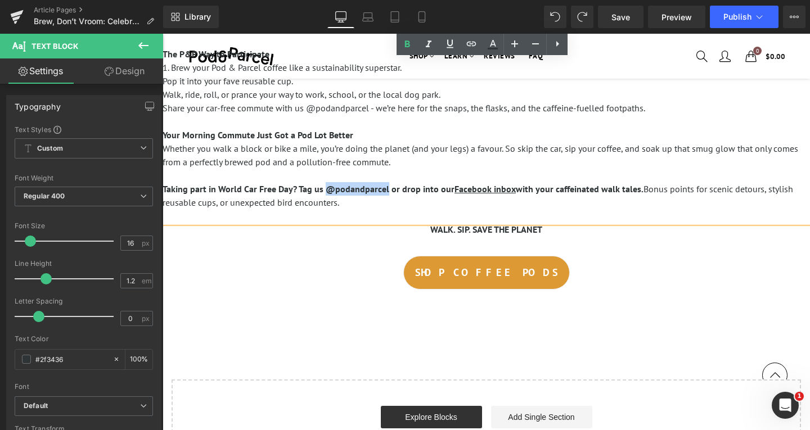
drag, startPoint x: 325, startPoint y: 188, endPoint x: 329, endPoint y: 194, distance: 6.4
click at [325, 188] on strong "Taking part in World Car Free Day? Tag us @podandparcel or drop into our Facebo…" at bounding box center [403, 188] width 481 height 11
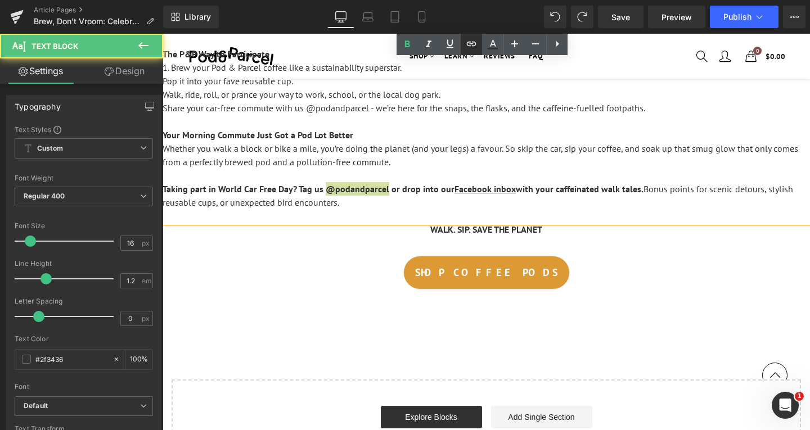
click at [475, 47] on icon at bounding box center [472, 44] width 14 height 14
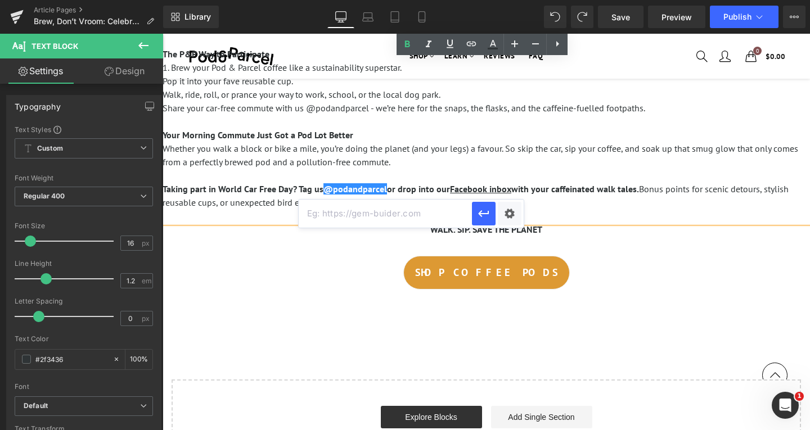
click at [419, 214] on input "text" at bounding box center [385, 214] width 173 height 28
paste input "https://www.instagram.com/podandparcel/"
click at [399, 192] on strong "Taking part in World Car Free Day? Tag us @podandparcel or drop into our Facebo…" at bounding box center [401, 188] width 476 height 11
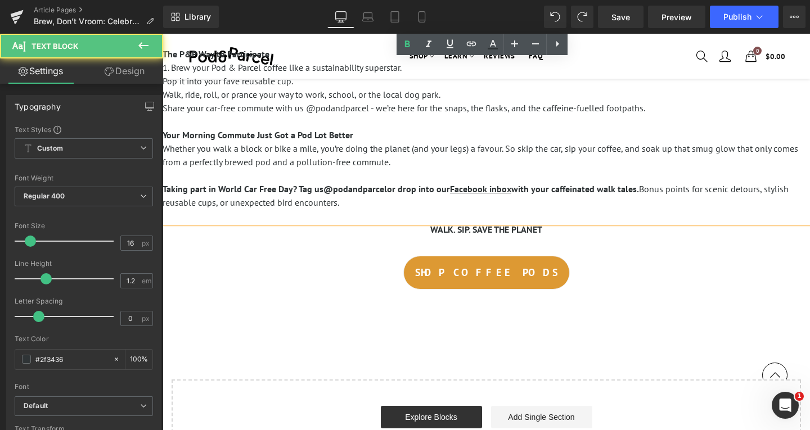
scroll to position [0, 0]
click at [388, 189] on strong "Taking part in World Car Free Day? Tag us @podandparcel or drop into our Facebo…" at bounding box center [401, 188] width 476 height 11
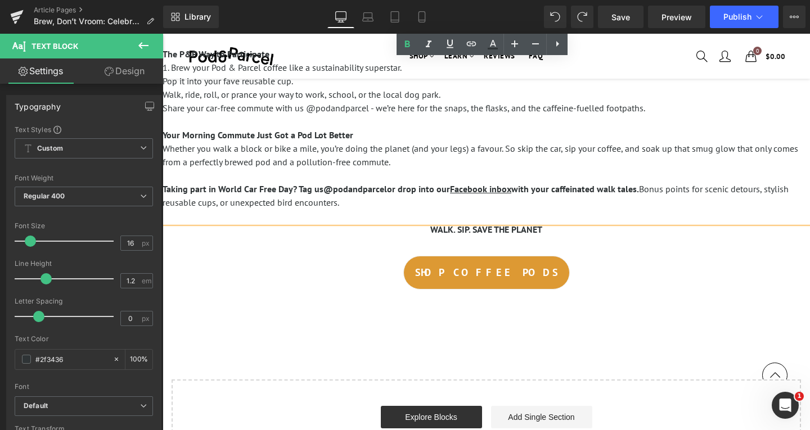
click at [377, 190] on strong "Taking part in World Car Free Day? Tag us @podandparcel or drop into our Facebo…" at bounding box center [401, 188] width 476 height 11
drag, startPoint x: 385, startPoint y: 190, endPoint x: 328, endPoint y: 190, distance: 56.8
click at [328, 190] on strong "Taking part in World Car Free Day? Tag us @podandparcel or drop into our Facebo…" at bounding box center [401, 188] width 476 height 11
click at [476, 41] on icon at bounding box center [472, 44] width 14 height 14
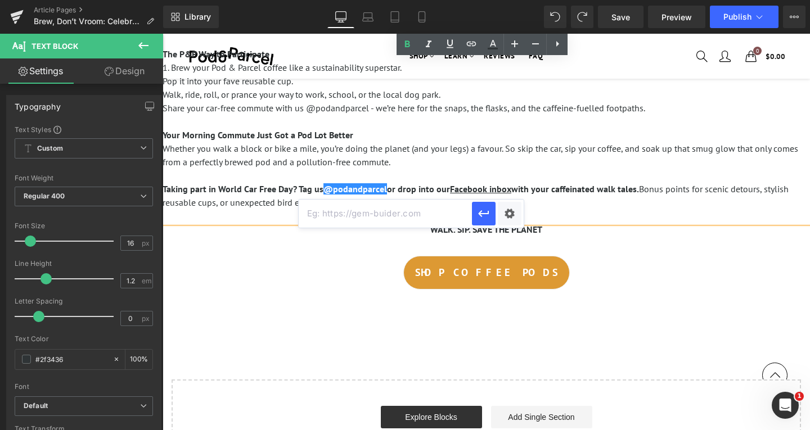
click at [403, 218] on input "text" at bounding box center [385, 214] width 173 height 28
paste input "https://www.instagram.com/podandparcel/"
type input "https://www.instagram.com/podandparcel/"
click at [478, 212] on icon "button" at bounding box center [484, 214] width 14 height 14
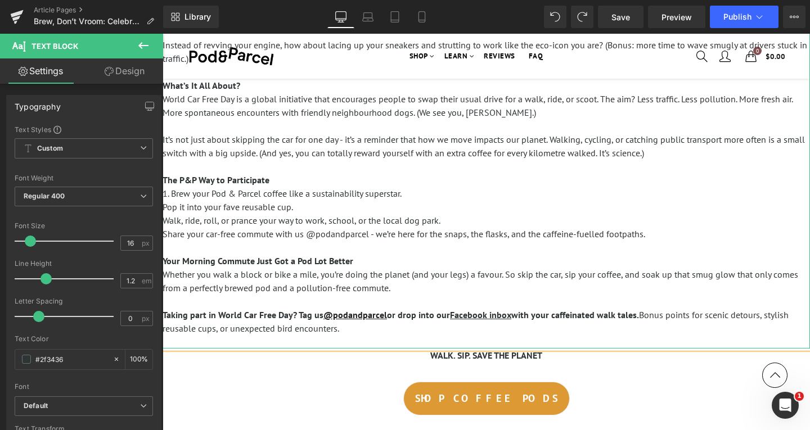
scroll to position [169, 0]
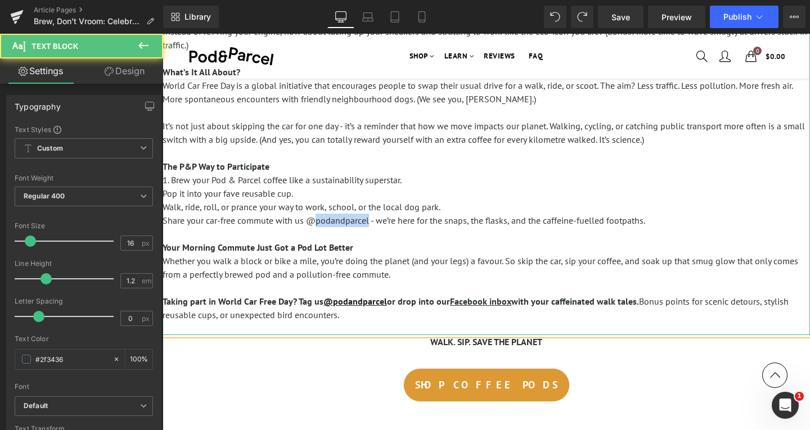
drag, startPoint x: 368, startPoint y: 221, endPoint x: 367, endPoint y: 280, distance: 59.1
click at [316, 219] on span "Share your car-free commute with us @podandparcel - we’re here for the snaps, t…" at bounding box center [404, 220] width 483 height 11
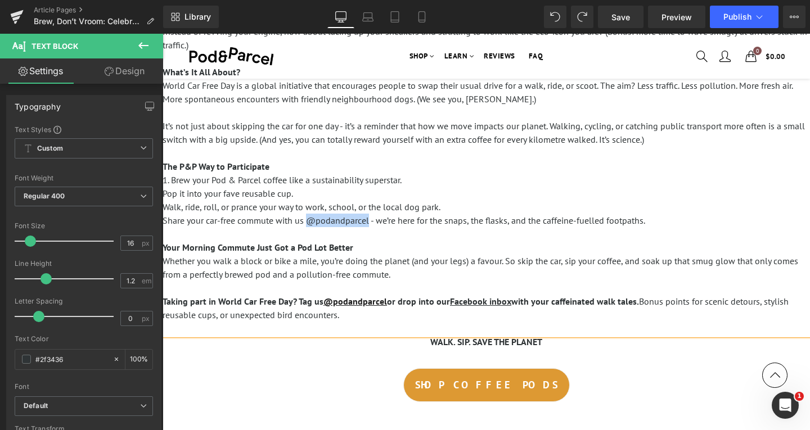
click at [309, 222] on span "Share your car-free commute with us @podandparcel - we’re here for the snaps, t…" at bounding box center [404, 220] width 483 height 11
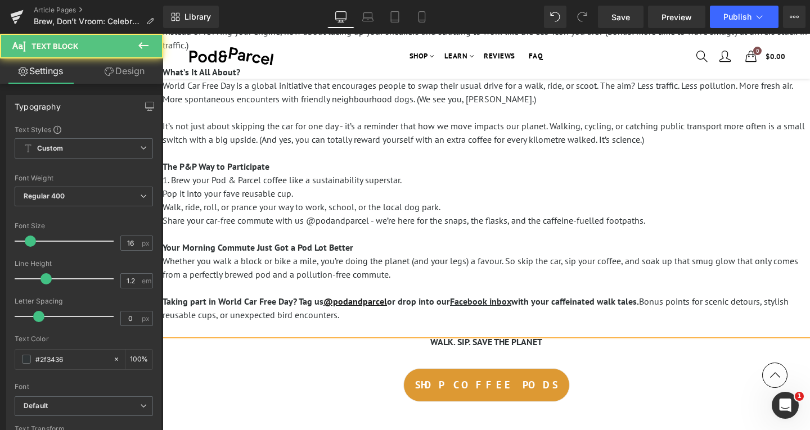
click at [440, 216] on span "Share your car-free commute with us @podandparcel - we’re here for the snaps, t…" at bounding box center [404, 220] width 483 height 11
click at [348, 223] on span "Share your car-free commute with us @podandparcel - we’re here for the snaps, t…" at bounding box center [404, 220] width 483 height 11
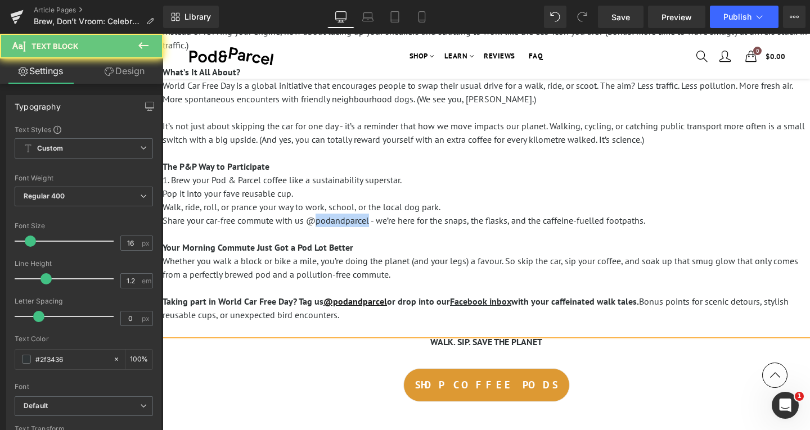
click at [353, 223] on span "Share your car-free commute with us @podandparcel - we’re here for the snaps, t…" at bounding box center [404, 220] width 483 height 11
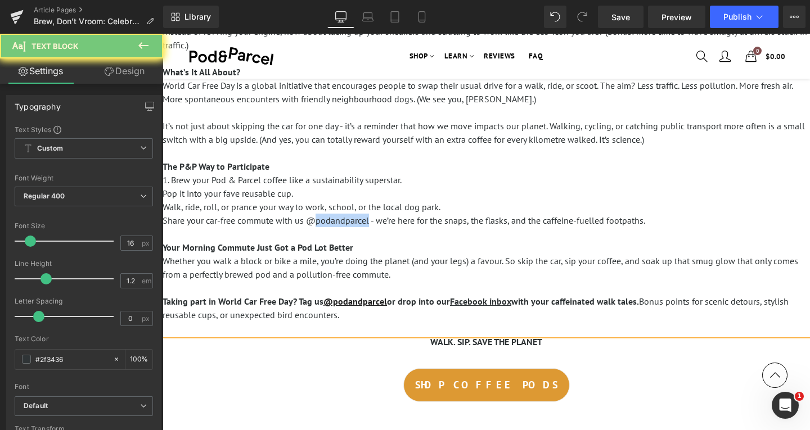
click at [353, 223] on span "Share your car-free commute with us @podandparcel - we’re here for the snaps, t…" at bounding box center [404, 220] width 483 height 11
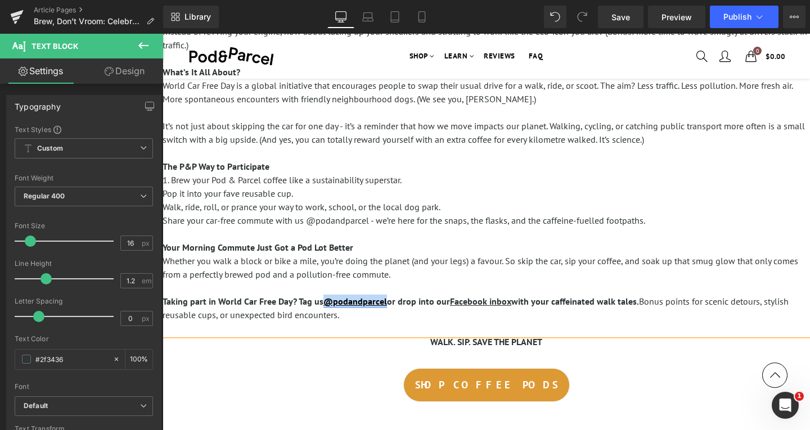
drag, startPoint x: 385, startPoint y: 300, endPoint x: 324, endPoint y: 299, distance: 61.3
click at [324, 299] on u "@podandparcel" at bounding box center [355, 301] width 64 height 11
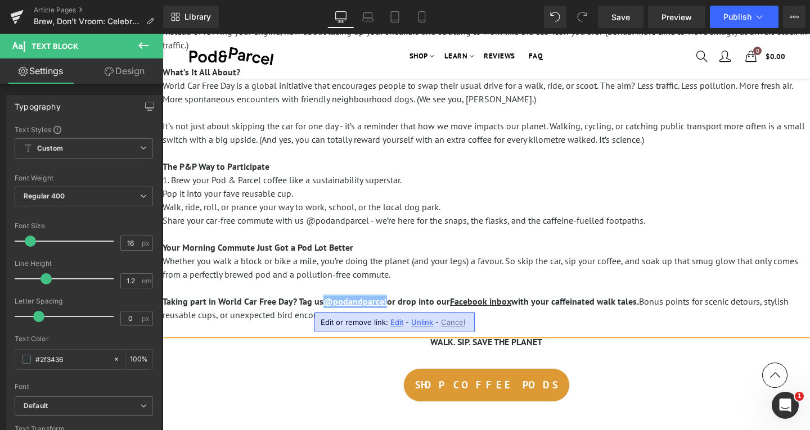
copy u "@podandparcel"
click at [310, 221] on span "Share your car-free commute with us @podandparcel - we’re here for the snaps, t…" at bounding box center [404, 220] width 483 height 11
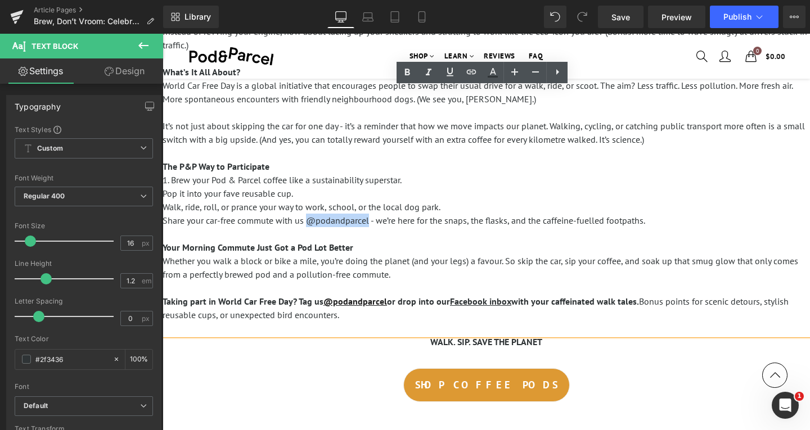
drag, startPoint x: 307, startPoint y: 219, endPoint x: 367, endPoint y: 230, distance: 61.2
click at [368, 219] on span "Share your car-free commute with us @podandparcel - we’re here for the snaps, t…" at bounding box center [404, 220] width 483 height 11
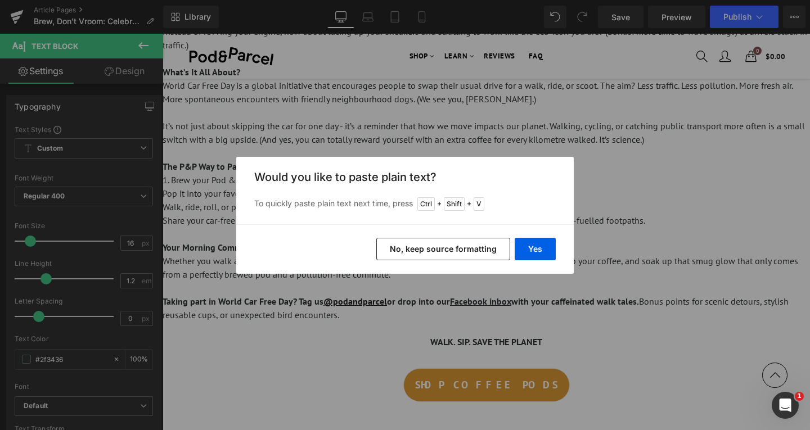
click at [457, 256] on button "No, keep source formatting" at bounding box center [443, 249] width 134 height 23
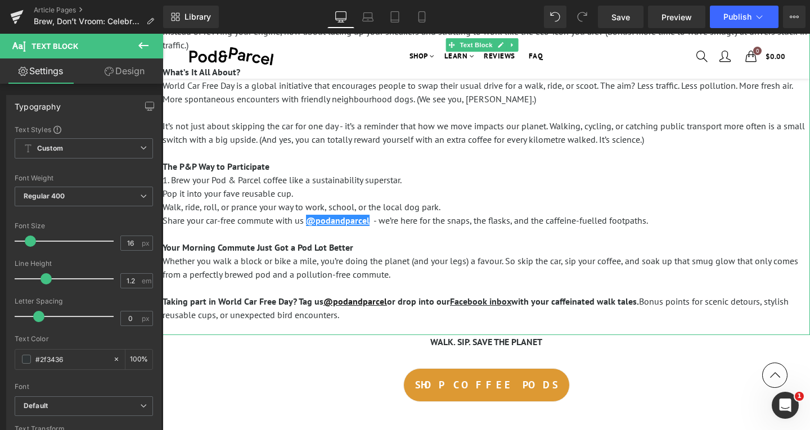
click at [370, 248] on p "Your Morning Commute Just Got a Pod Lot Better" at bounding box center [486, 248] width 647 height 14
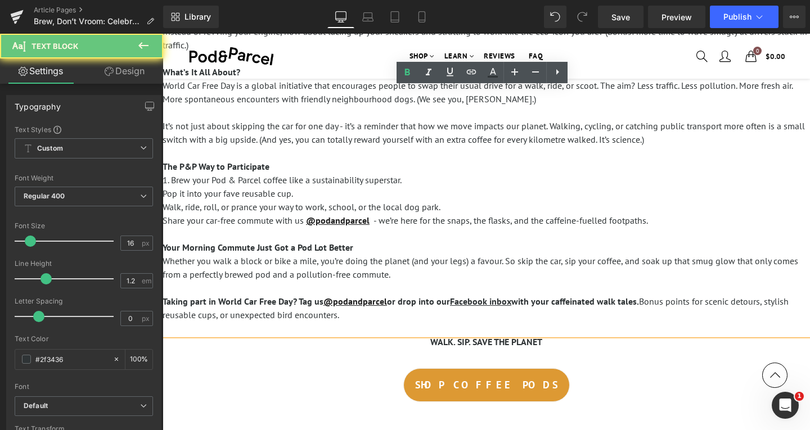
click at [407, 267] on p "Whether you walk a block or bike a mile, you’re doing the planet (and your legs…" at bounding box center [486, 267] width 647 height 27
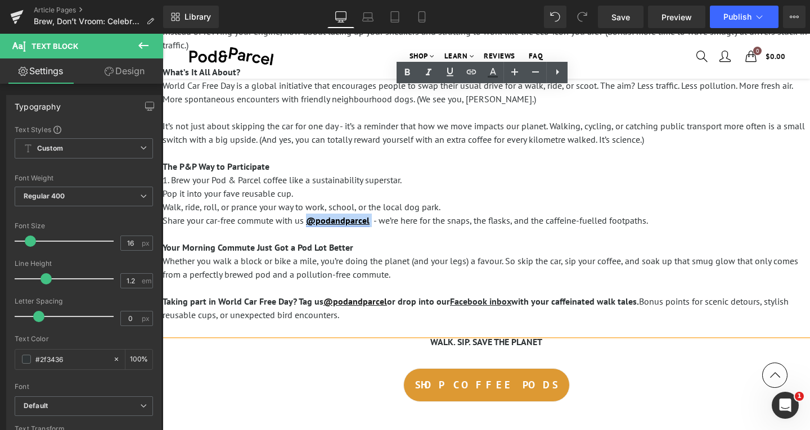
drag, startPoint x: 372, startPoint y: 221, endPoint x: 310, endPoint y: 222, distance: 61.9
click at [310, 222] on p "Share your car-free commute with us @podandparcel - we’re here for the snaps, t…" at bounding box center [486, 221] width 647 height 14
click at [421, 248] on p "Your Morning Commute Just Got a Pod Lot Better" at bounding box center [486, 248] width 647 height 14
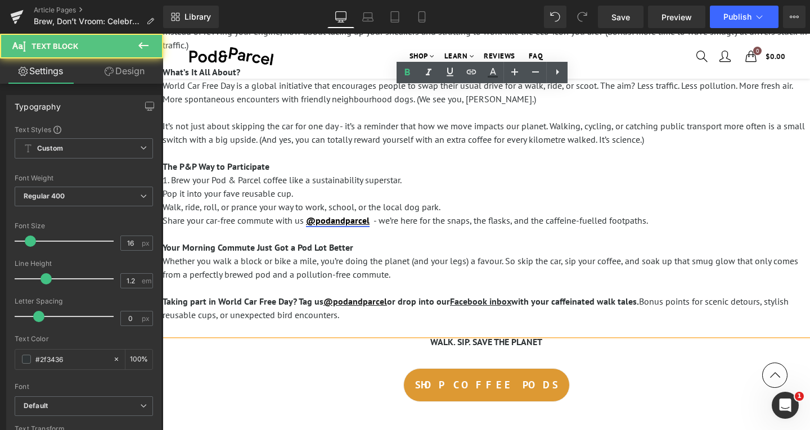
click at [309, 219] on u "@podandparcel" at bounding box center [338, 220] width 64 height 11
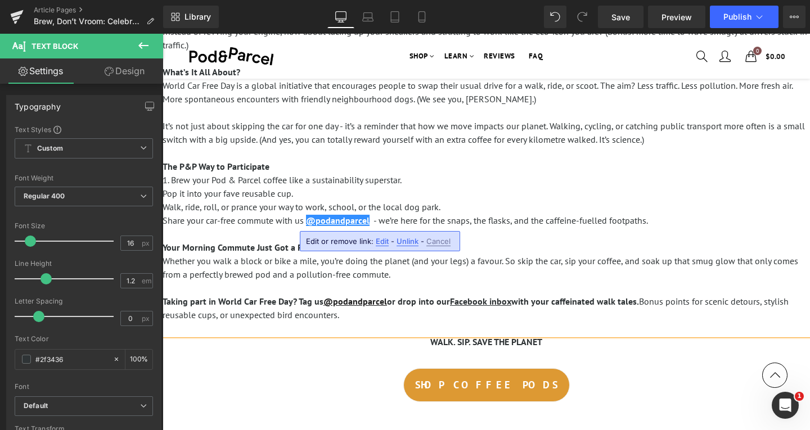
click at [441, 192] on p "Pop it into your fave reusable cup." at bounding box center [486, 194] width 647 height 14
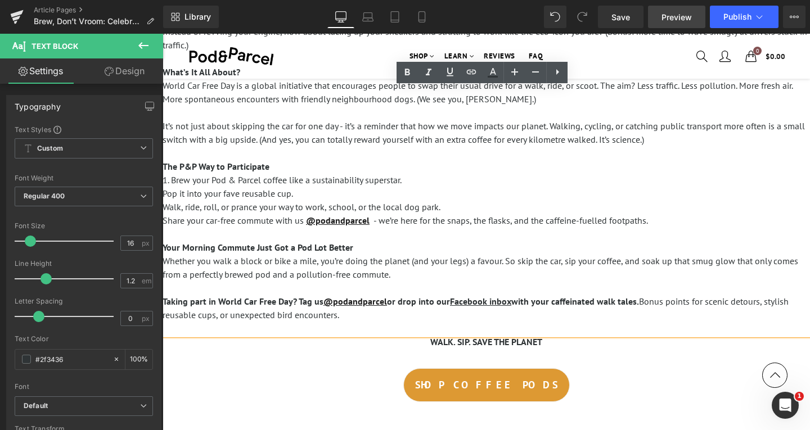
click at [652, 21] on link "Preview" at bounding box center [676, 17] width 57 height 23
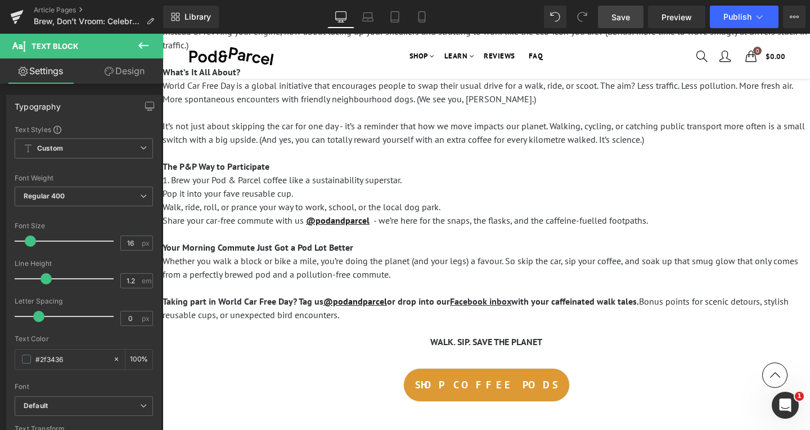
click at [636, 19] on link "Save" at bounding box center [621, 17] width 46 height 23
